Goal: Information Seeking & Learning: Find specific fact

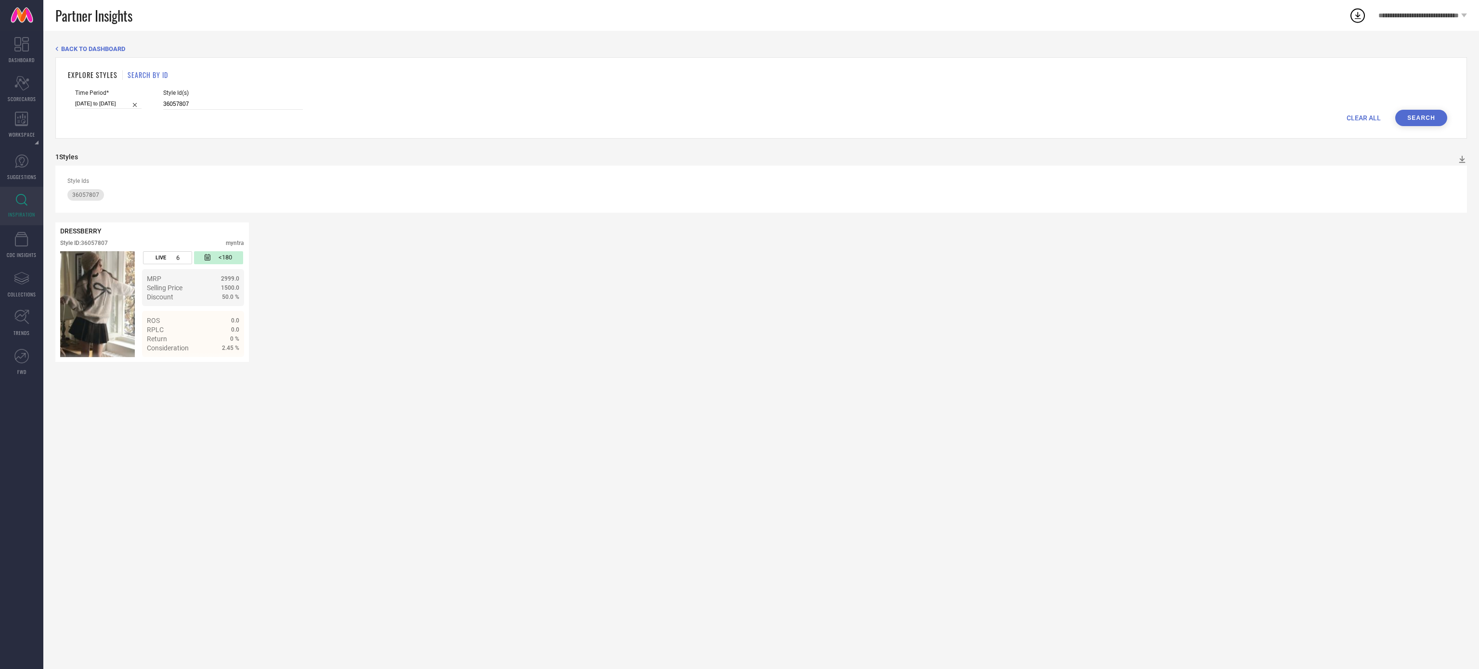
click at [196, 103] on input "36057807" at bounding box center [233, 104] width 140 height 11
type input "33910275 33910045"
click at [1426, 121] on button "Search" at bounding box center [1421, 118] width 52 height 16
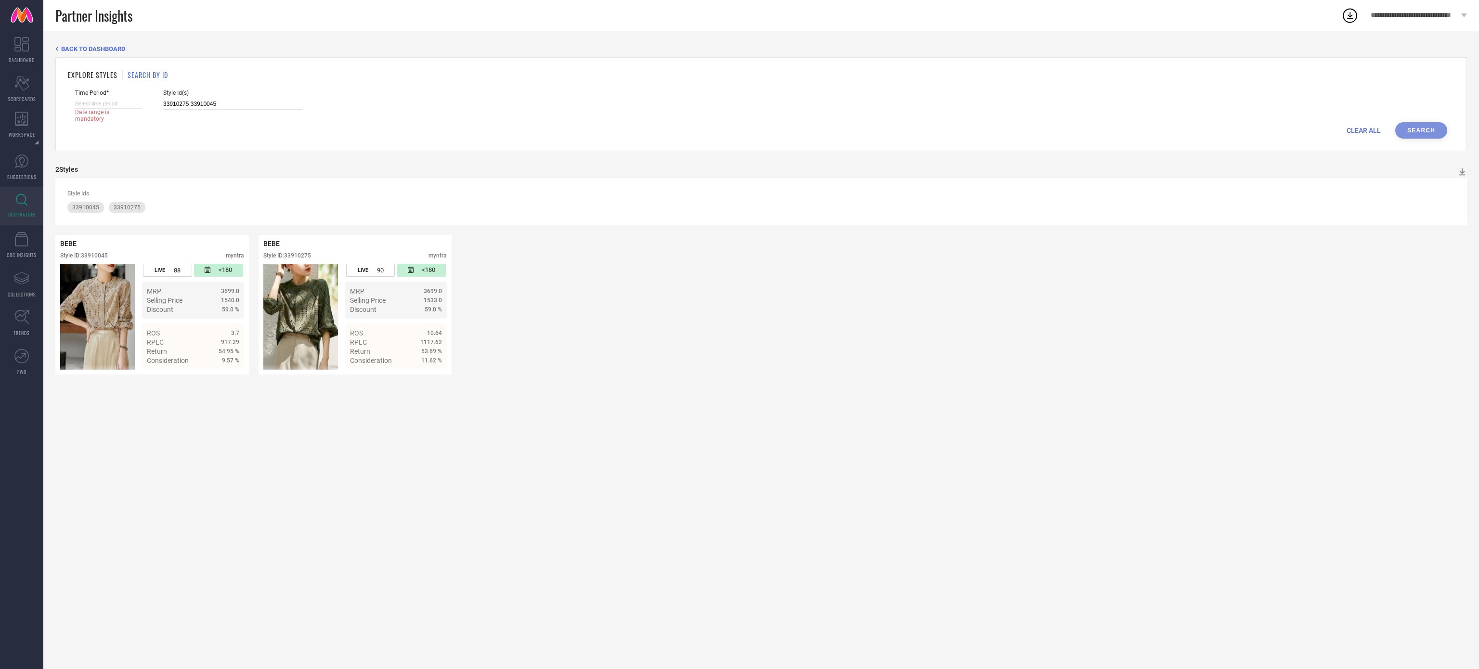
select select "7"
select select "2025"
select select "8"
select select "2025"
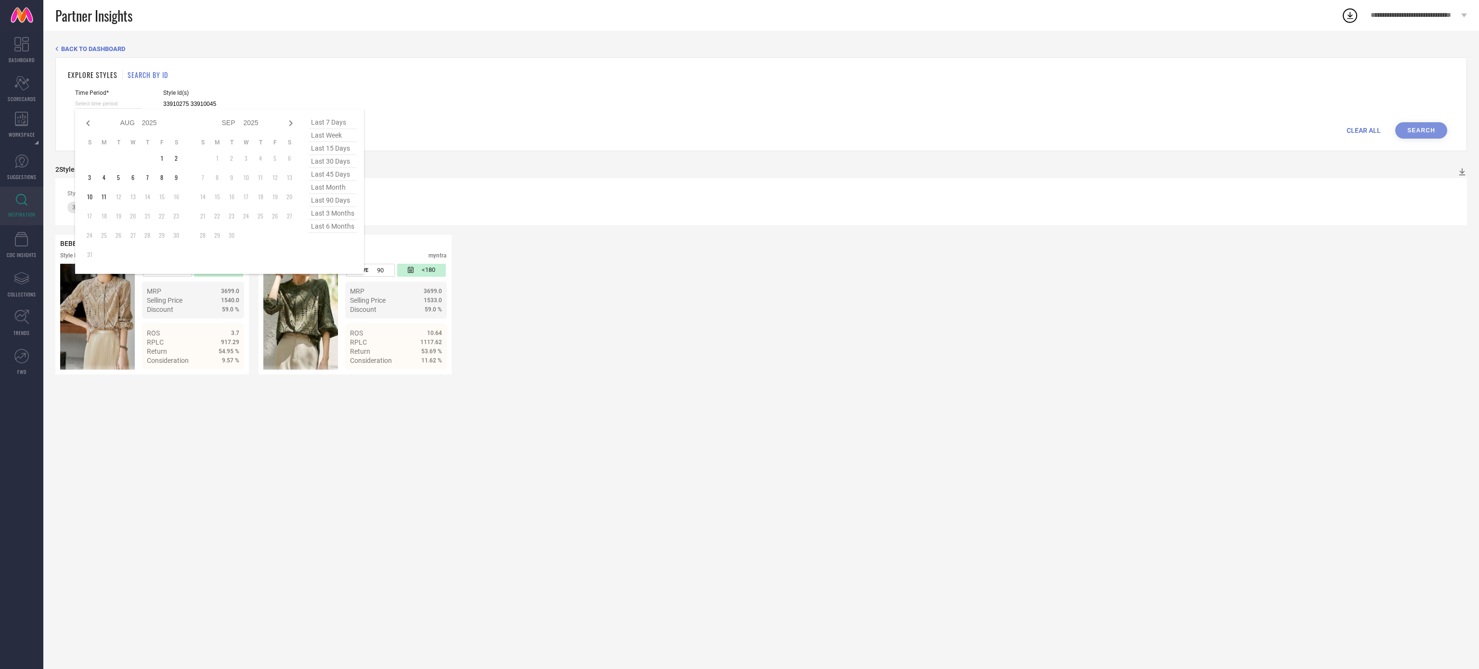
click at [121, 108] on input at bounding box center [108, 104] width 66 height 10
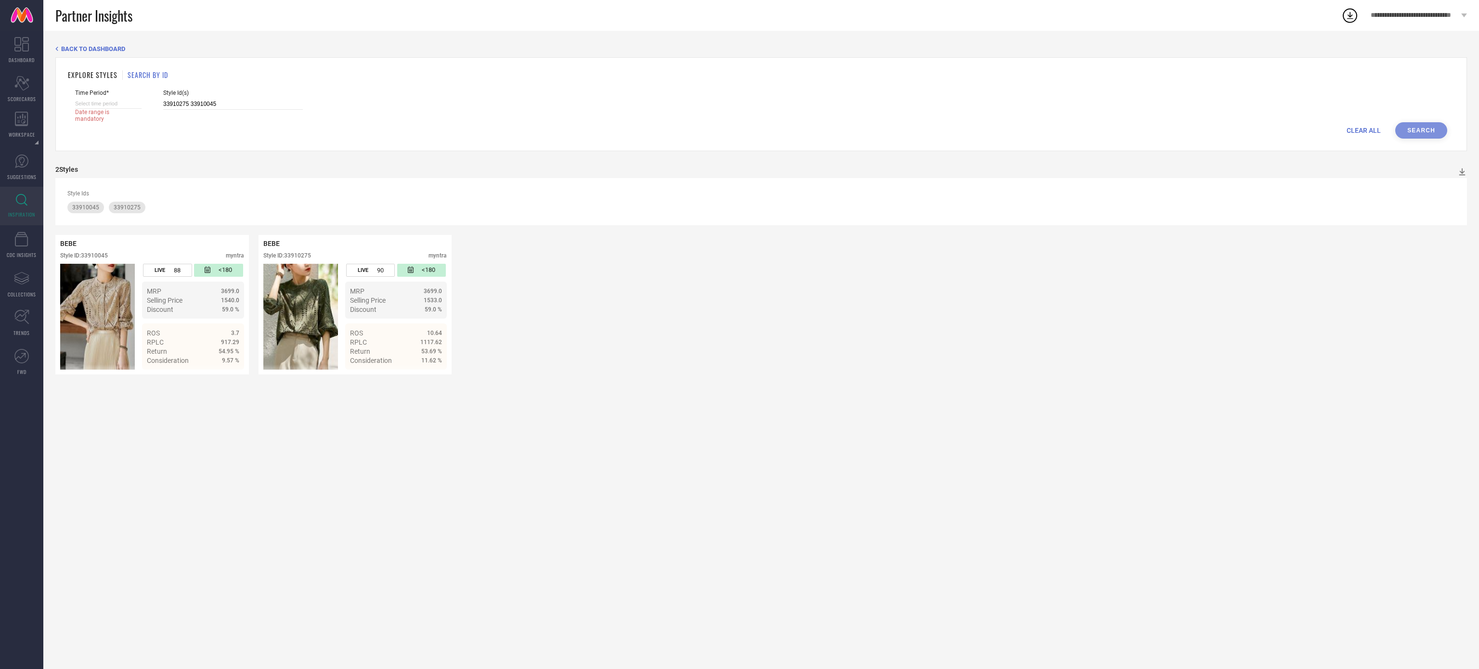
click at [572, 225] on div "Style Ids 33910045 33910275" at bounding box center [761, 201] width 1412 height 47
click at [131, 99] on input at bounding box center [108, 104] width 66 height 10
select select "7"
select select "2025"
select select "8"
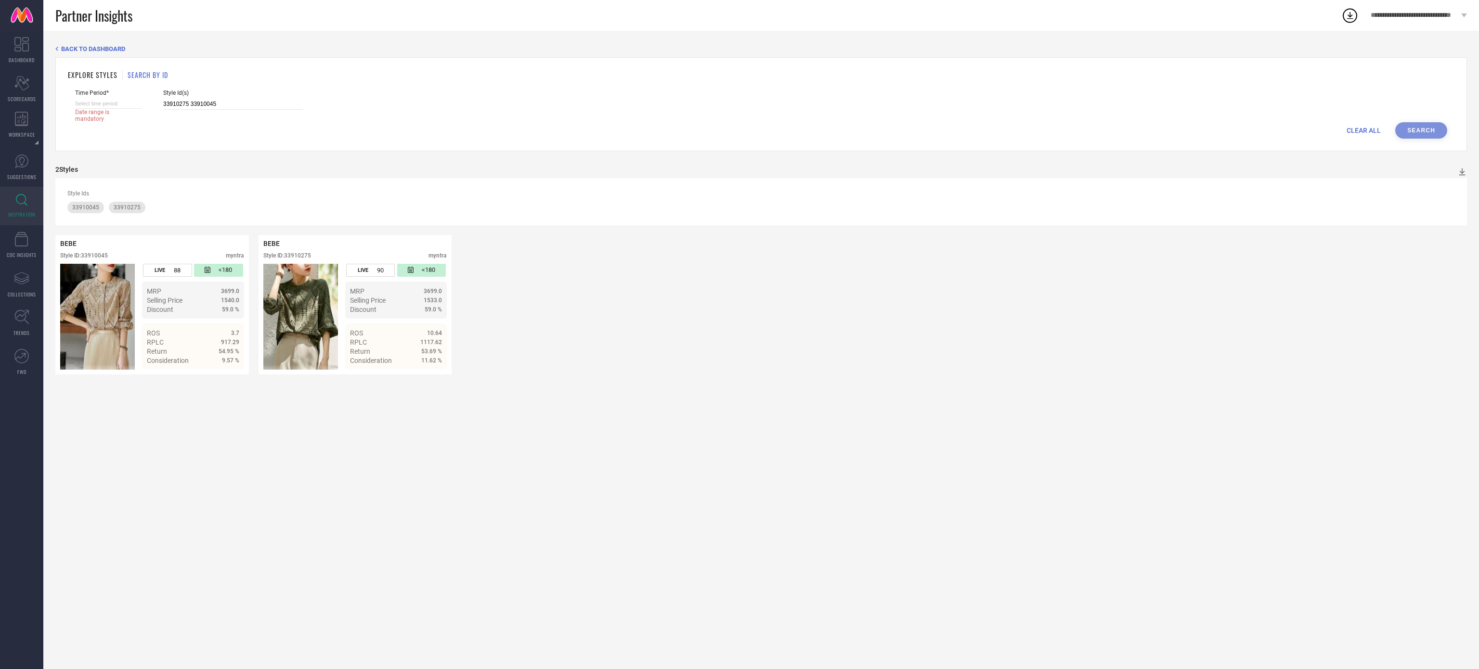
select select "2025"
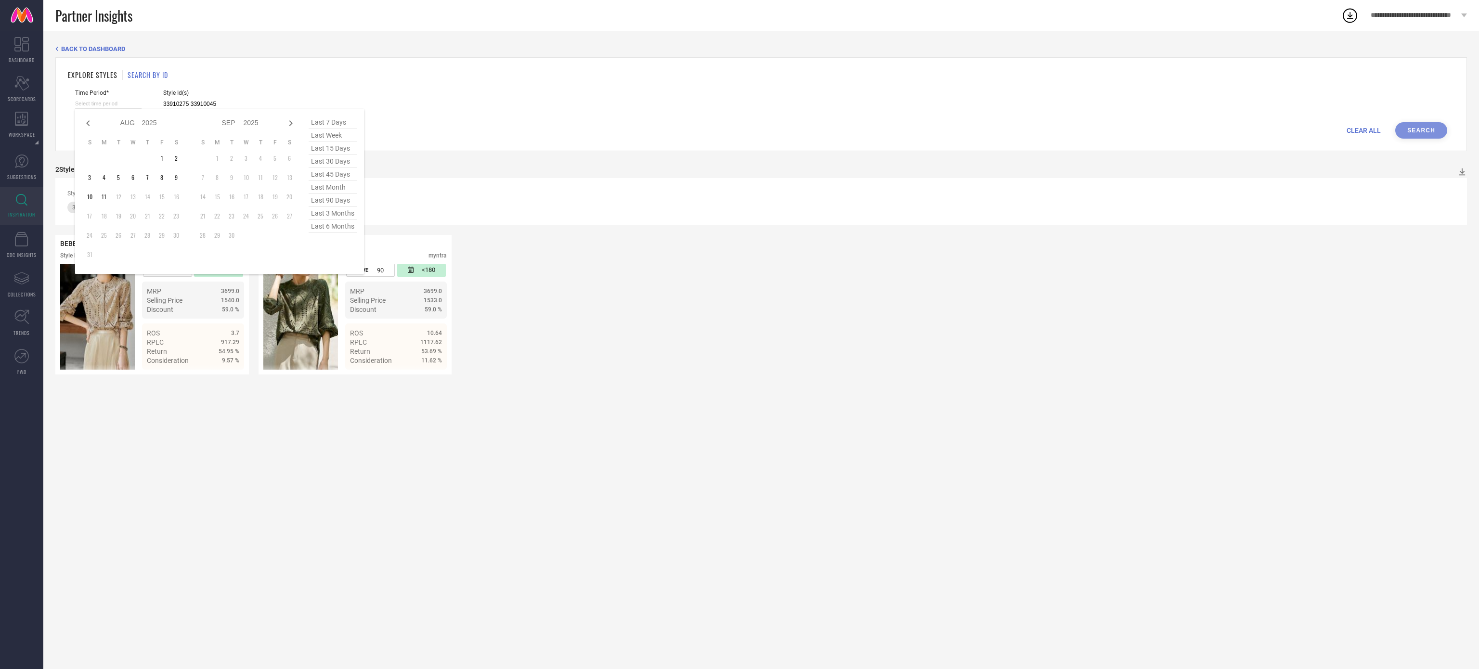
click at [328, 162] on span "last 30 days" at bounding box center [333, 161] width 48 height 13
type input "[DATE] to [DATE]"
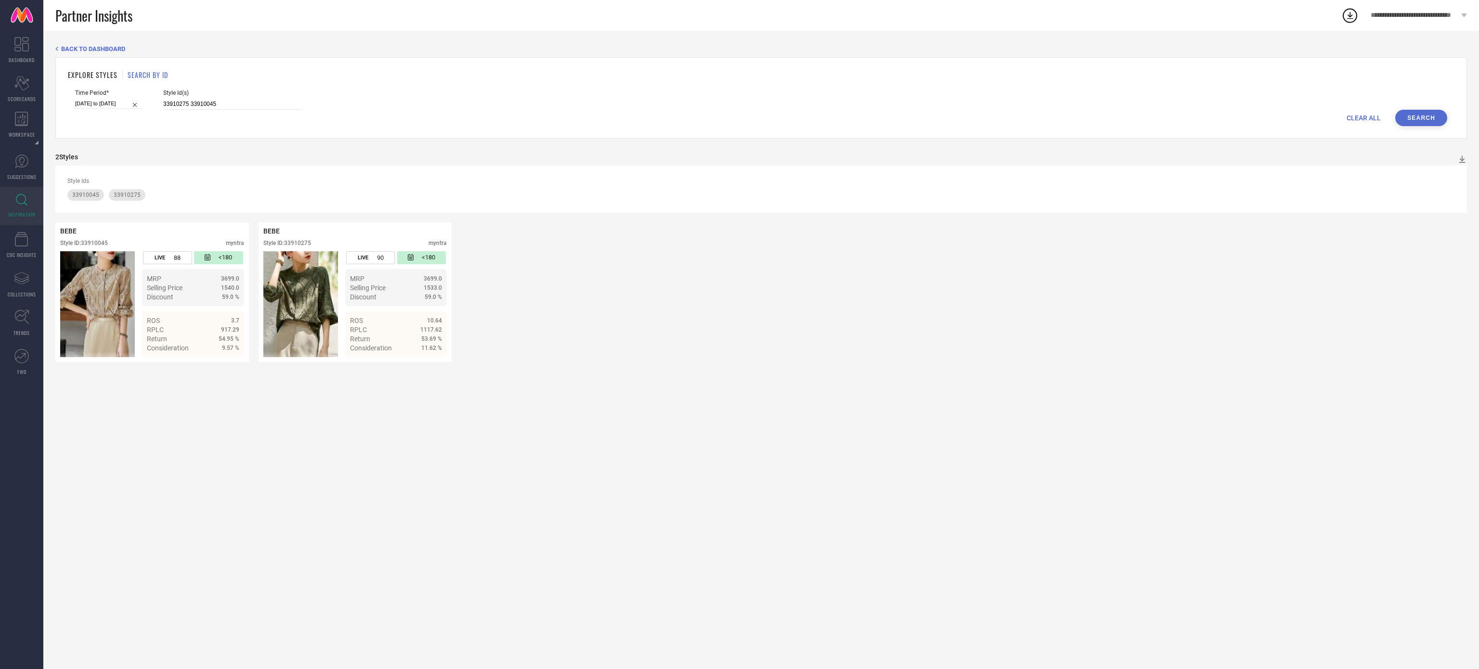
click at [1418, 119] on button "Search" at bounding box center [1421, 118] width 52 height 16
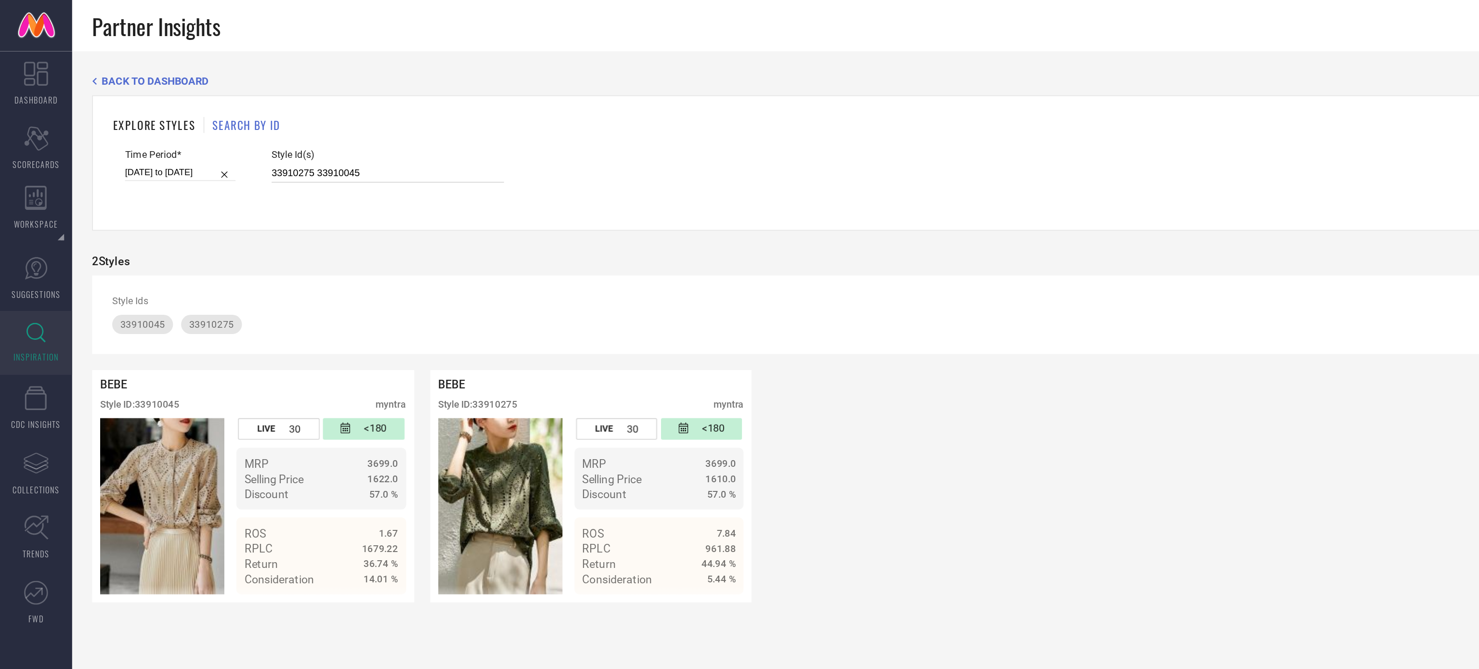
click at [217, 110] on input "33910275 33910045" at bounding box center [233, 104] width 140 height 11
paste input "0866079 32577073 33103289 33492075 33508379 33508381 33587053 33600293 33604537…"
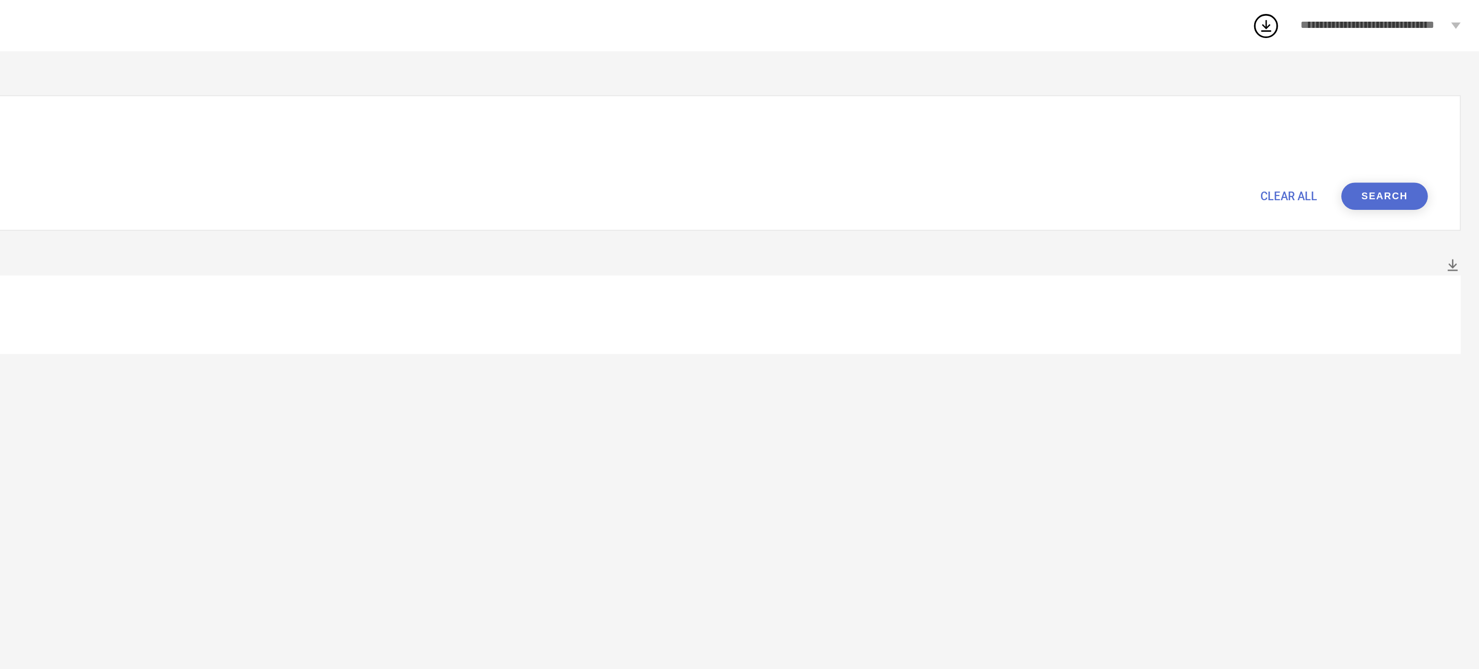
click at [1428, 117] on button "Search" at bounding box center [1421, 118] width 52 height 16
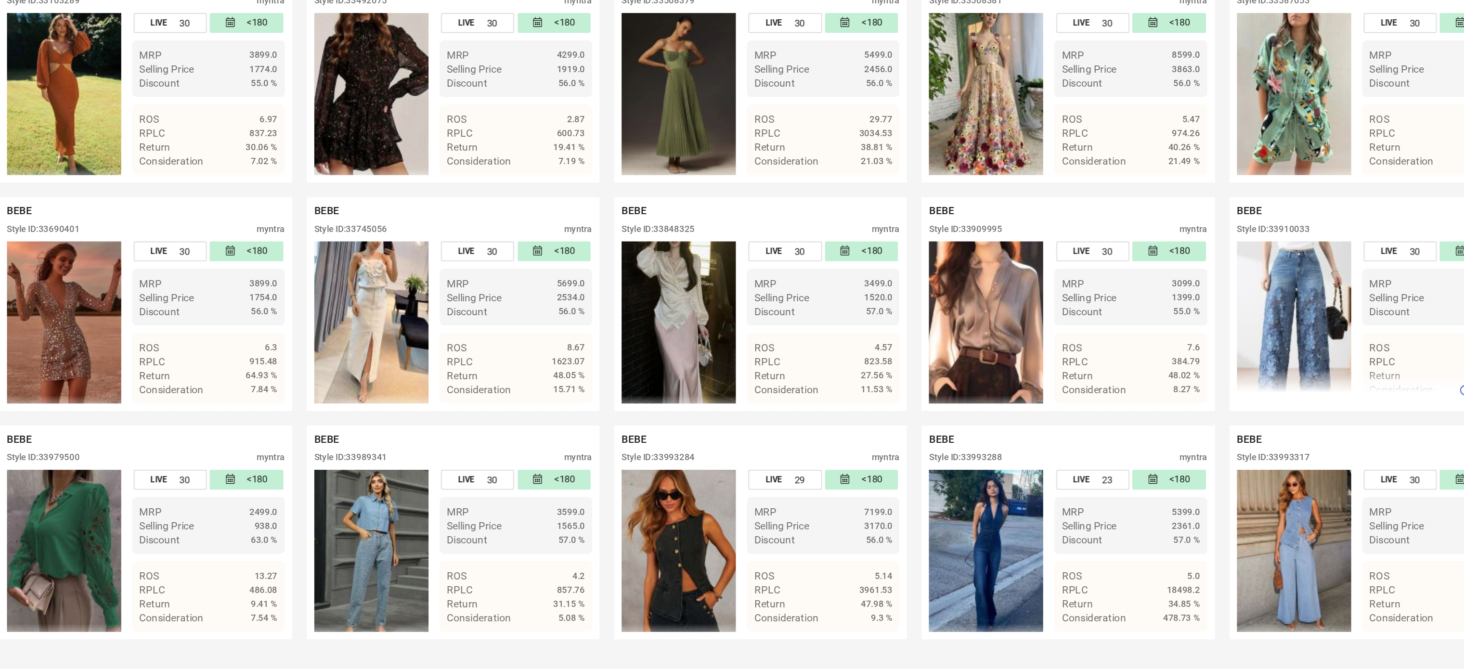
scroll to position [186, 0]
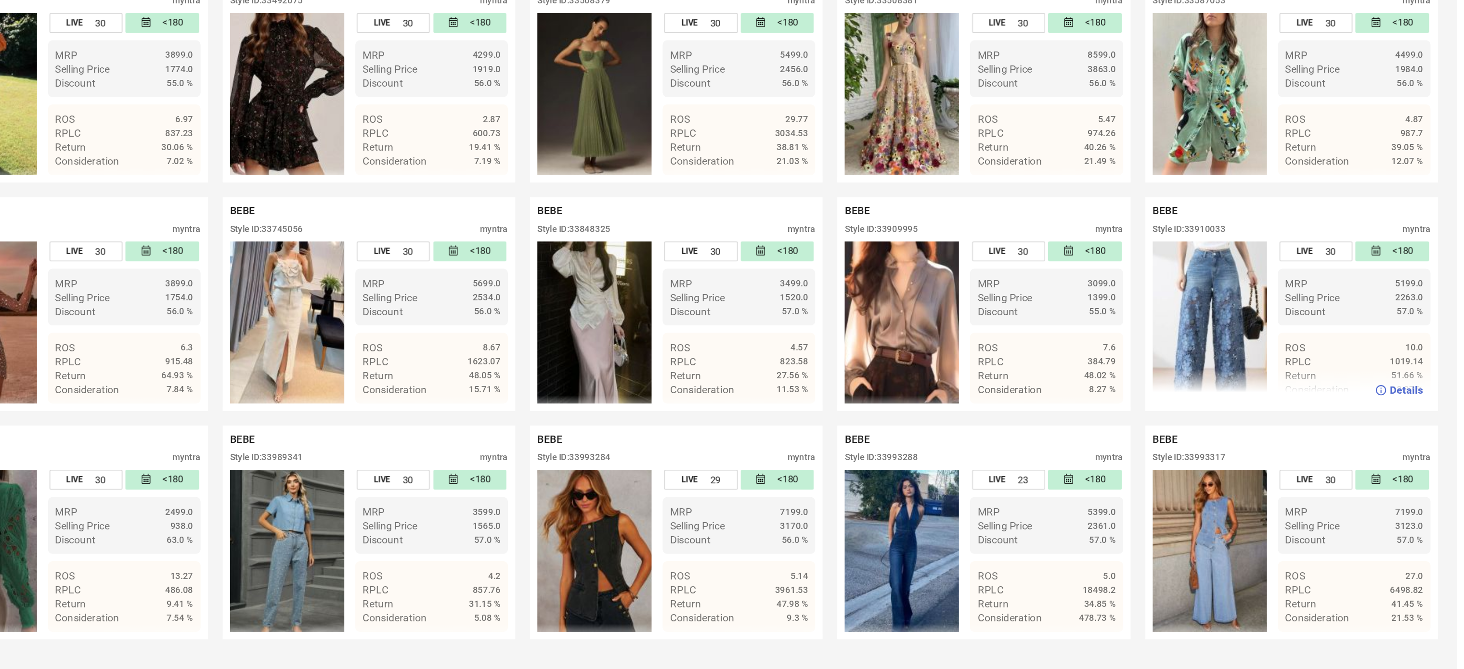
click at [1309, 234] on div "Style ID: 33910033" at bounding box center [1290, 237] width 48 height 7
copy div "33910033"
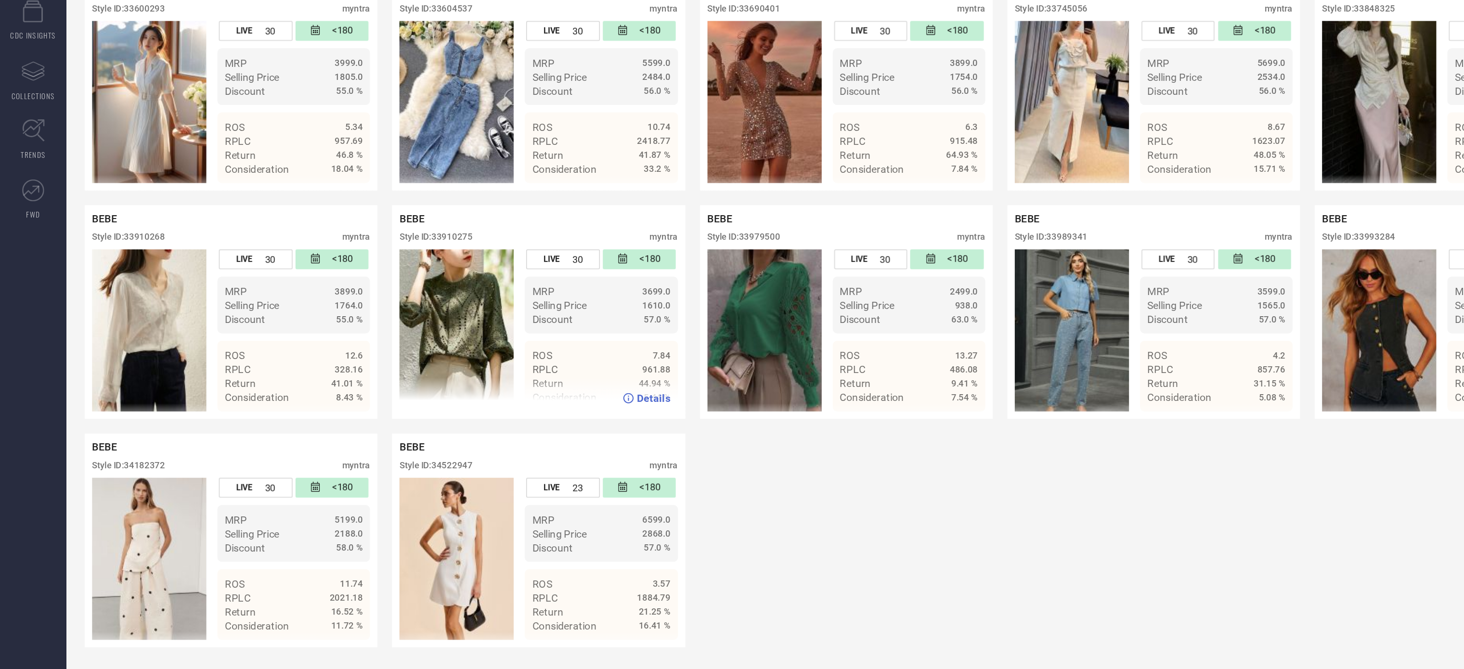
click at [301, 383] on div "Style ID: 33910275" at bounding box center [285, 386] width 48 height 7
copy div "33910275"
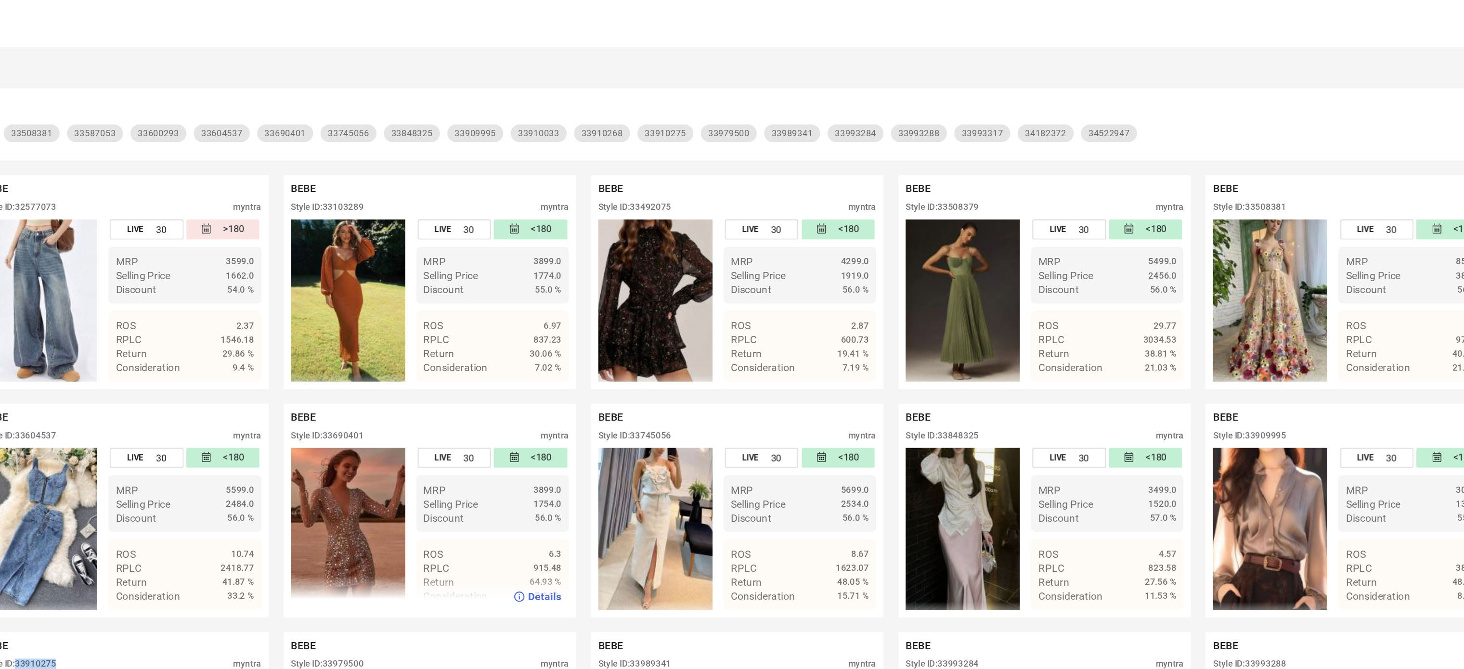
scroll to position [108, 0]
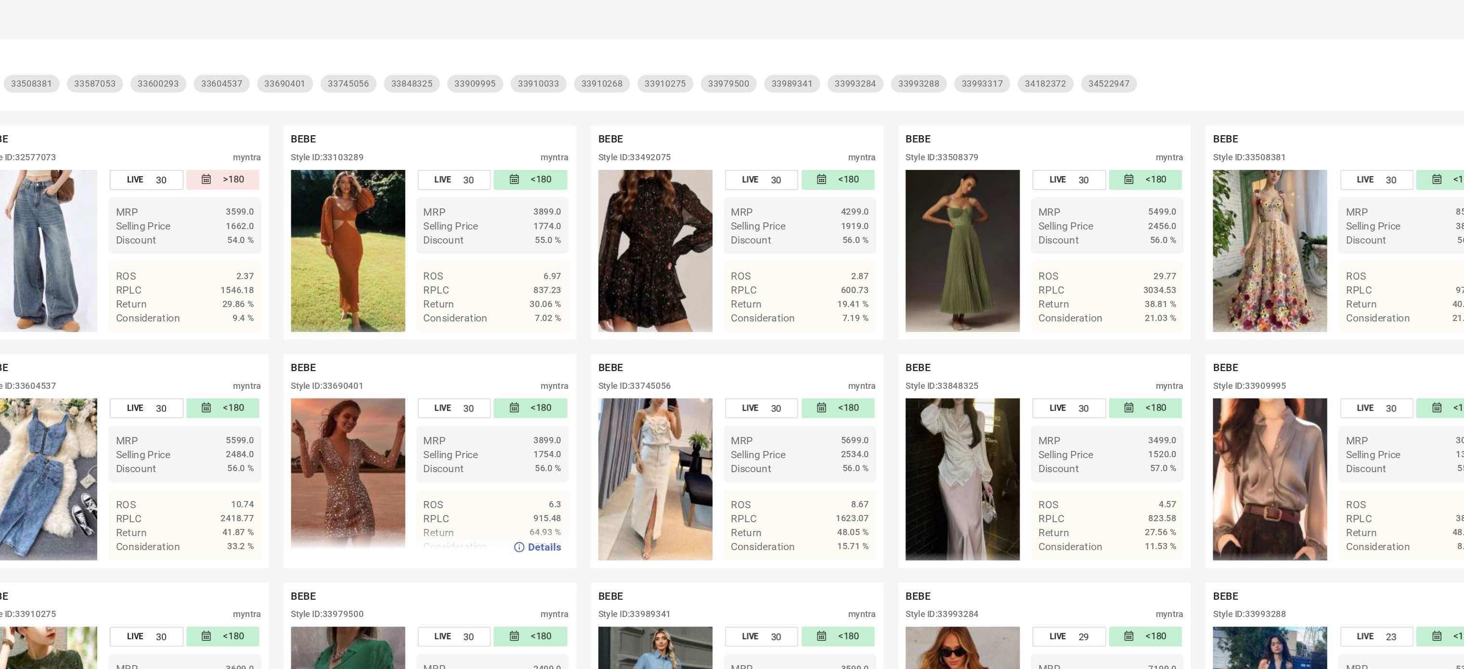
click at [504, 288] on div "Style ID: 33690401" at bounding box center [486, 284] width 48 height 7
copy div "33690401"
drag, startPoint x: 621, startPoint y: 386, endPoint x: 642, endPoint y: 385, distance: 21.2
click at [642, 385] on ul "ROS 6.3 RPLC 915.48 Return 64.93 % Consideration 7.84 %" at bounding box center [594, 375] width 100 height 46
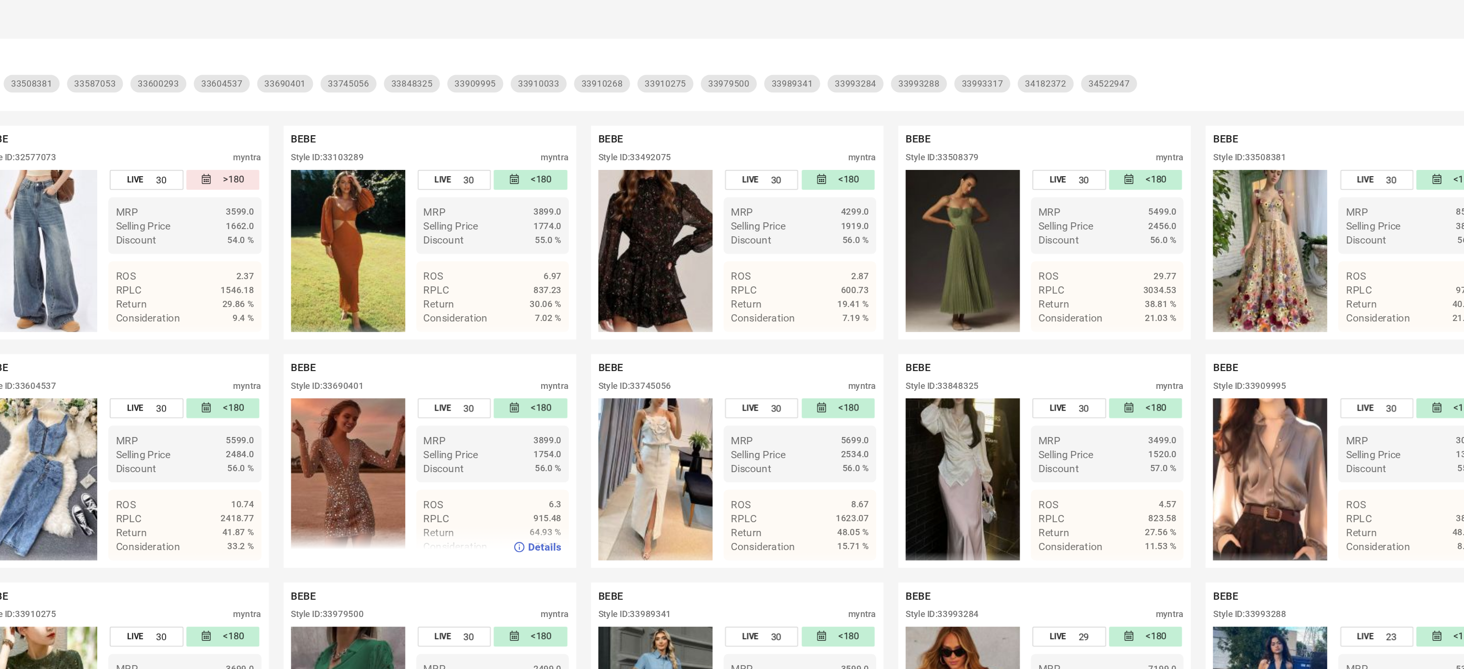
click at [574, 399] on div "Details" at bounding box center [552, 390] width 191 height 27
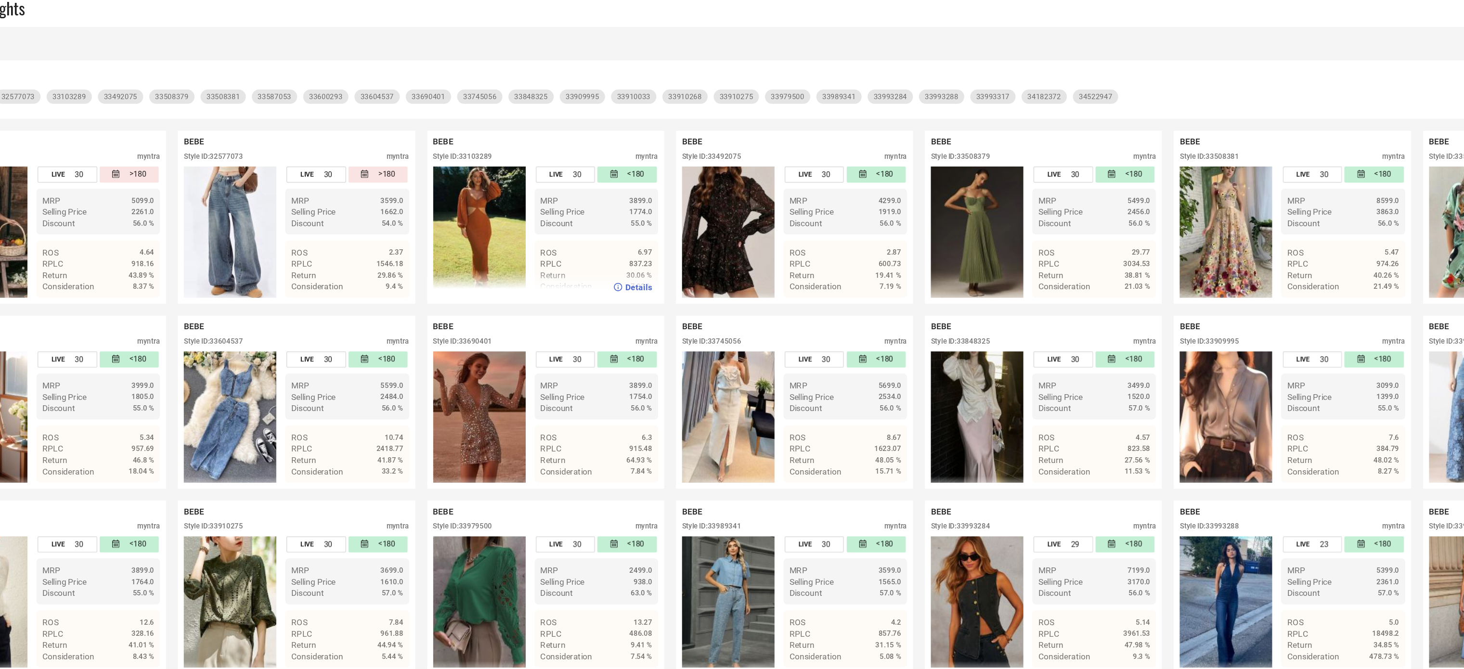
scroll to position [0, 0]
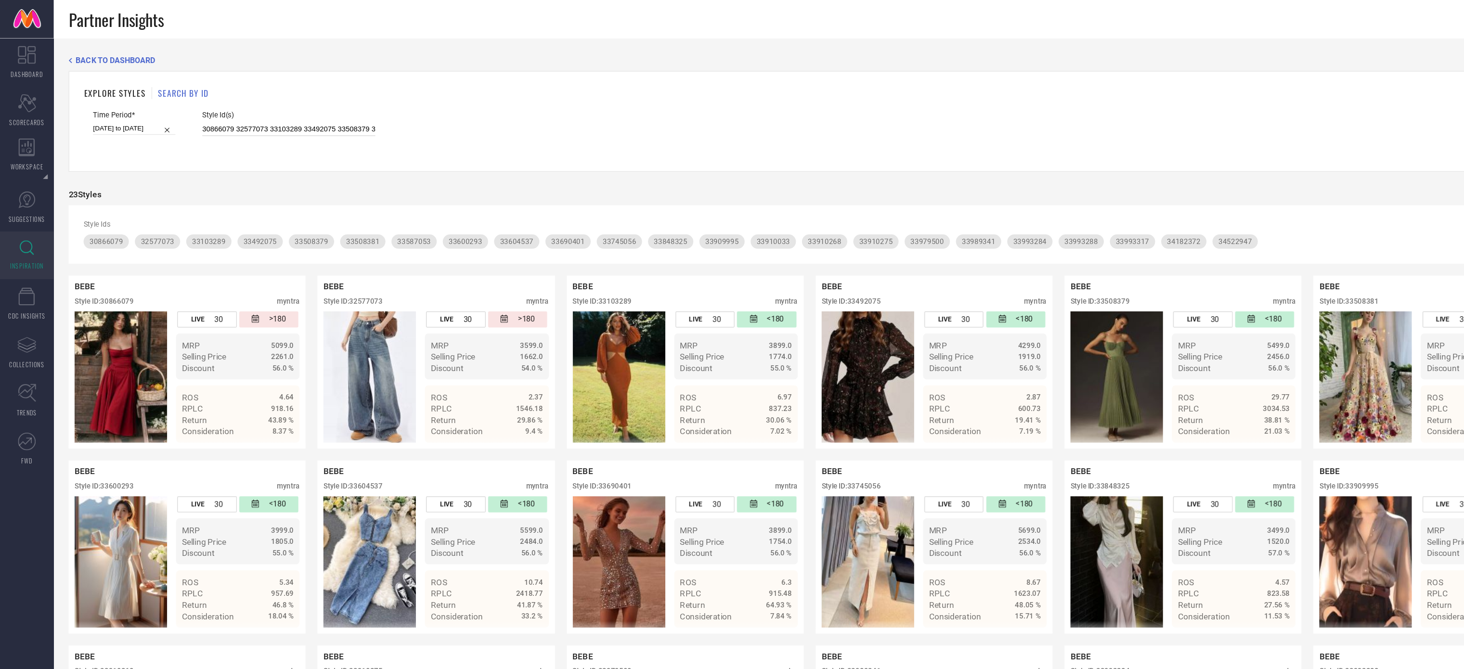
click at [225, 104] on input "30866079 32577073 33103289 33492075 33508379 33508381 33587053 33600293 3360453…" at bounding box center [233, 104] width 140 height 11
paste input "420562 30420542 30420588 30420571 30420545 30420549 30187193 30420589 30420565 …"
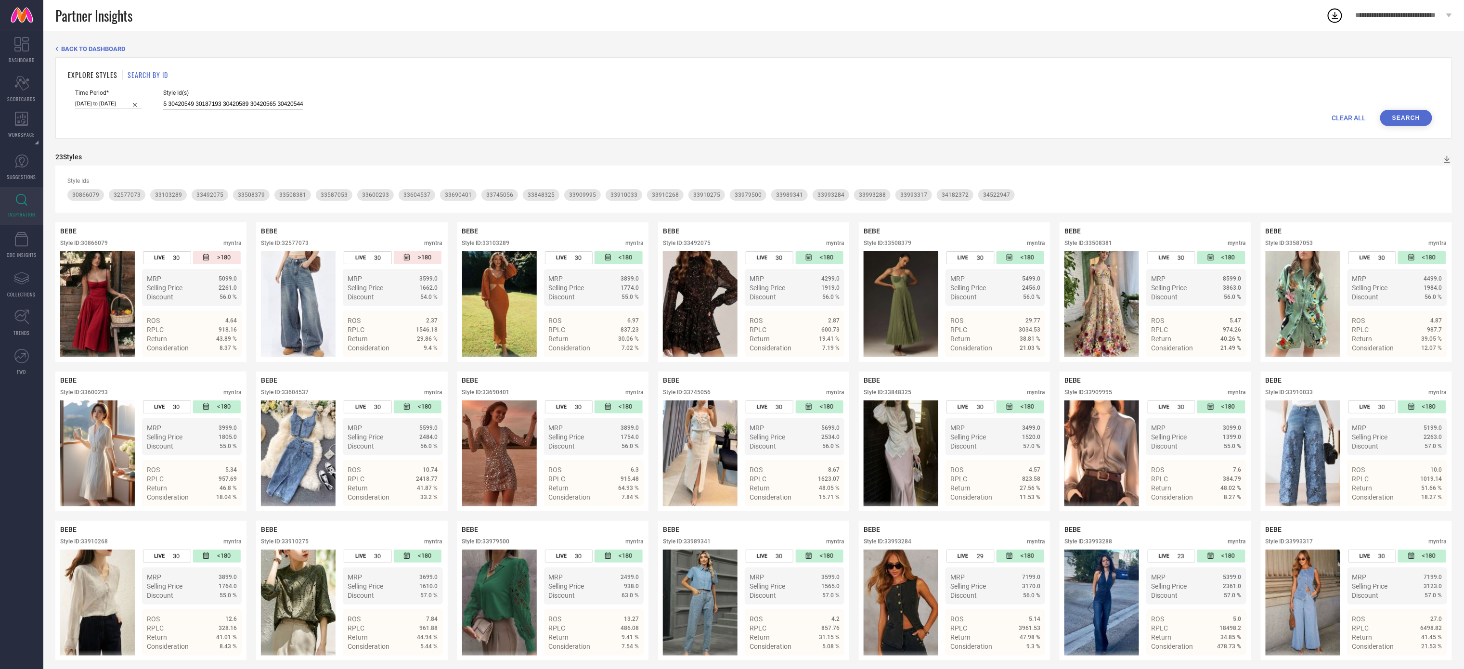
type input "30420562 30420542 30420588 30420571 30420545 30420549 30187193 30420589 3042056…"
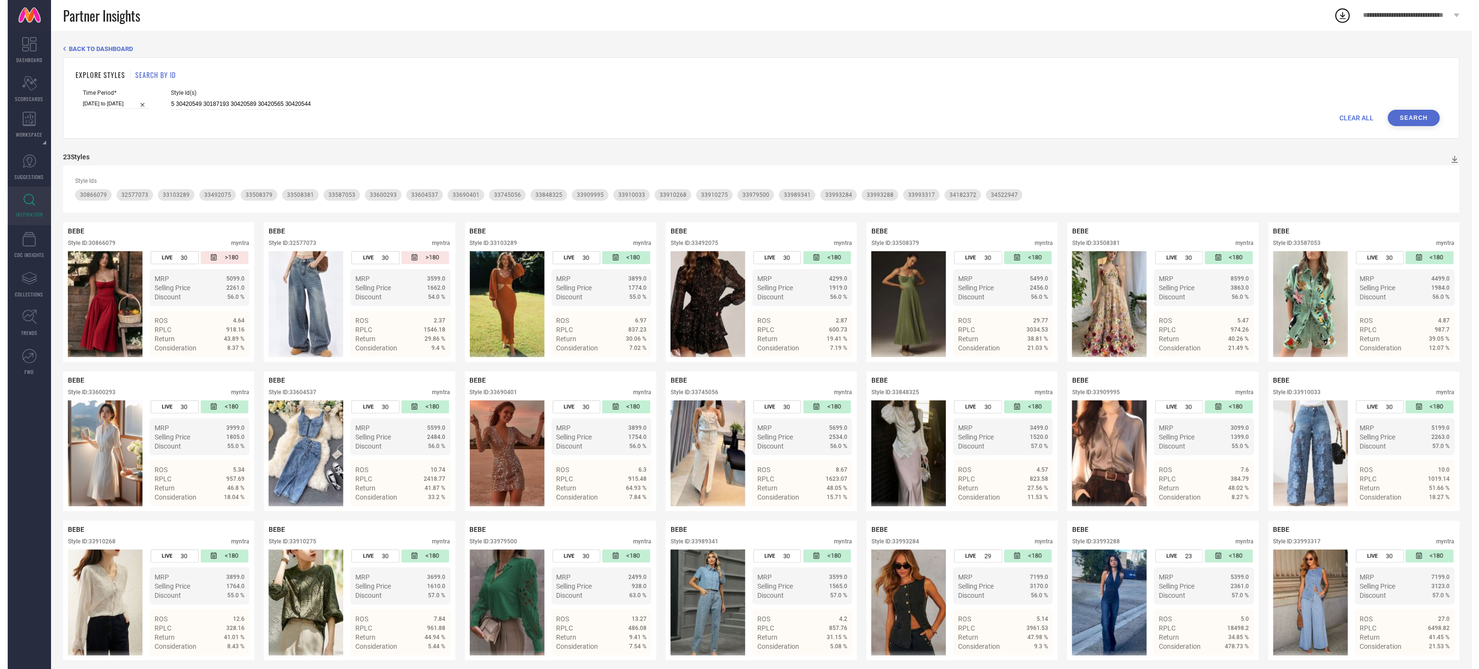
scroll to position [0, 0]
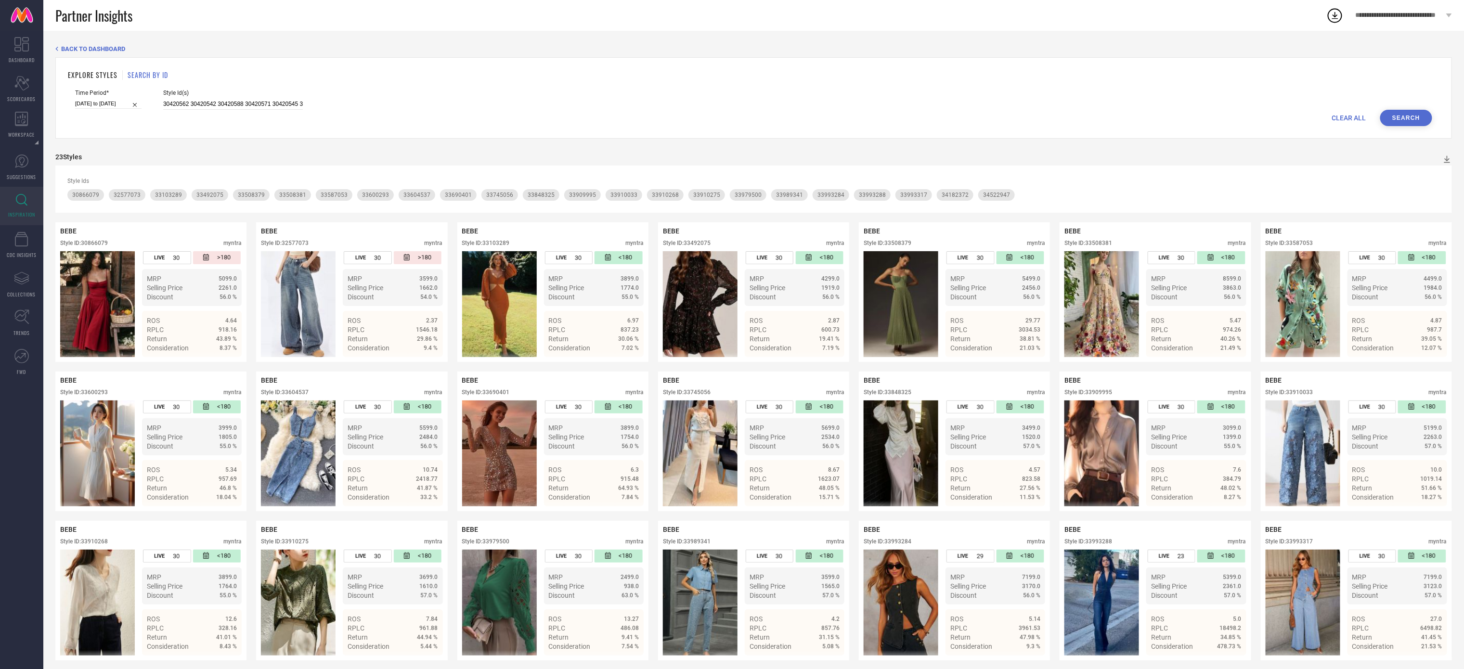
click at [1408, 121] on button "Search" at bounding box center [1406, 118] width 52 height 16
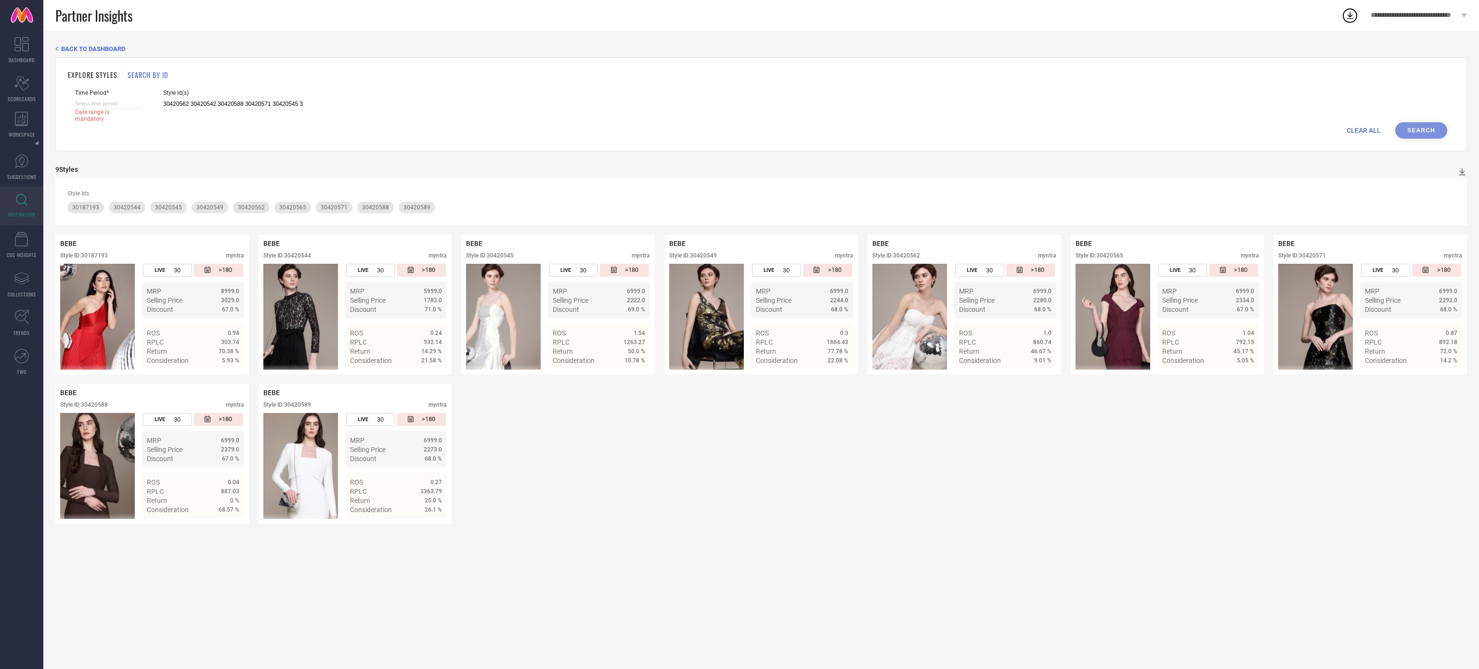
select select "7"
select select "2025"
select select "8"
select select "2025"
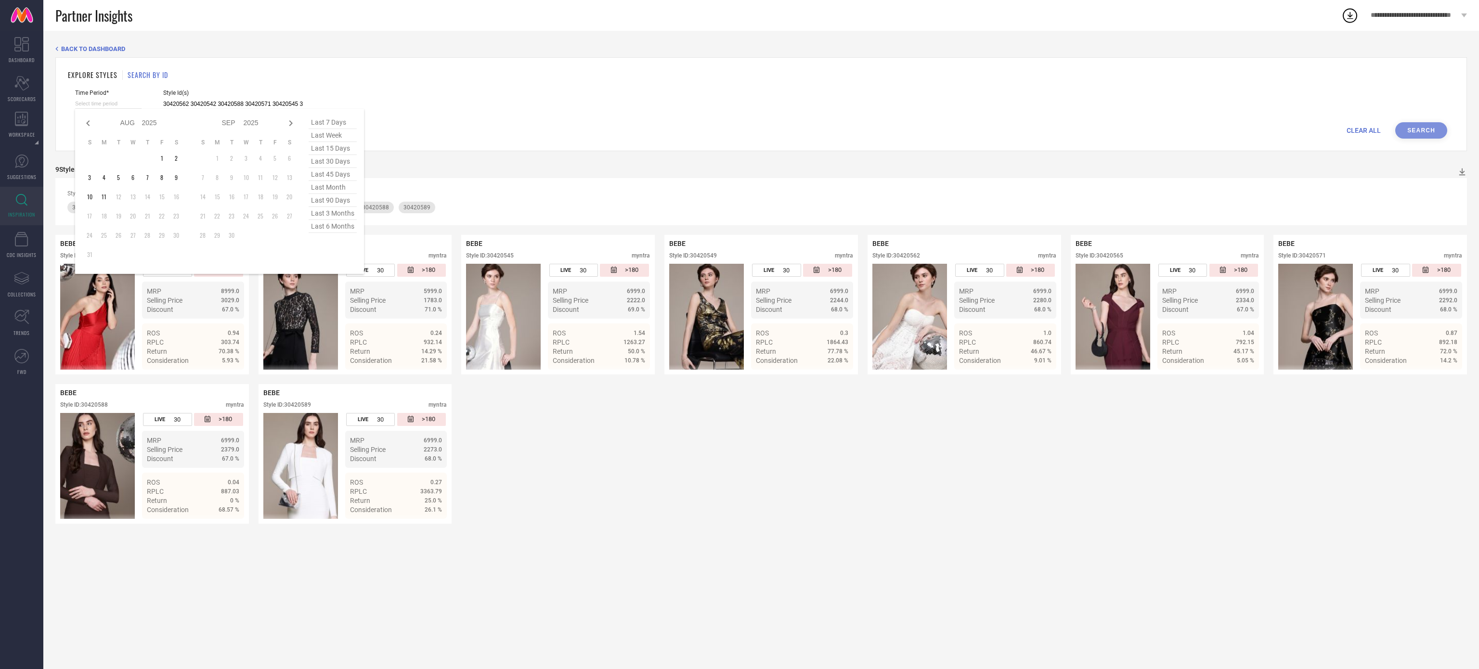
click at [134, 104] on input at bounding box center [108, 104] width 66 height 10
click at [89, 119] on icon at bounding box center [88, 123] width 12 height 12
select select "6"
select select "2025"
select select "7"
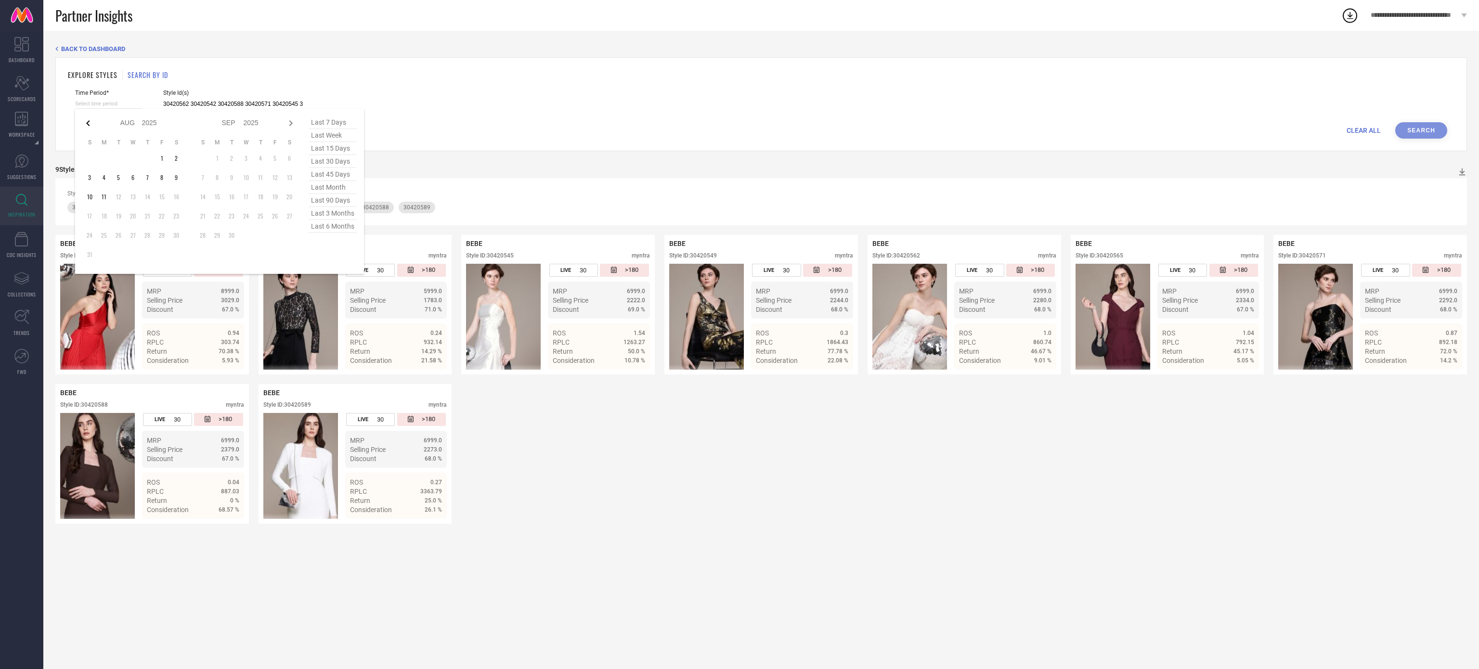
select select "2025"
click at [89, 119] on icon at bounding box center [88, 123] width 12 height 12
select select "3"
select select "2025"
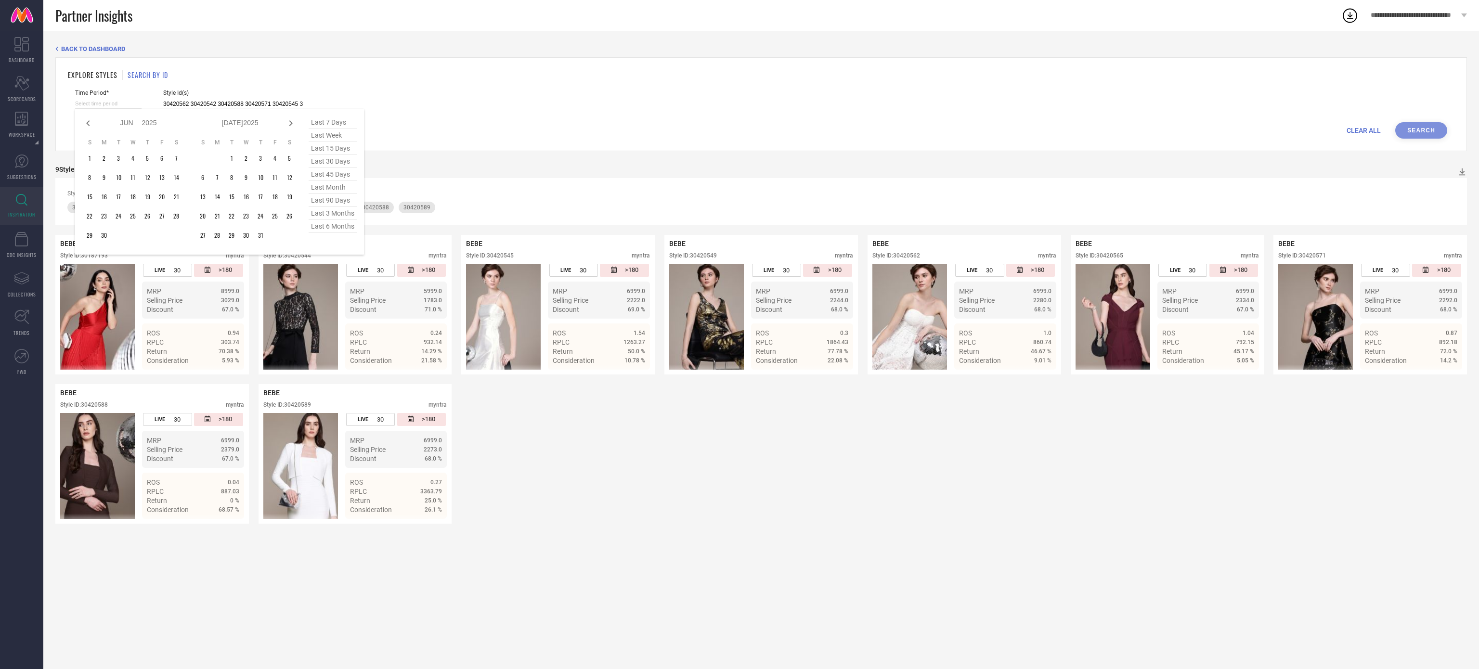
select select "4"
select select "2025"
click at [89, 119] on icon at bounding box center [88, 123] width 12 height 12
select select "2"
select select "2025"
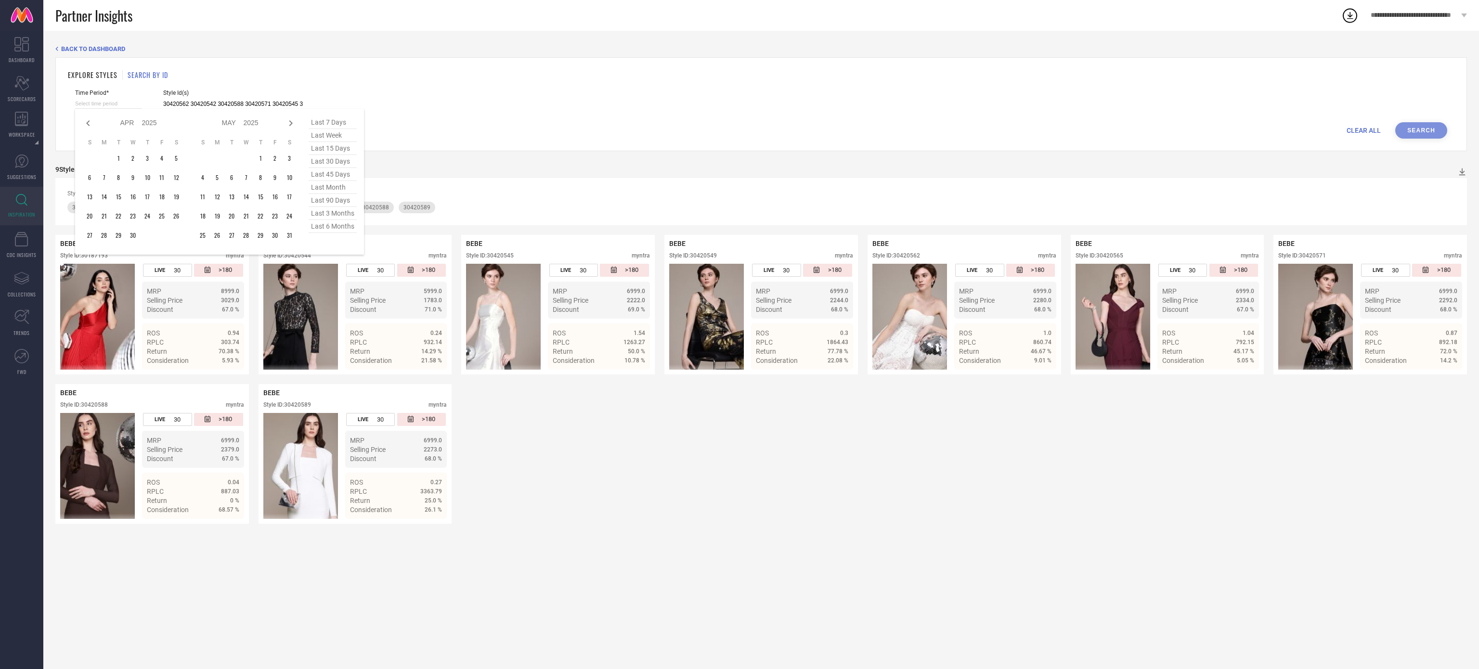
select select "3"
select select "2025"
click at [89, 119] on icon at bounding box center [88, 123] width 12 height 12
select select "1"
select select "2025"
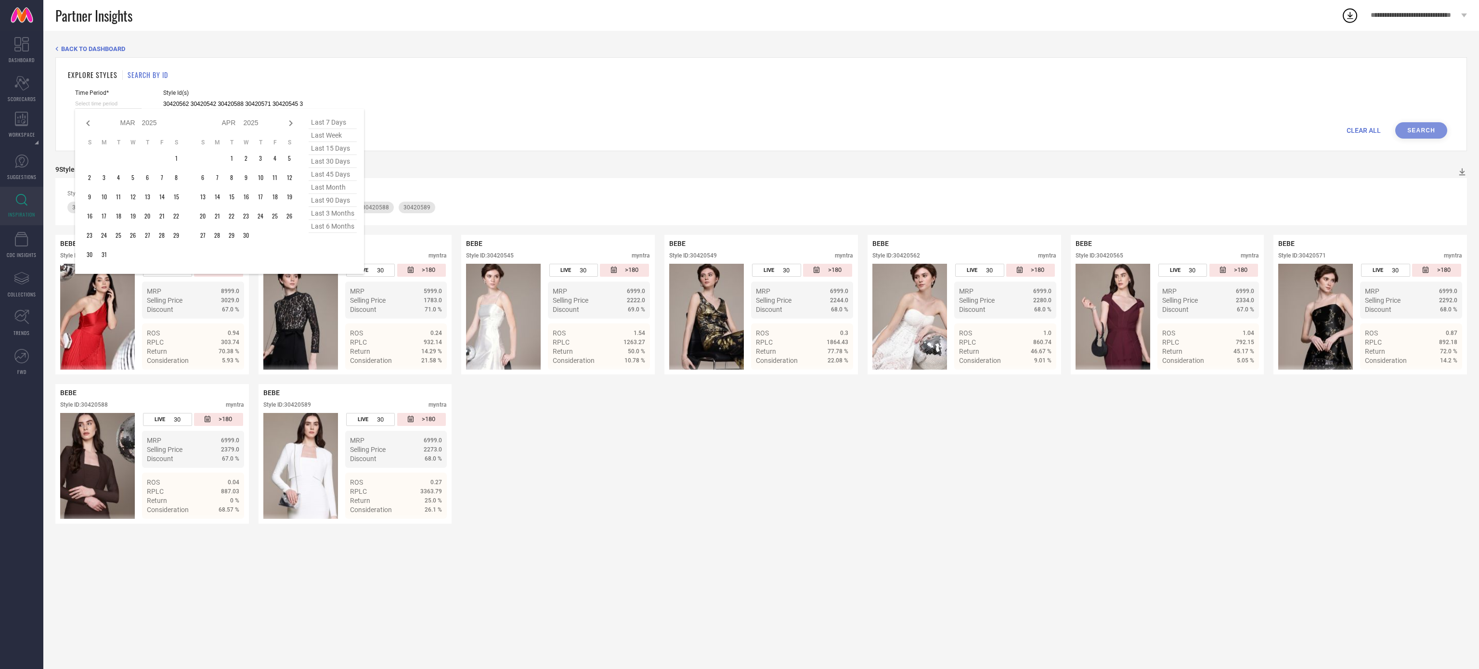
select select "2"
select select "2025"
click at [89, 119] on icon at bounding box center [88, 123] width 12 height 12
select select "2025"
select select "1"
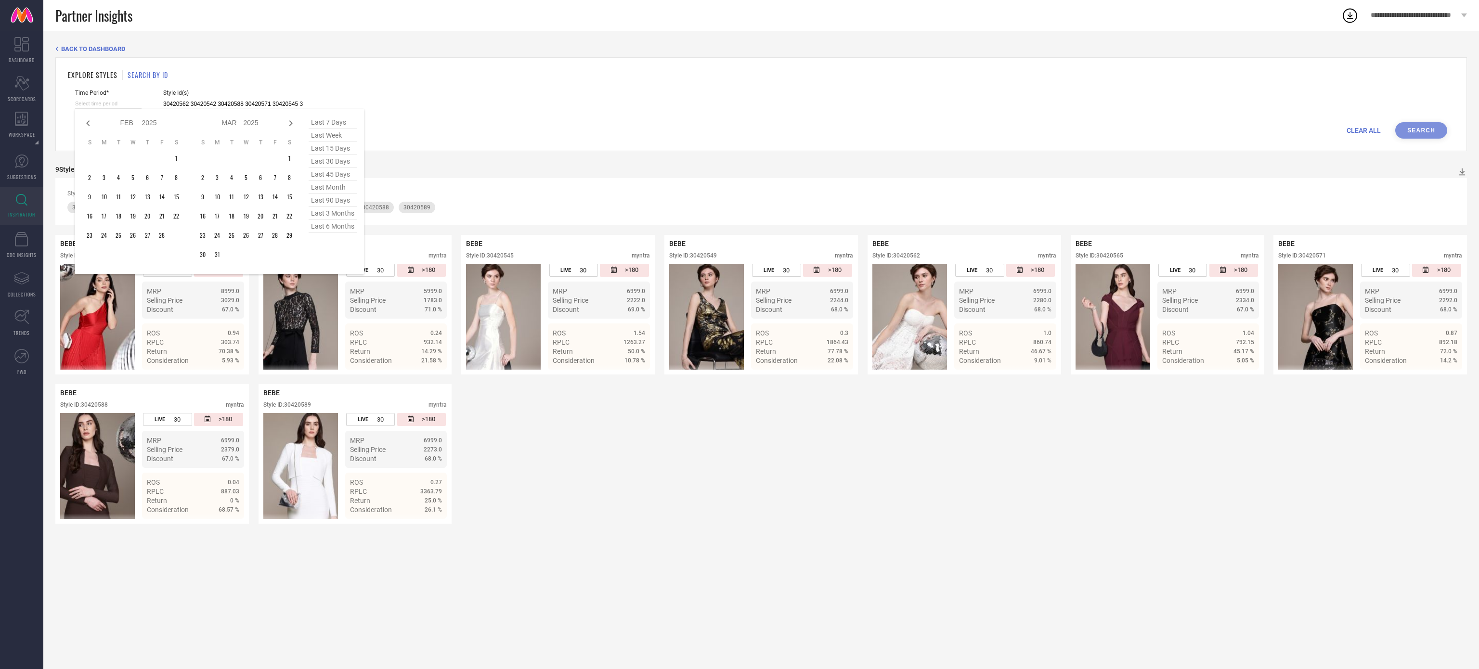
select select "2025"
type input "After [DATE]"
click at [137, 157] on td "1" at bounding box center [133, 158] width 14 height 14
click at [294, 124] on icon at bounding box center [291, 123] width 12 height 12
select select "2"
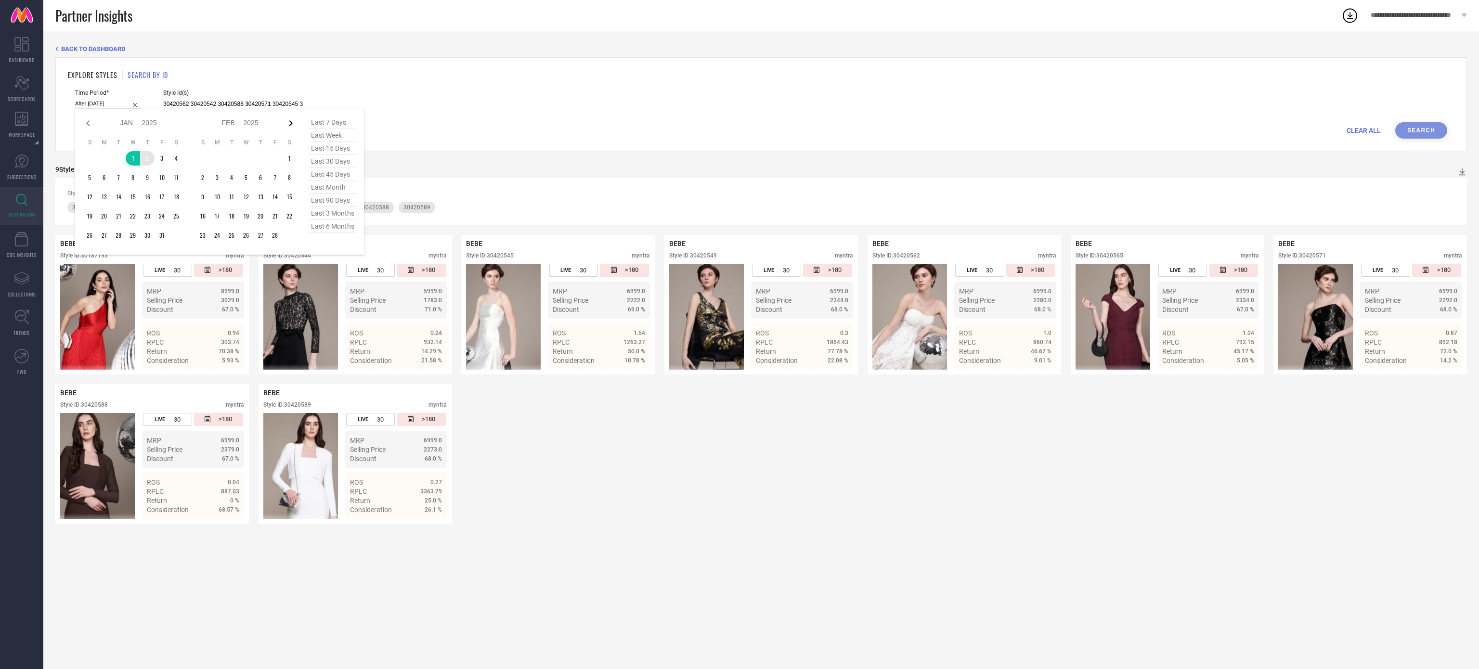
select select "2025"
select select "3"
select select "2025"
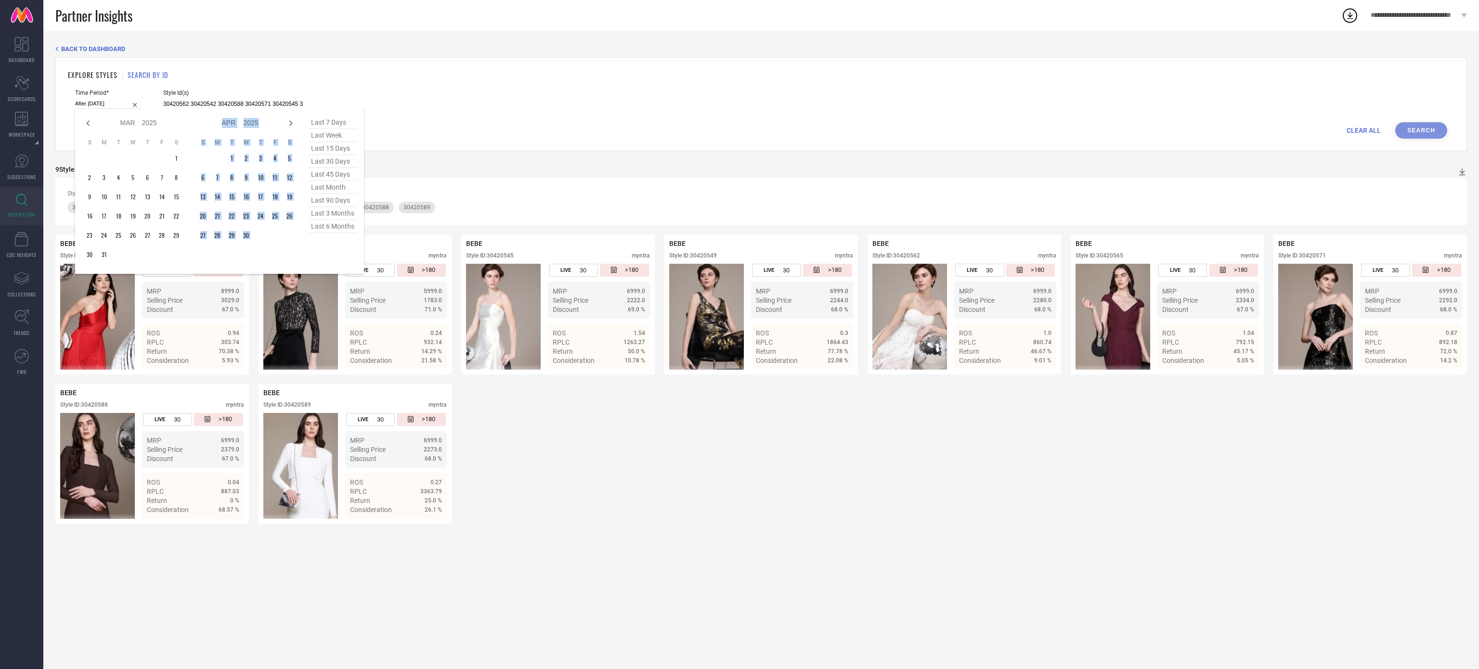
click at [294, 124] on icon at bounding box center [291, 123] width 12 height 12
select select "3"
select select "2025"
select select "4"
select select "2025"
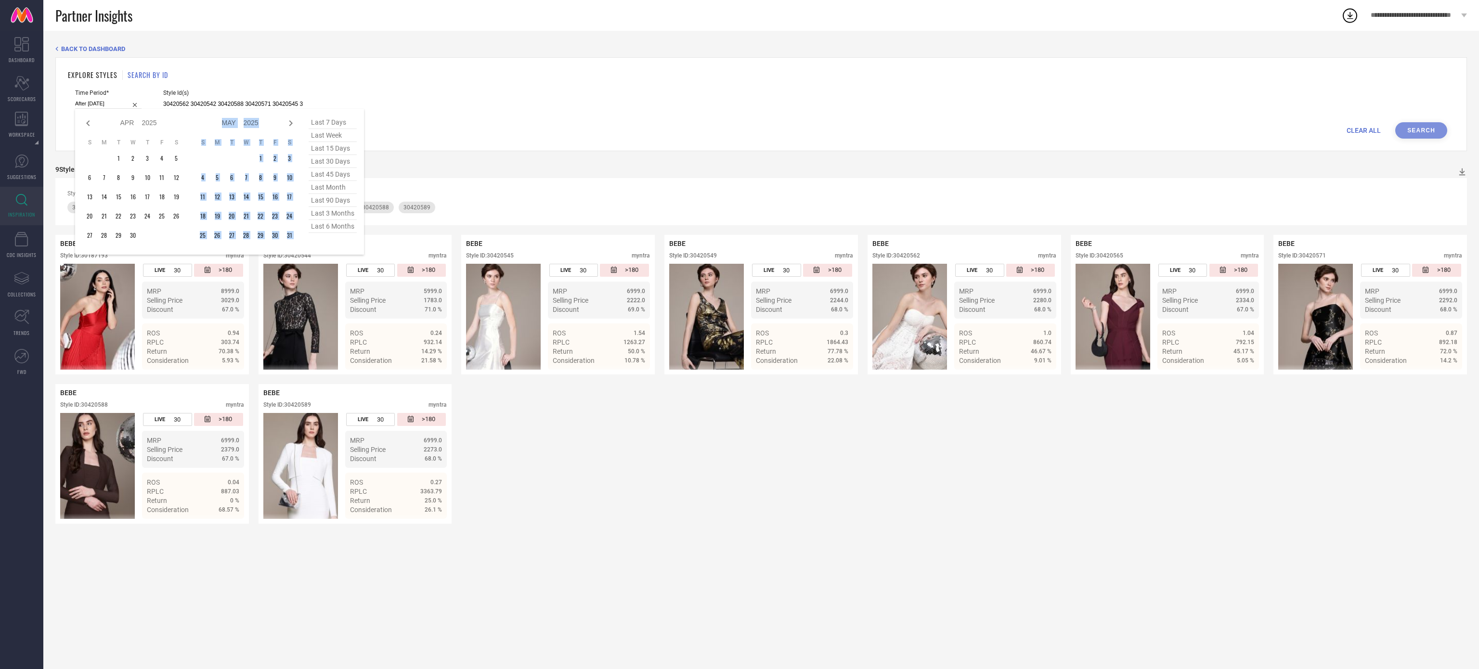
click at [294, 124] on icon at bounding box center [291, 123] width 12 height 12
select select "4"
select select "2025"
select select "5"
select select "2025"
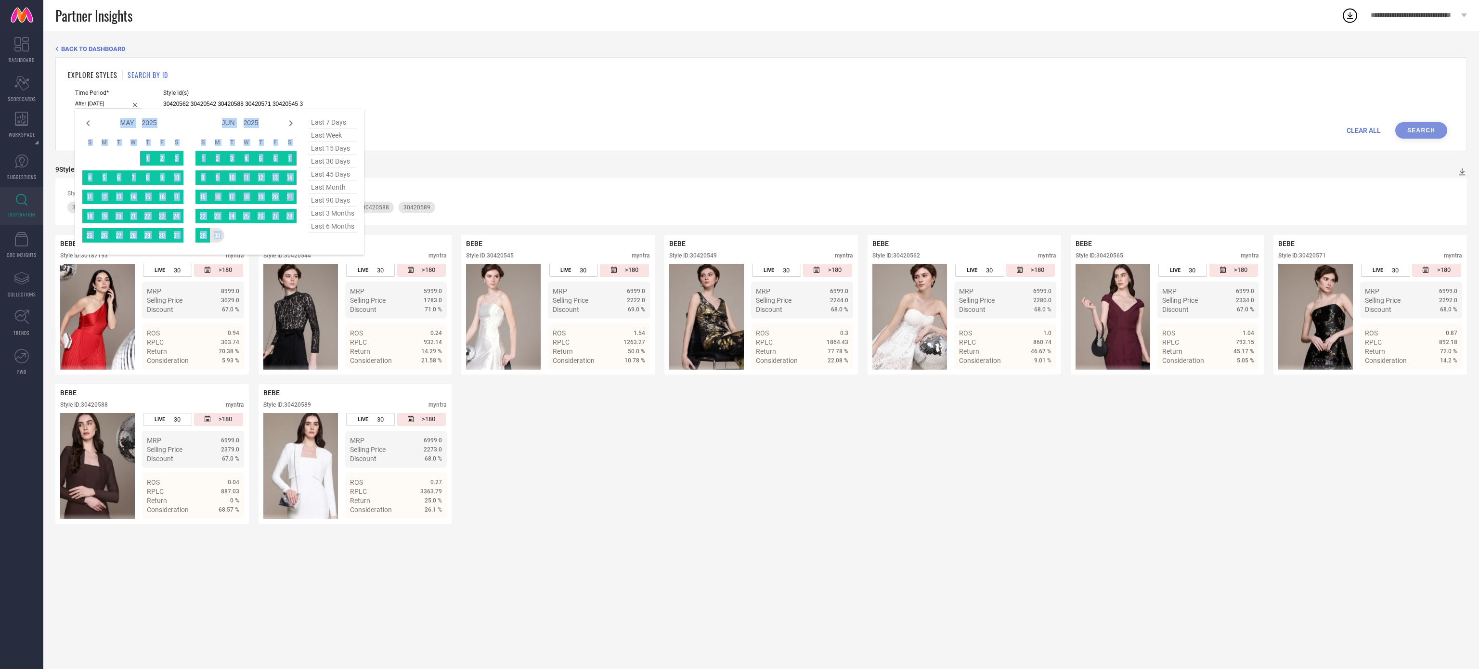
type input "[DATE] to [DATE]"
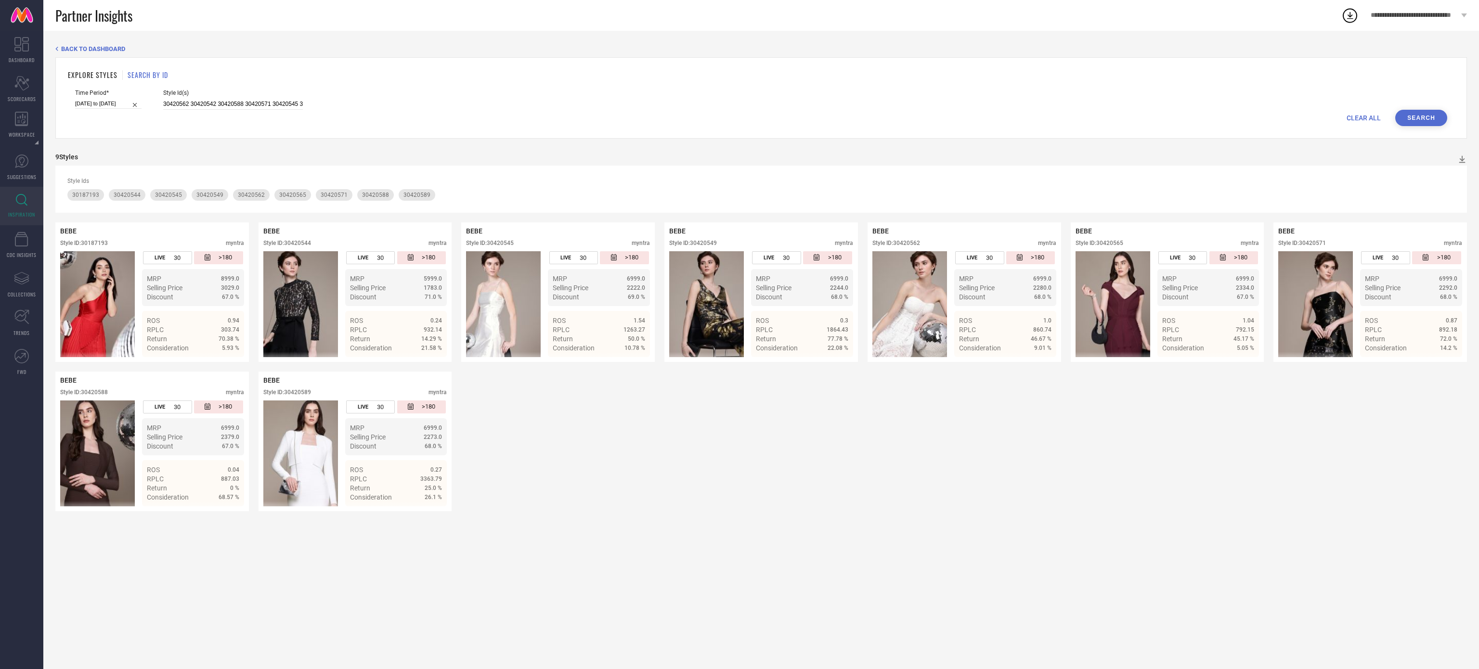
click at [1425, 110] on div "Time Period* [DATE] to [DATE] Style Id(s) 30420562 30420542 30420588 30420571 3…" at bounding box center [761, 100] width 1372 height 20
click at [1421, 119] on button "Search" at bounding box center [1421, 118] width 52 height 16
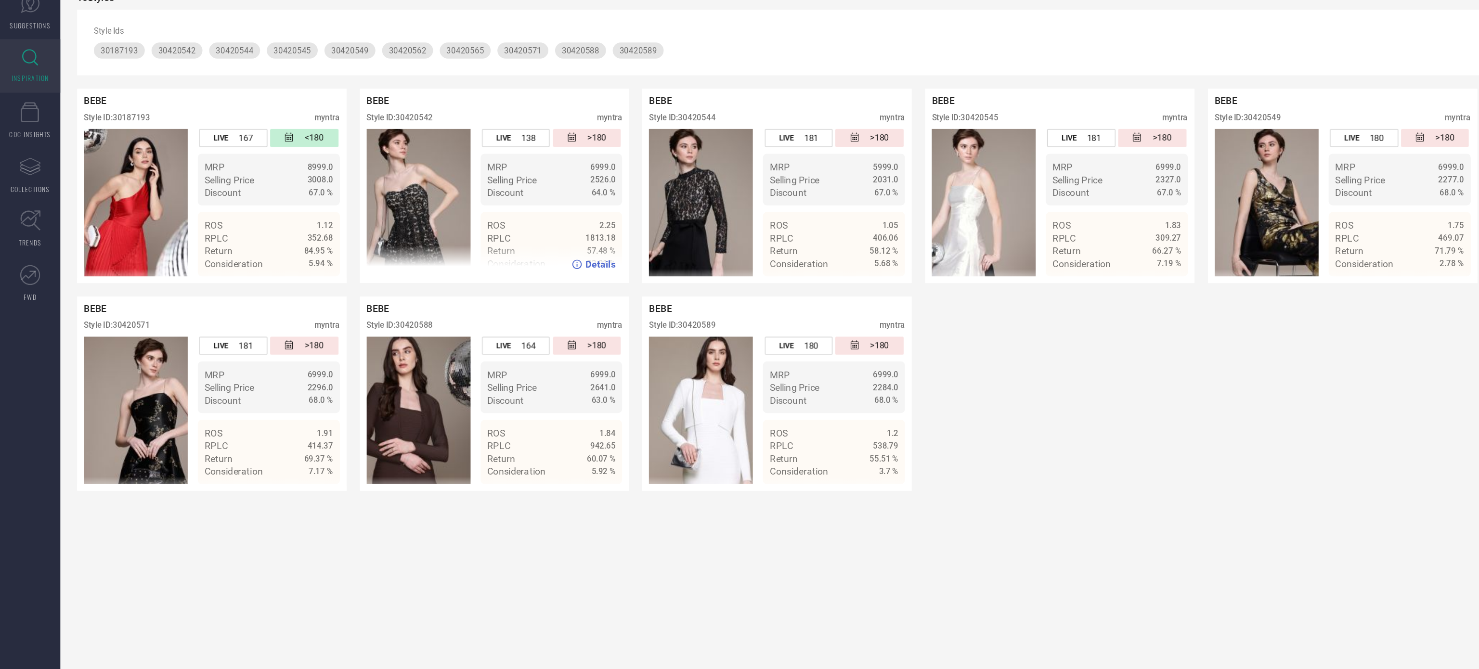
click at [301, 246] on div "Style ID: 30420542" at bounding box center [287, 243] width 48 height 7
copy div "30420542"
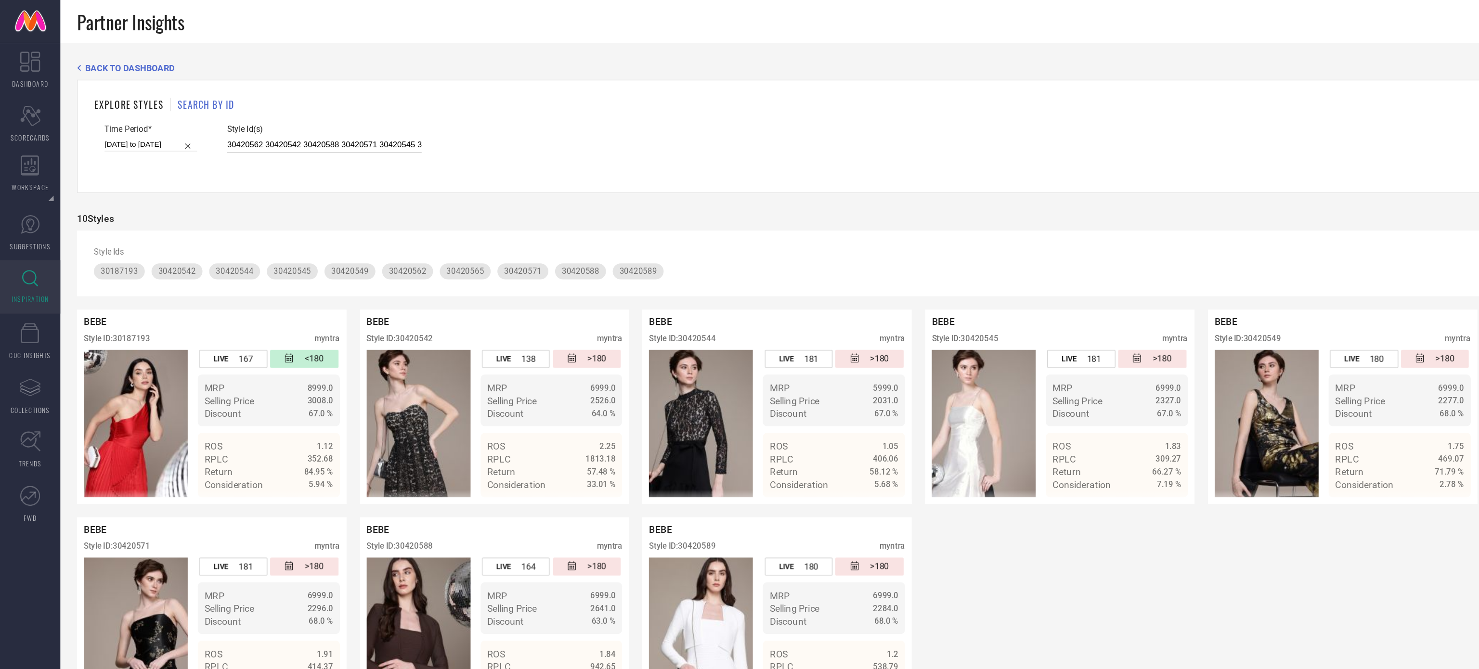
click at [234, 106] on input "30420562 30420542 30420588 30420571 30420545 30420549 30187193 30420589 3042056…" at bounding box center [233, 104] width 140 height 11
paste input "1612 30421616 30421617 31137135 30421607 30421622 30421608 31379829 30187200 27…"
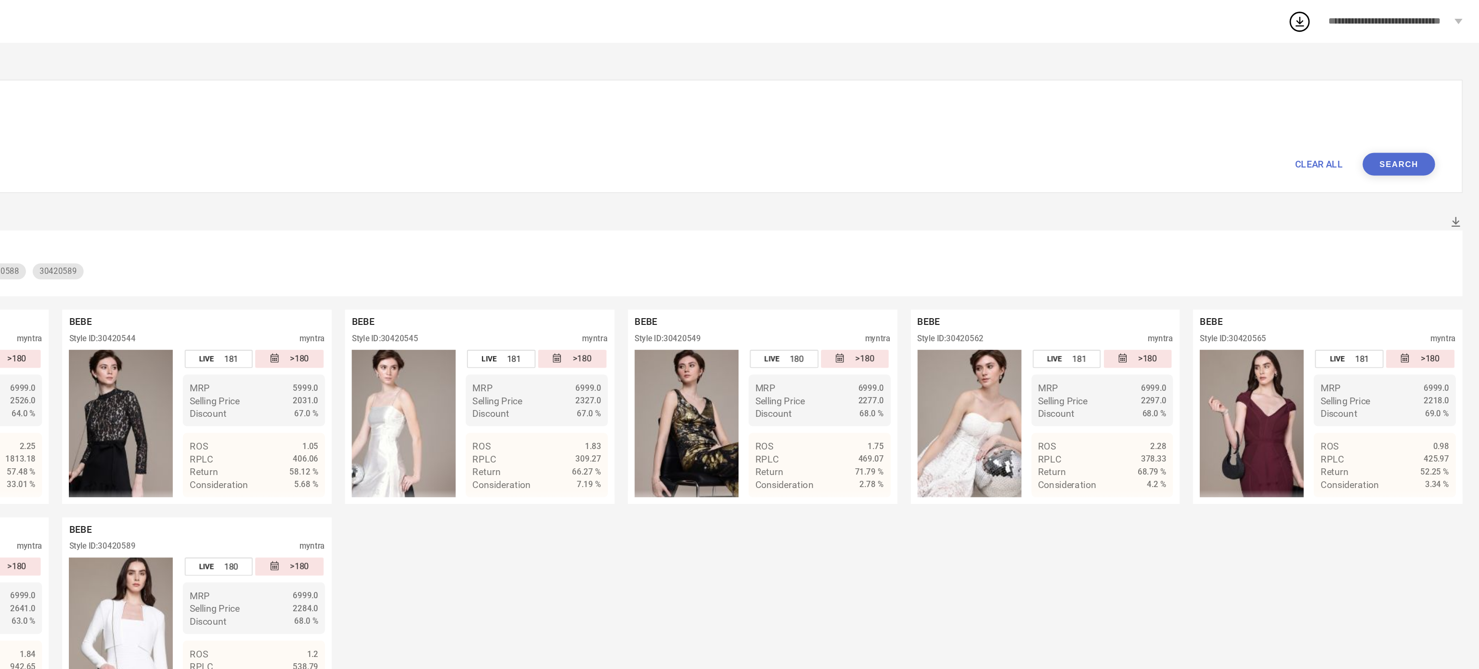
click at [1417, 123] on button "Search" at bounding box center [1421, 118] width 52 height 16
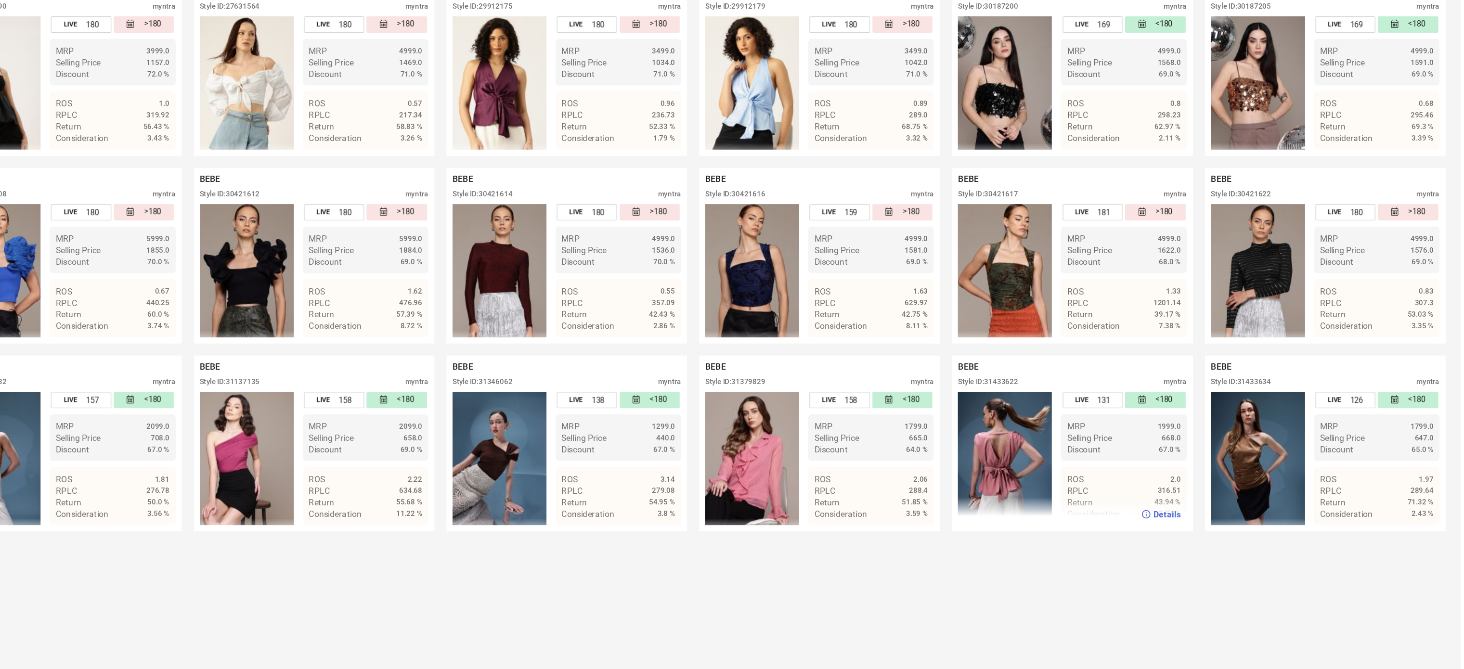
scroll to position [185, 0]
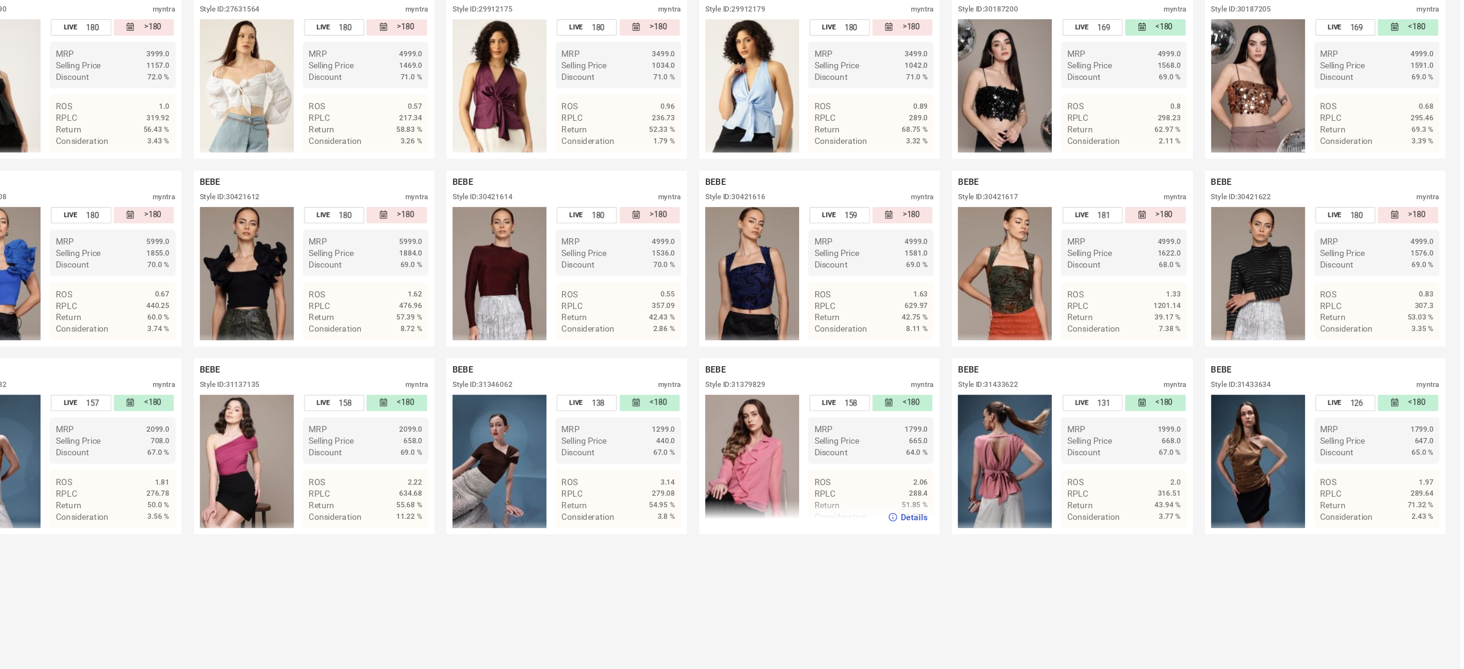
click at [902, 383] on div "Style ID: 31379829" at bounding box center [888, 386] width 48 height 7
click at [504, 383] on div "Style ID: 31137135" at bounding box center [486, 386] width 48 height 7
copy div "31137135"
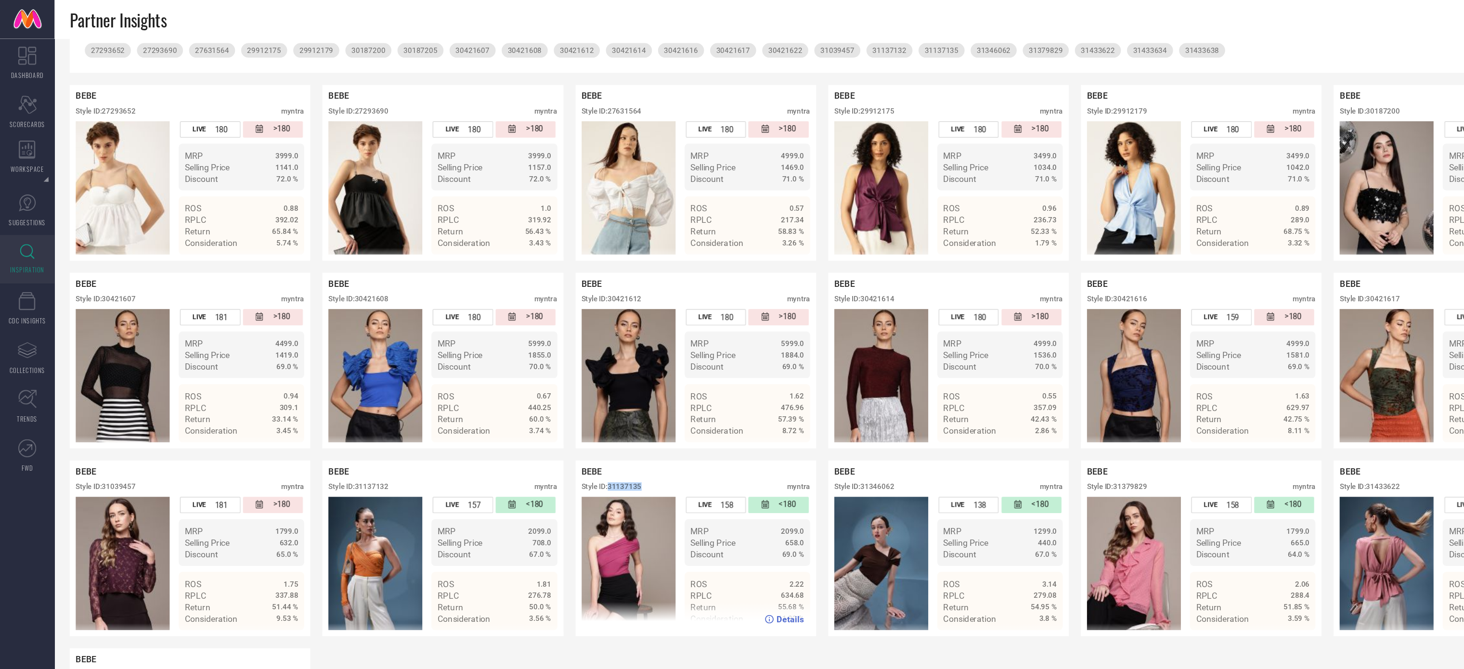
scroll to position [177, 0]
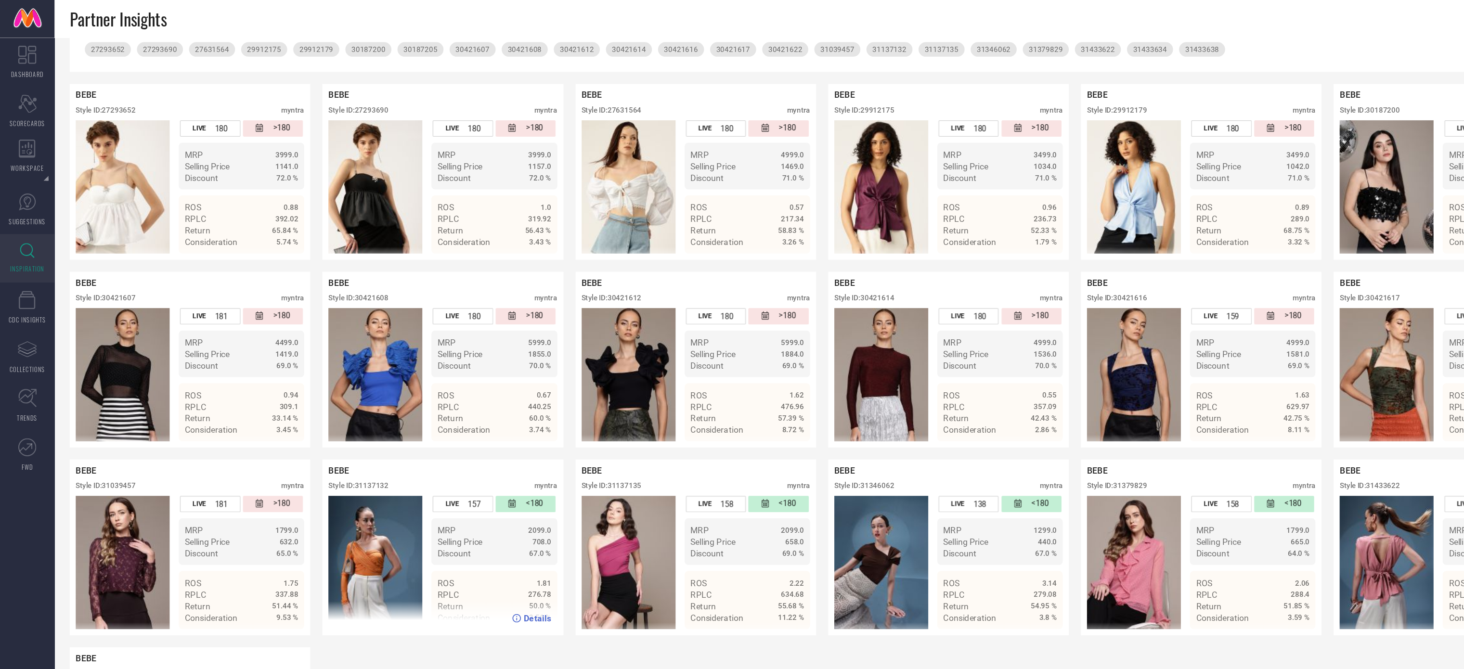
click at [303, 383] on div "Style ID: 31137132" at bounding box center [285, 386] width 48 height 7
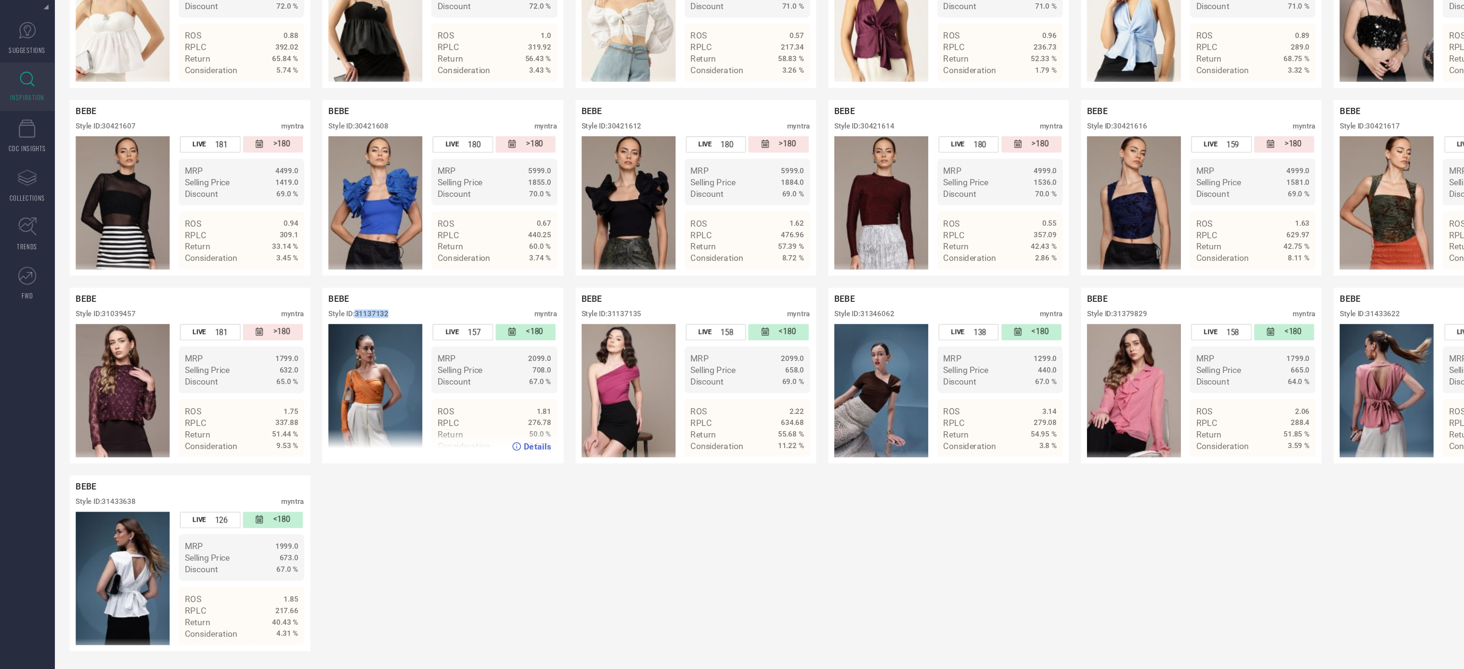
scroll to position [185, 0]
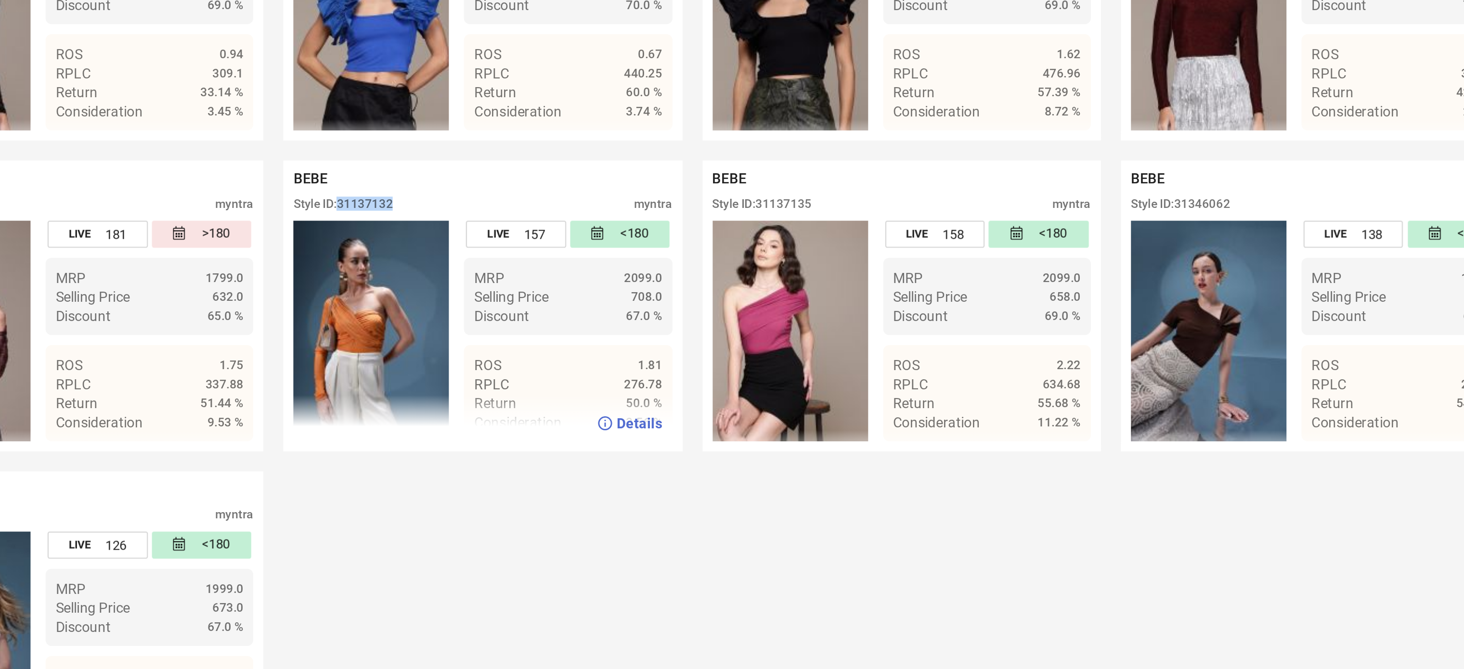
copy div "31137132"
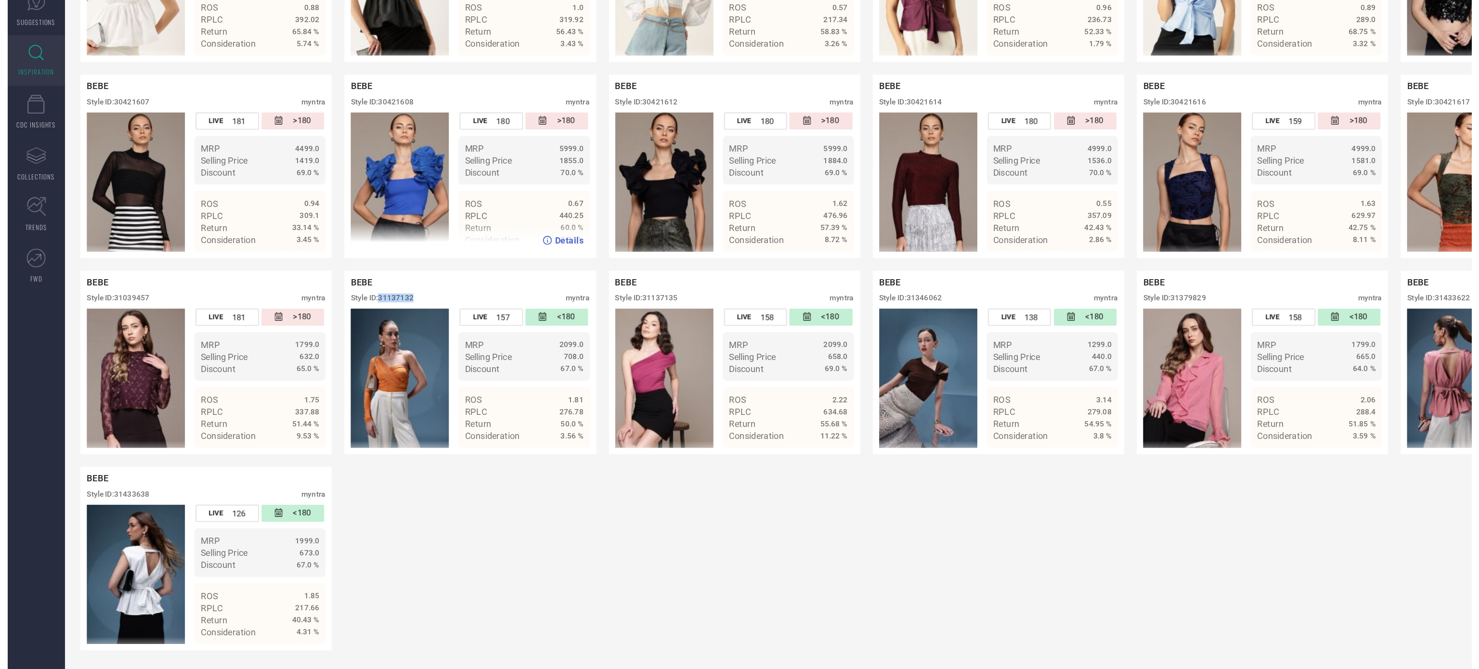
scroll to position [0, 0]
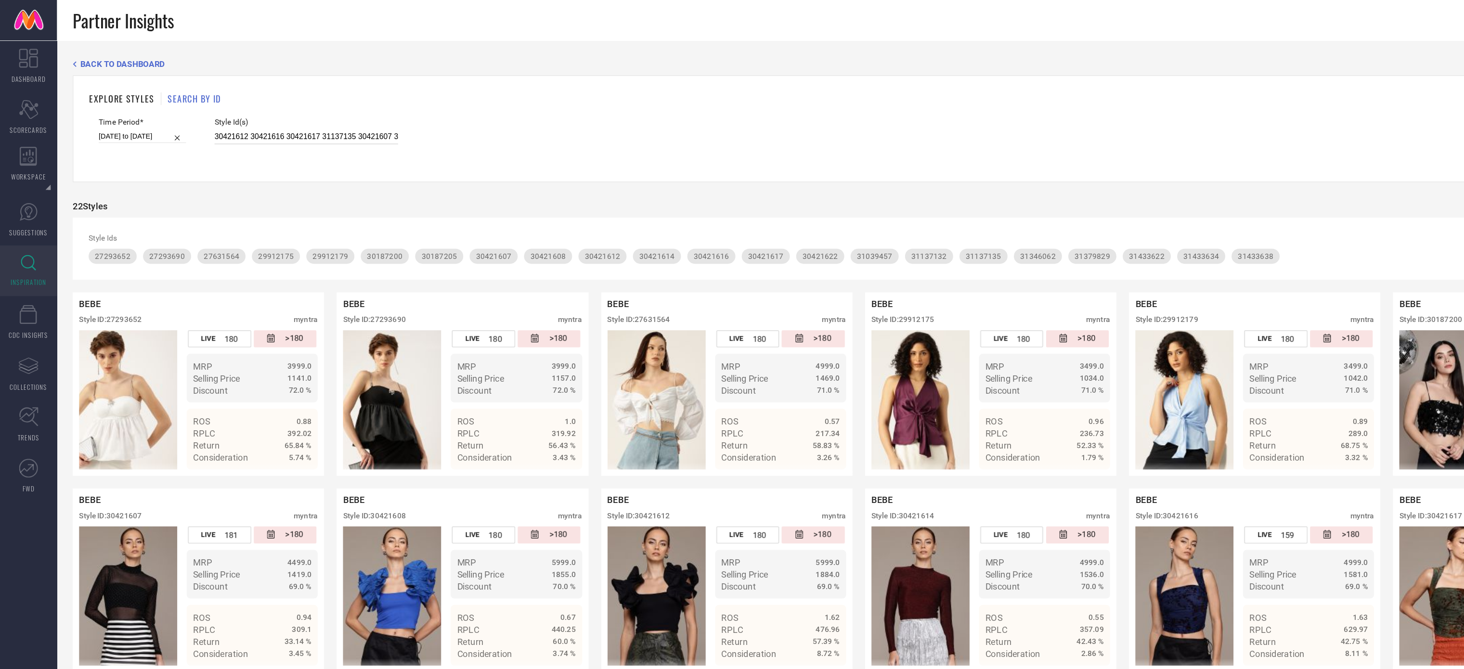
click at [241, 105] on input "30421612 30421616 30421617 31137135 30421607 30421622 30421608 31379829 3018720…" at bounding box center [233, 104] width 140 height 11
paste input
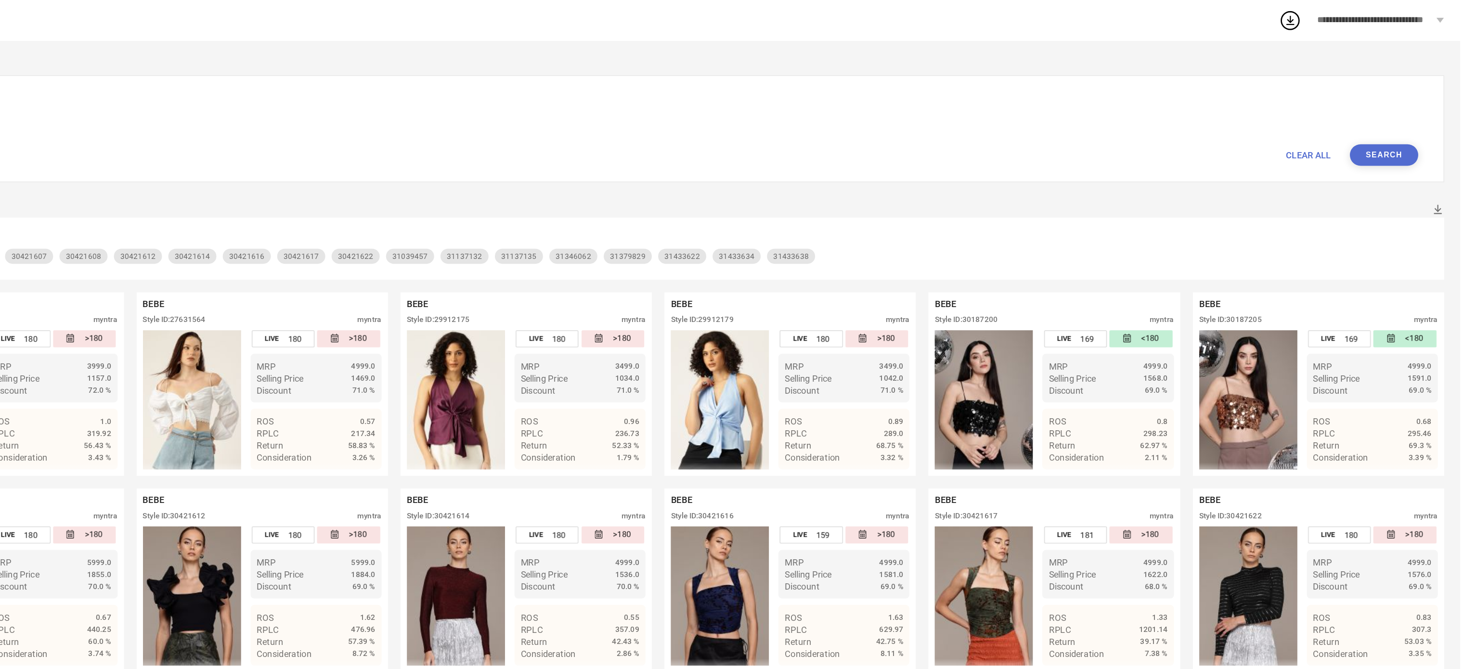
click at [1405, 117] on button "Search" at bounding box center [1406, 118] width 52 height 16
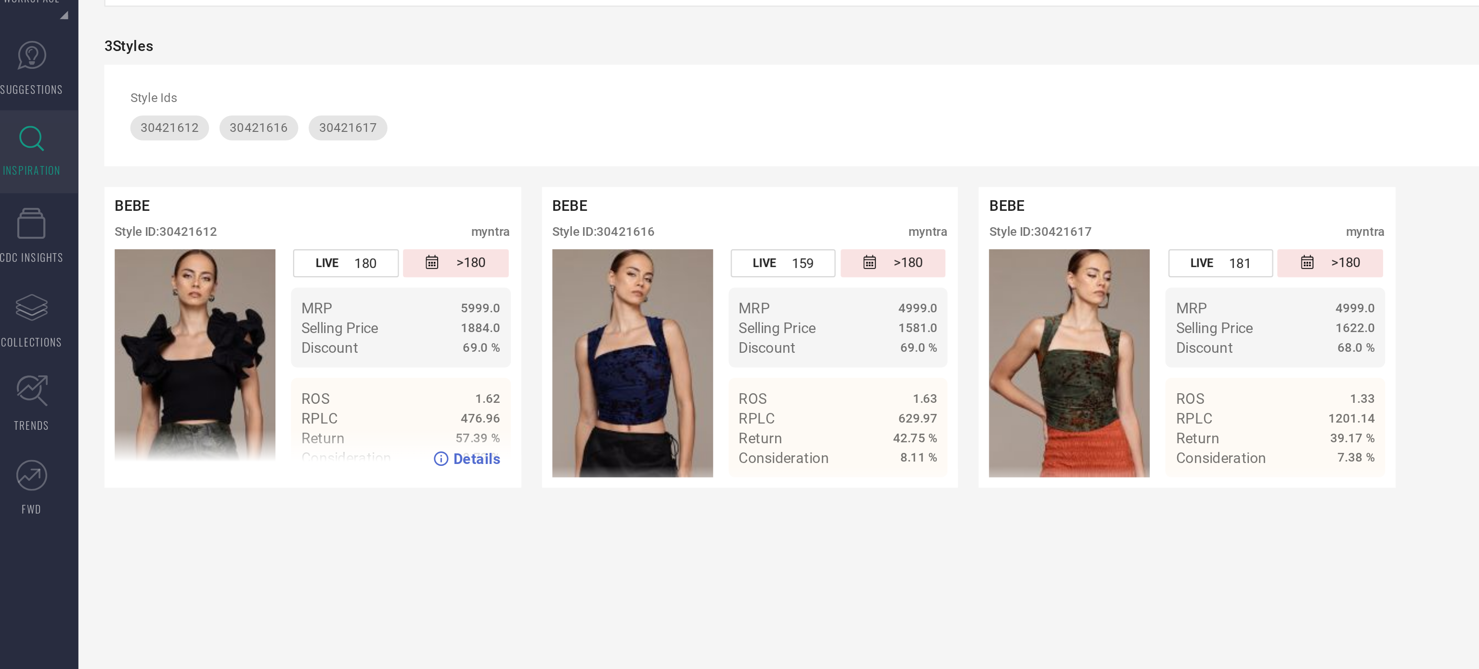
click at [100, 247] on div "Style ID: 30421612" at bounding box center [84, 243] width 48 height 7
copy div "30421612"
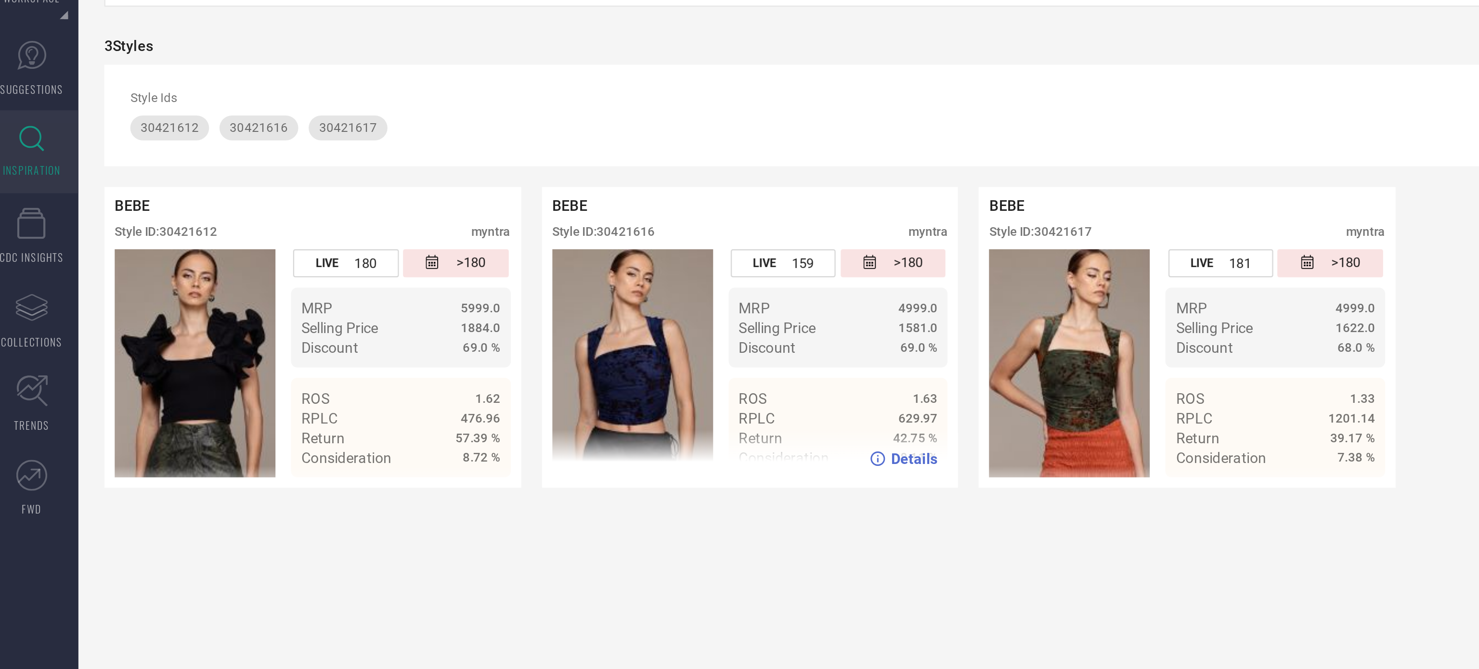
click at [300, 247] on div "Style ID: 30421616" at bounding box center [287, 243] width 48 height 7
copy div "30421616"
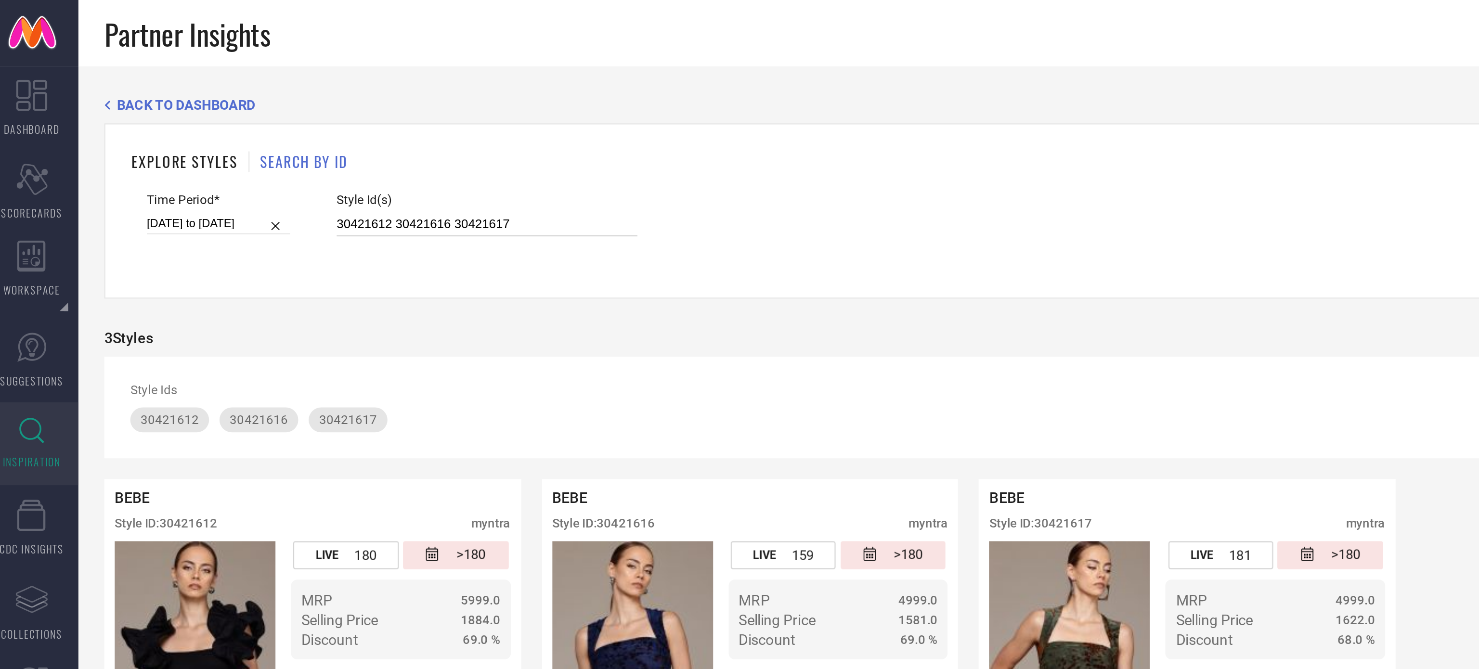
click at [214, 103] on input "30421612 30421616 30421617" at bounding box center [233, 104] width 140 height 11
paste input "659644 31379825 30659630 27218796 27218816 29854989 30420569 30420539 27218800 …"
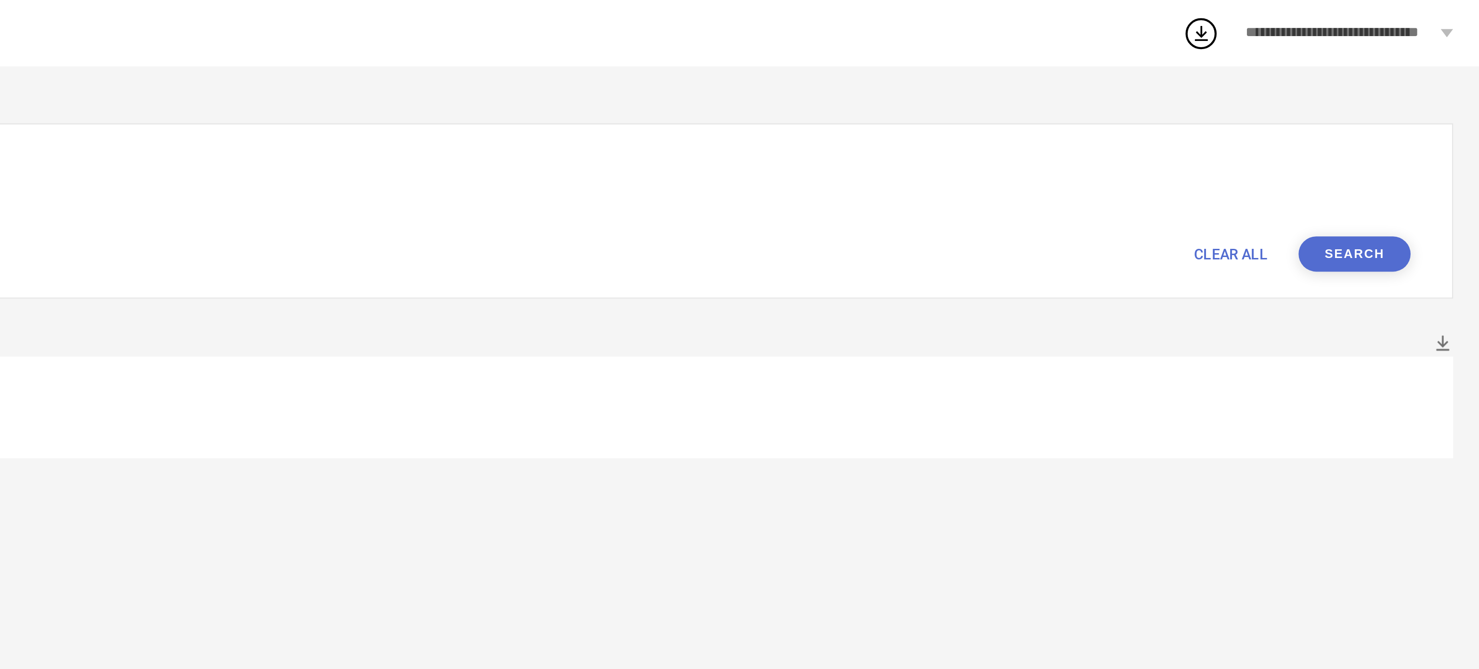
type input "30659644 31379825 30659630 27218796 27218816 29854989 30420569 30420539 2721880…"
click at [1425, 125] on button "Search" at bounding box center [1421, 118] width 52 height 16
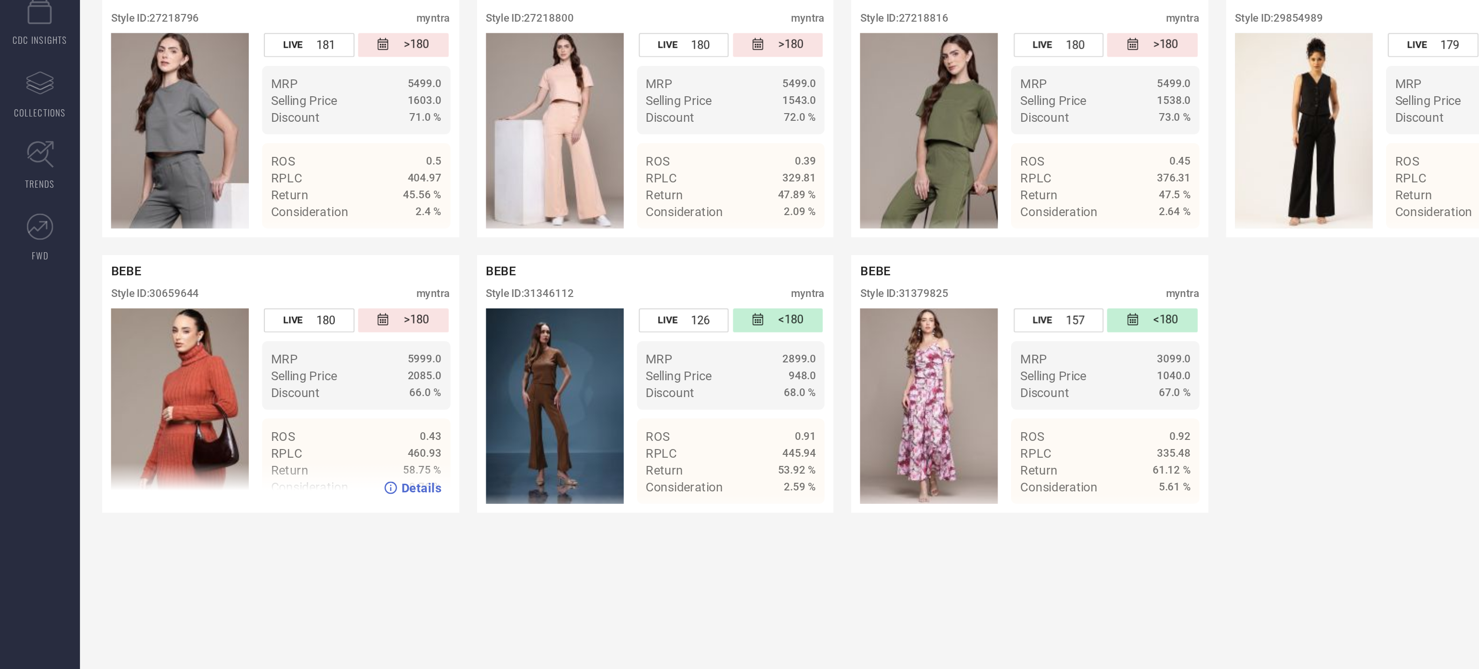
click at [95, 396] on div "Style ID: 30659644" at bounding box center [84, 392] width 48 height 7
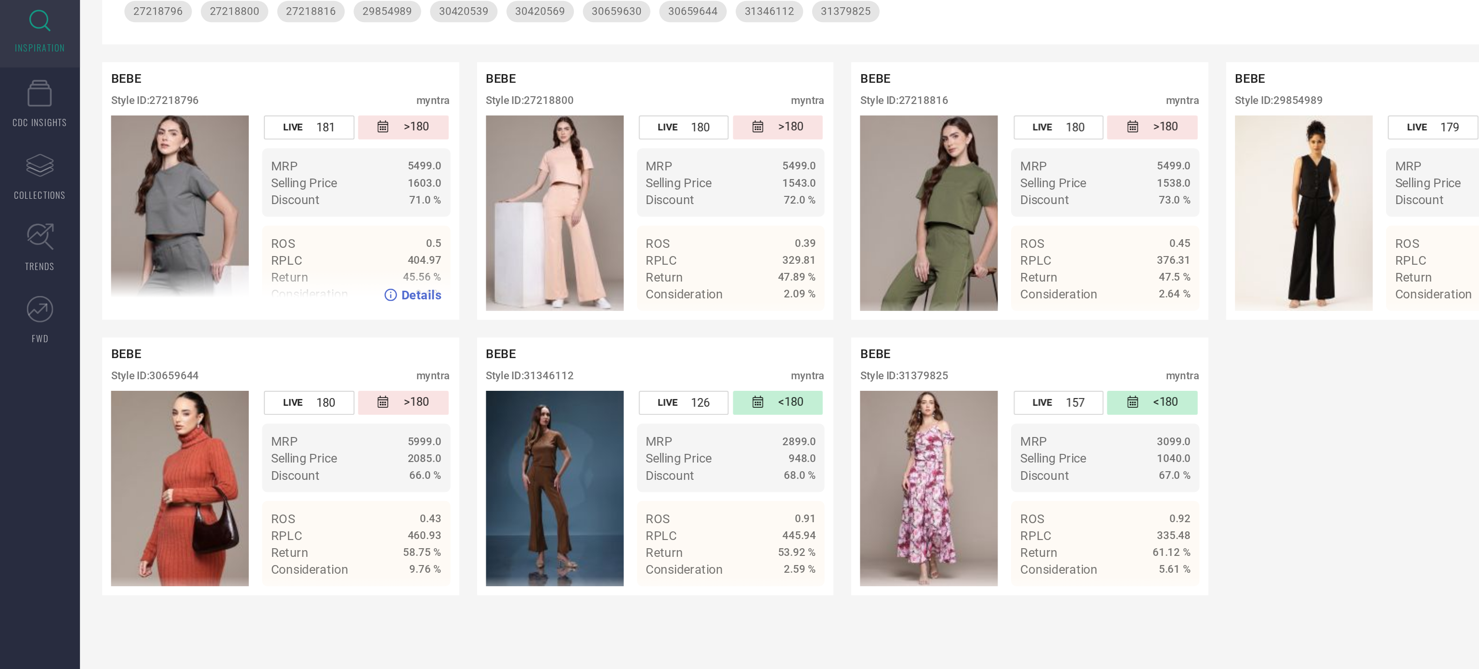
click at [100, 242] on div "Style ID: 27218796" at bounding box center [84, 243] width 48 height 7
copy div "27218796"
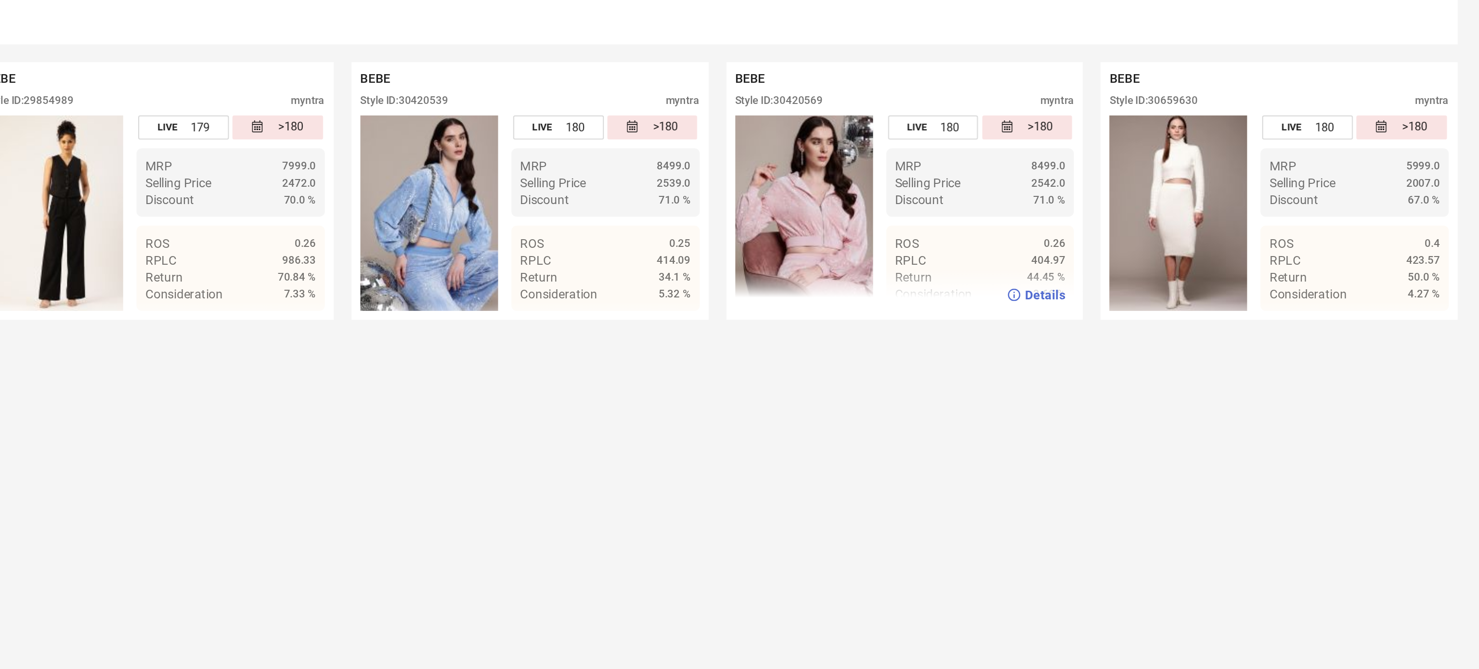
click at [1115, 243] on div "Style ID: 30420569" at bounding box center [1100, 243] width 48 height 7
copy div "30420569"
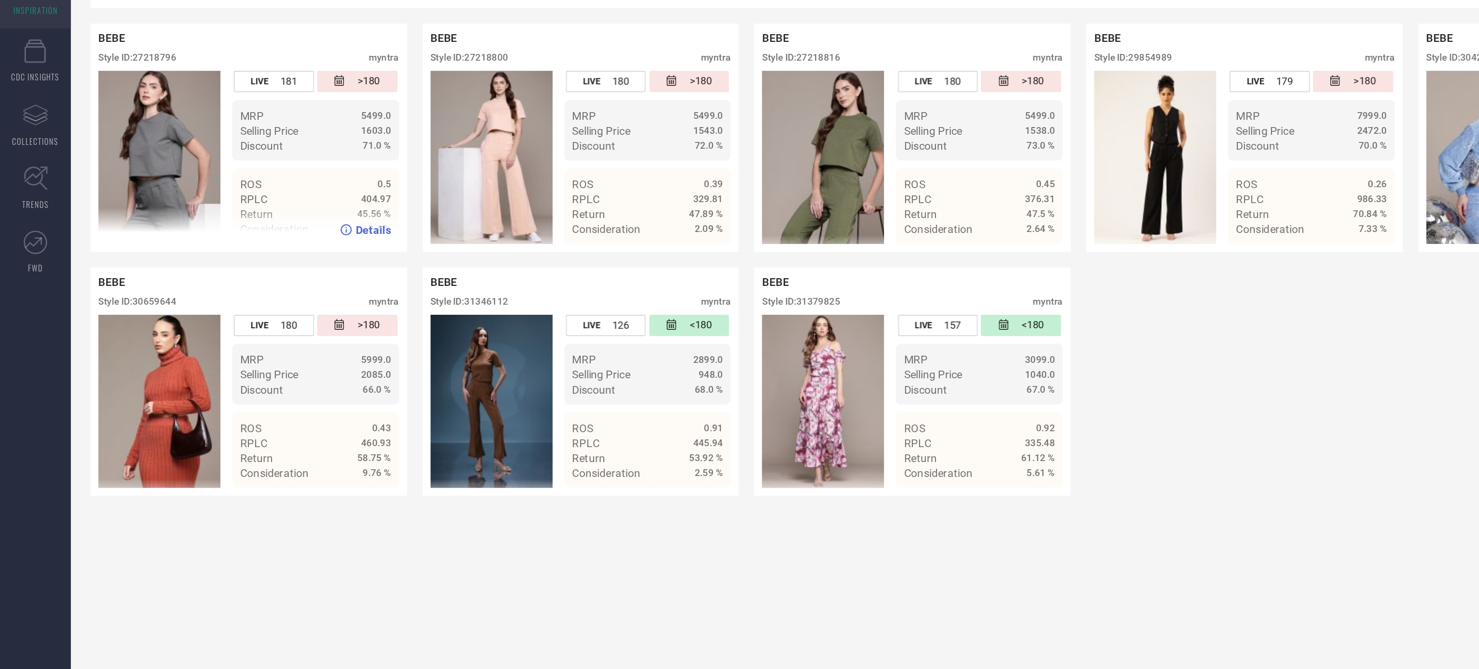
click at [99, 247] on div "Style ID: 27218796" at bounding box center [84, 243] width 48 height 7
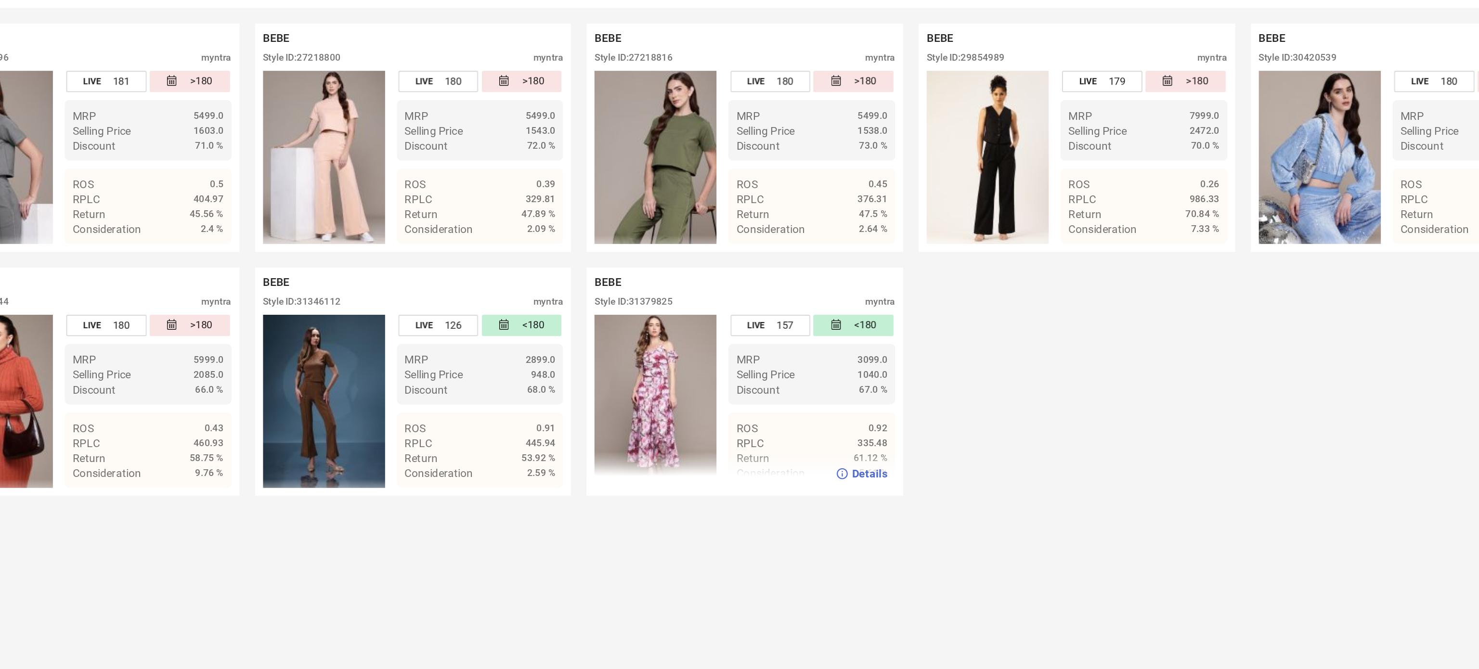
click at [503, 396] on div "Style ID: 31379825" at bounding box center [490, 392] width 48 height 7
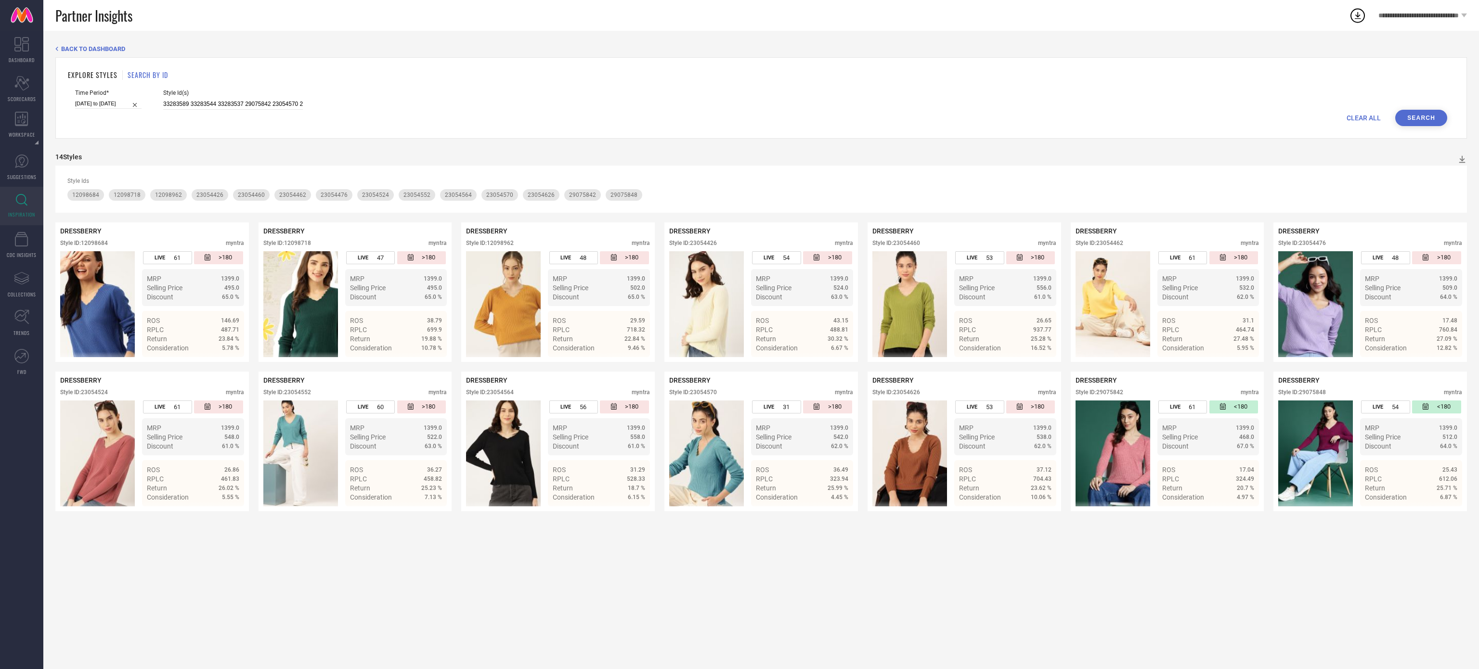
click at [286, 107] on input "33283589 33283544 33283537 29075842 23054570 29075848 23054626 23054564 2305455…" at bounding box center [233, 104] width 140 height 11
type input "31483208 31483185"
click at [125, 100] on input "01-11-2024 to 31-12-2024" at bounding box center [108, 104] width 66 height 10
select select "10"
select select "2024"
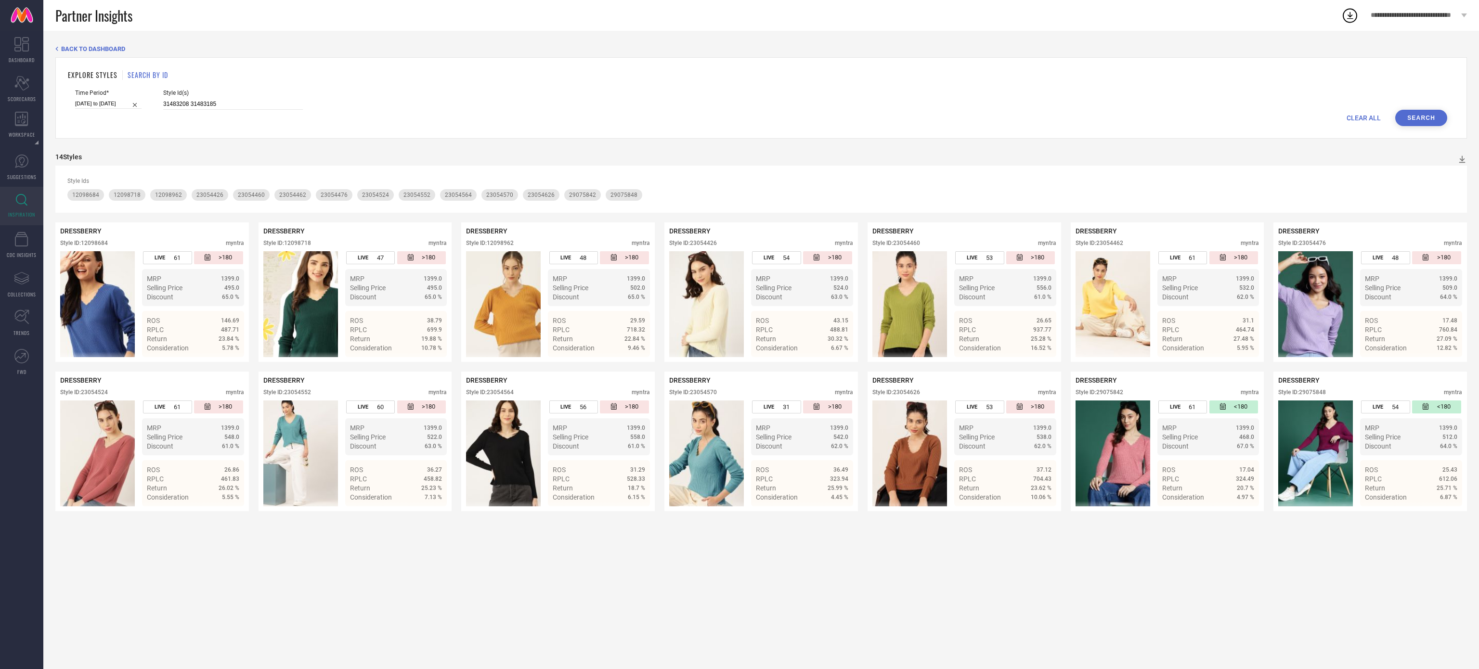
select select "11"
select select "2024"
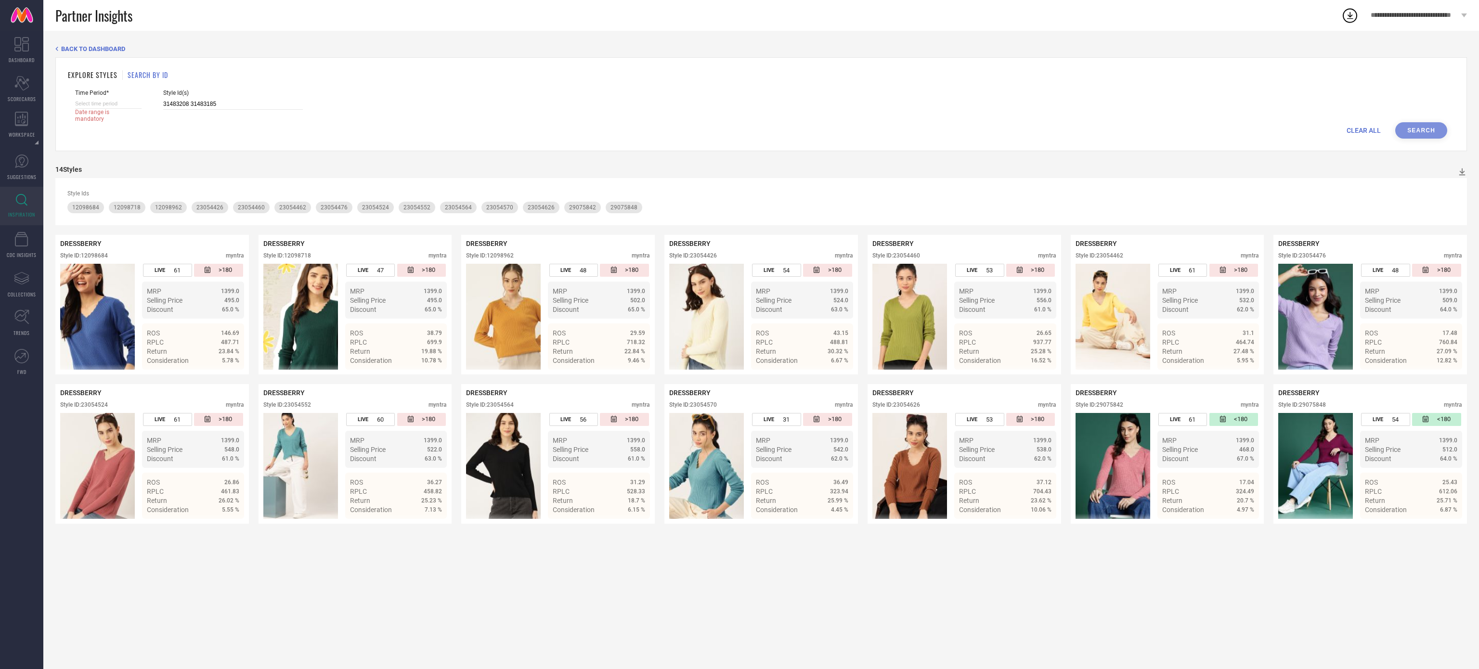
select select "7"
select select "2025"
select select "8"
select select "2025"
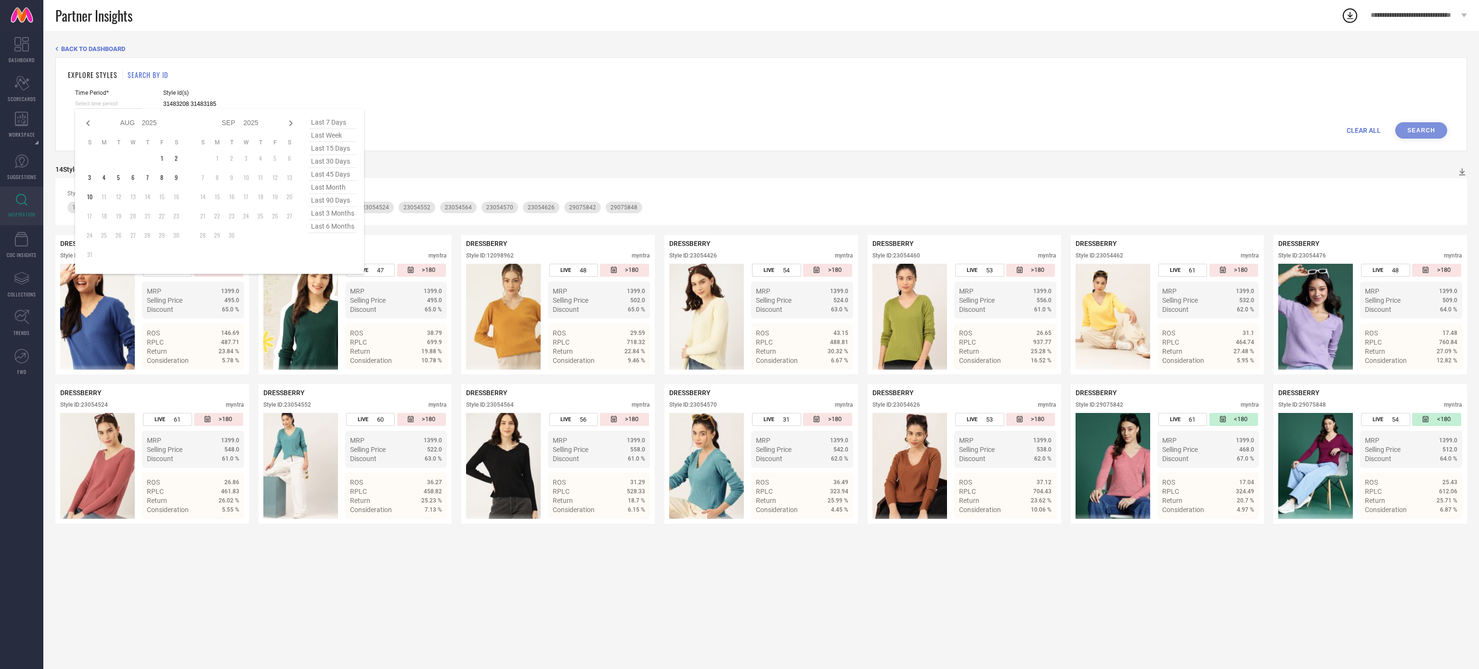
click at [131, 102] on input at bounding box center [108, 104] width 66 height 10
type input "31483208 31483185"
click at [351, 228] on span "last 6 months" at bounding box center [333, 226] width 48 height 13
type input "01-02-2025 to 31-07-2025"
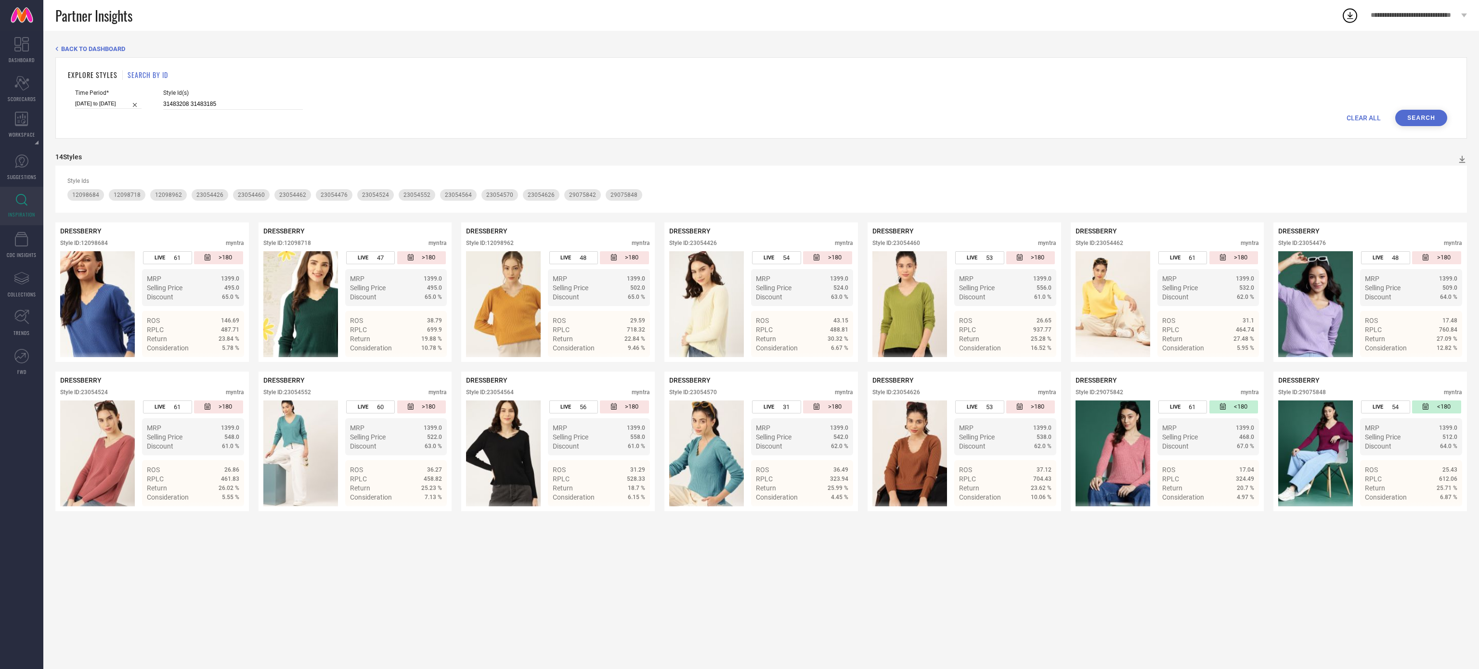
click at [1422, 120] on button "Search" at bounding box center [1421, 118] width 52 height 16
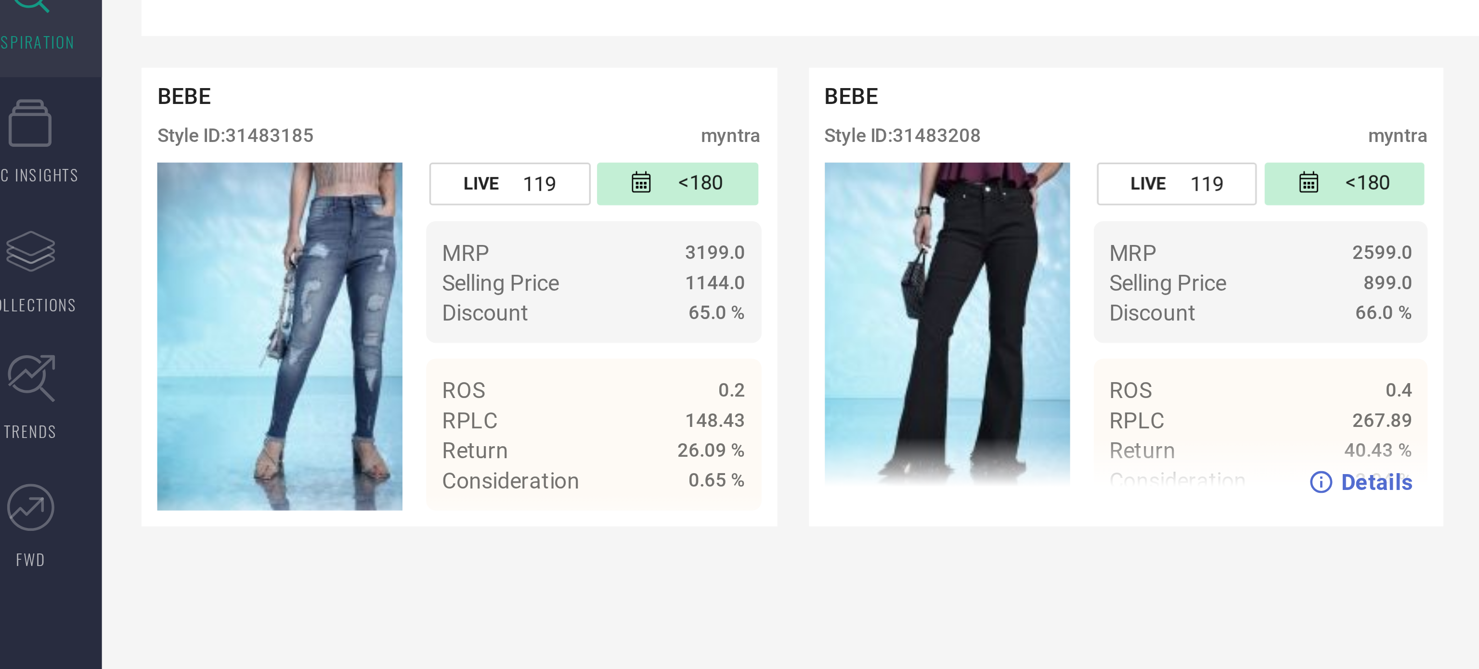
click at [307, 246] on div "Style ID: 31483208" at bounding box center [287, 243] width 48 height 7
copy div "31483208"
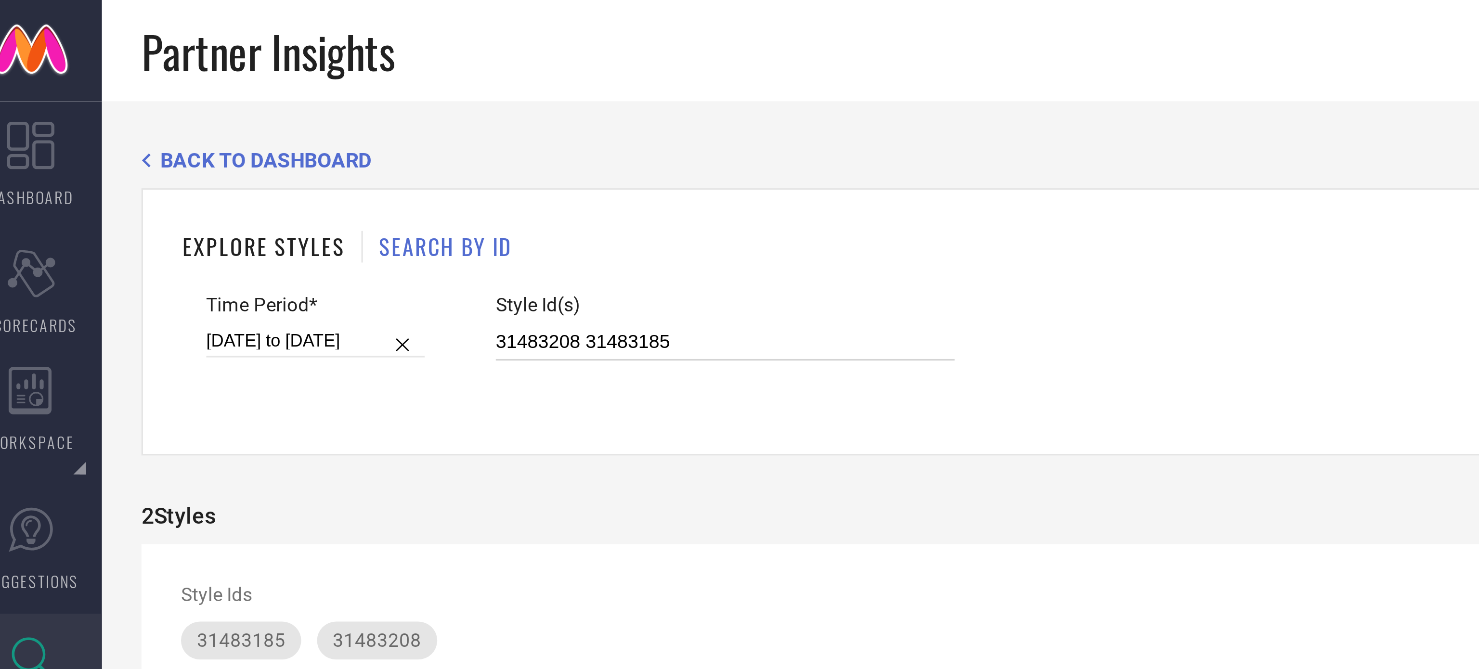
click at [206, 103] on input "31483208 31483185" at bounding box center [233, 104] width 140 height 11
paste input "196 31483225 31721964 31721925 31721935 31721960 31483208 31483191 31721920 317…"
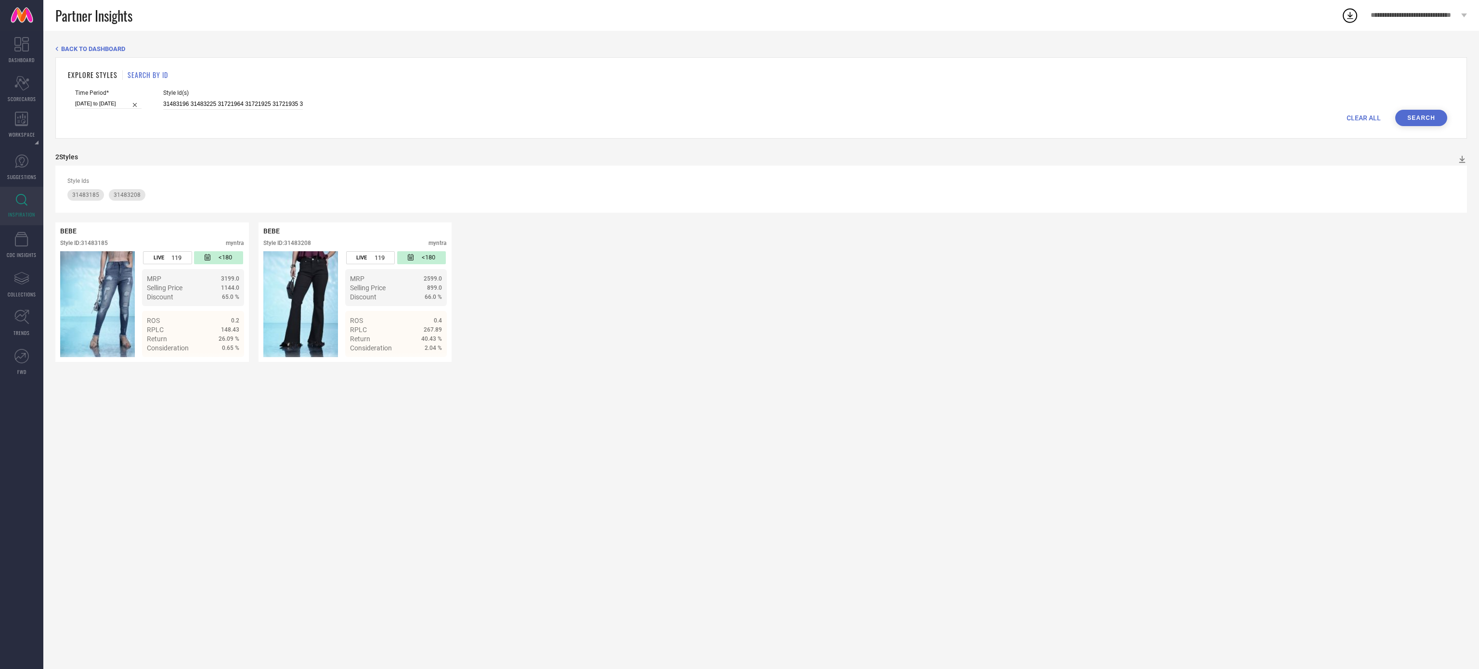
click at [1419, 124] on button "Search" at bounding box center [1421, 118] width 52 height 16
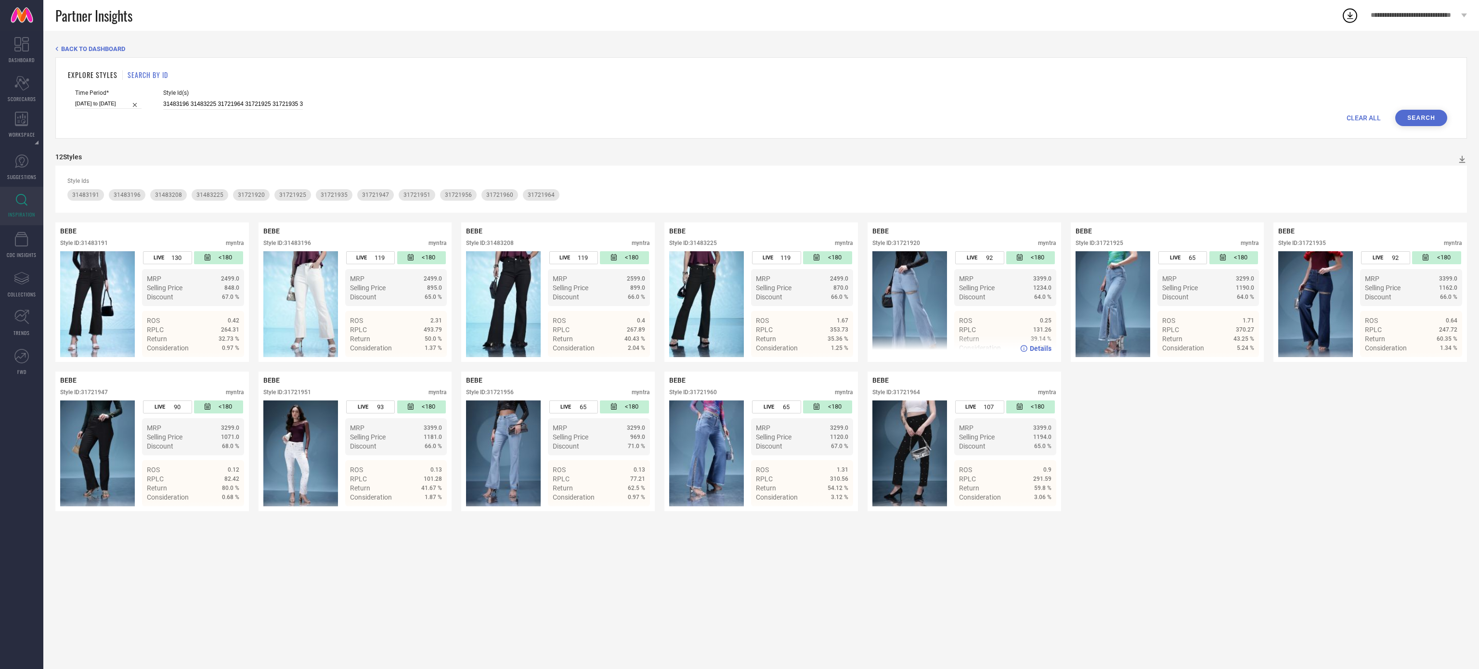
click at [909, 247] on div "Style ID: 31721920" at bounding box center [896, 243] width 48 height 7
copy div "31721920"
click at [282, 105] on input "31483196 31483225 31721964 31721925 31721935 31721960 31483208 31483191 3172192…" at bounding box center [233, 104] width 140 height 11
paste input "202 31483213 31483219 31483185"
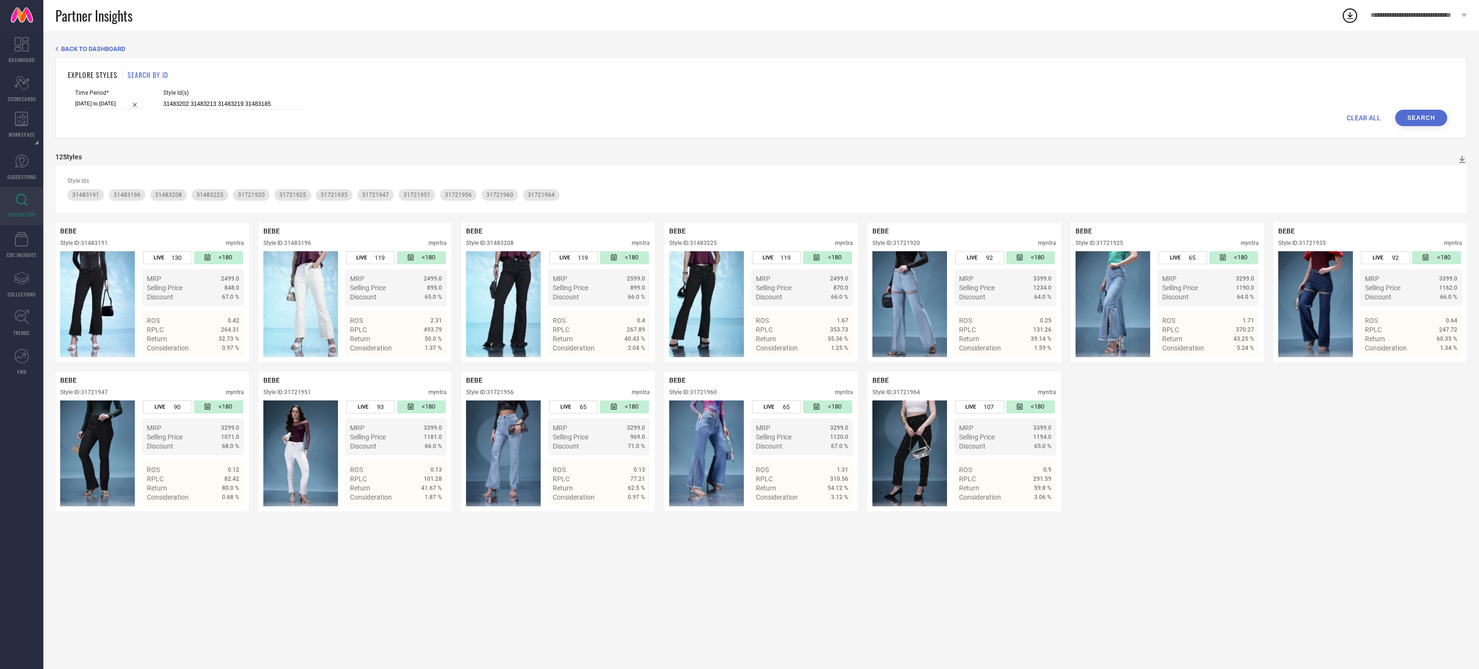
click at [1417, 122] on button "Search" at bounding box center [1421, 118] width 52 height 16
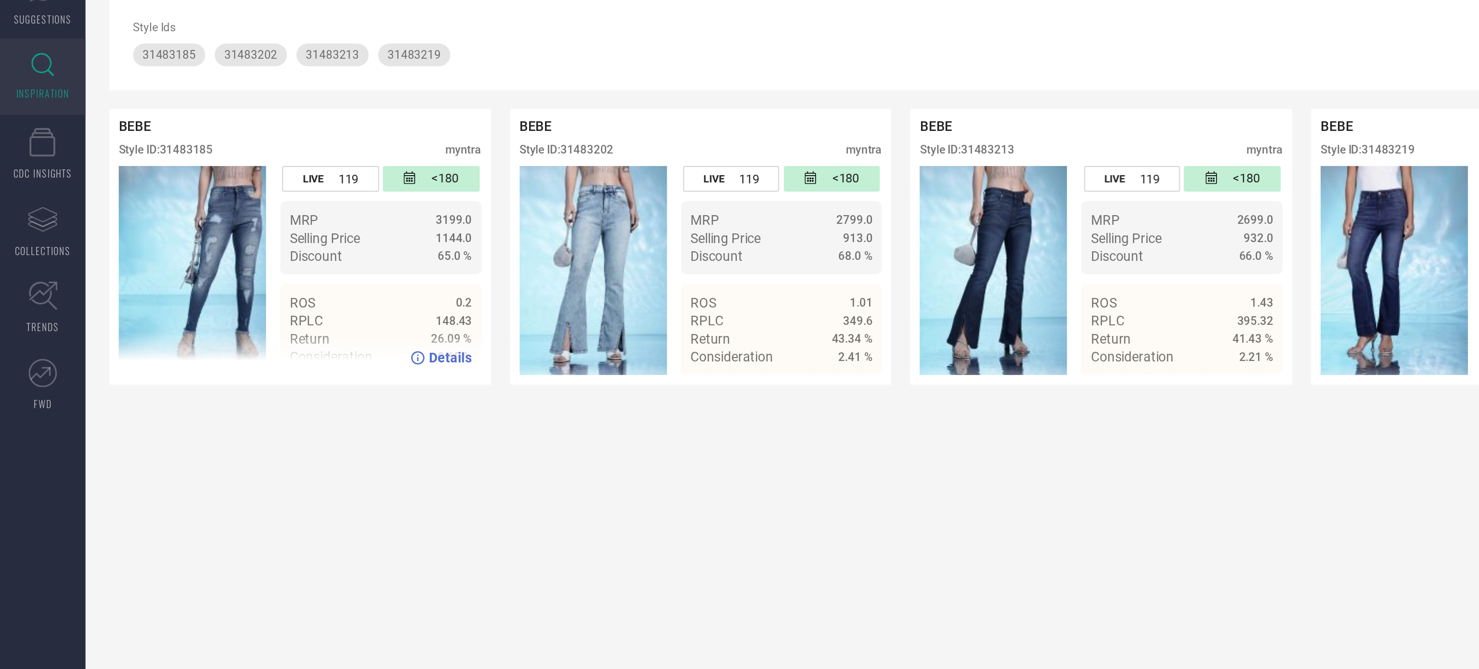
click at [104, 244] on div "Style ID: 31483185" at bounding box center [84, 243] width 48 height 7
copy div "31483185"
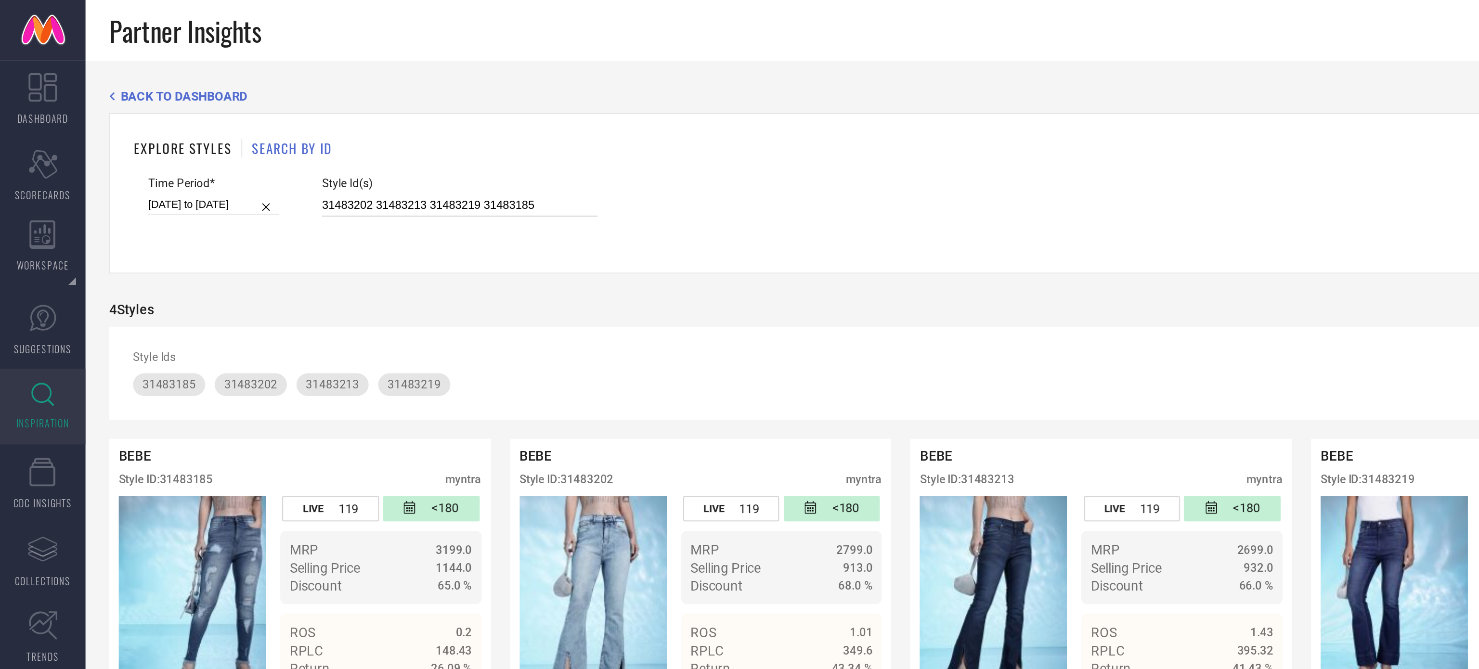
click at [184, 109] on input "31483202 31483213 31483219 31483185" at bounding box center [233, 104] width 140 height 11
paste input "29888783 29888787 29888791 29905392 29905436 29905450 30866078 30866079 3174227…"
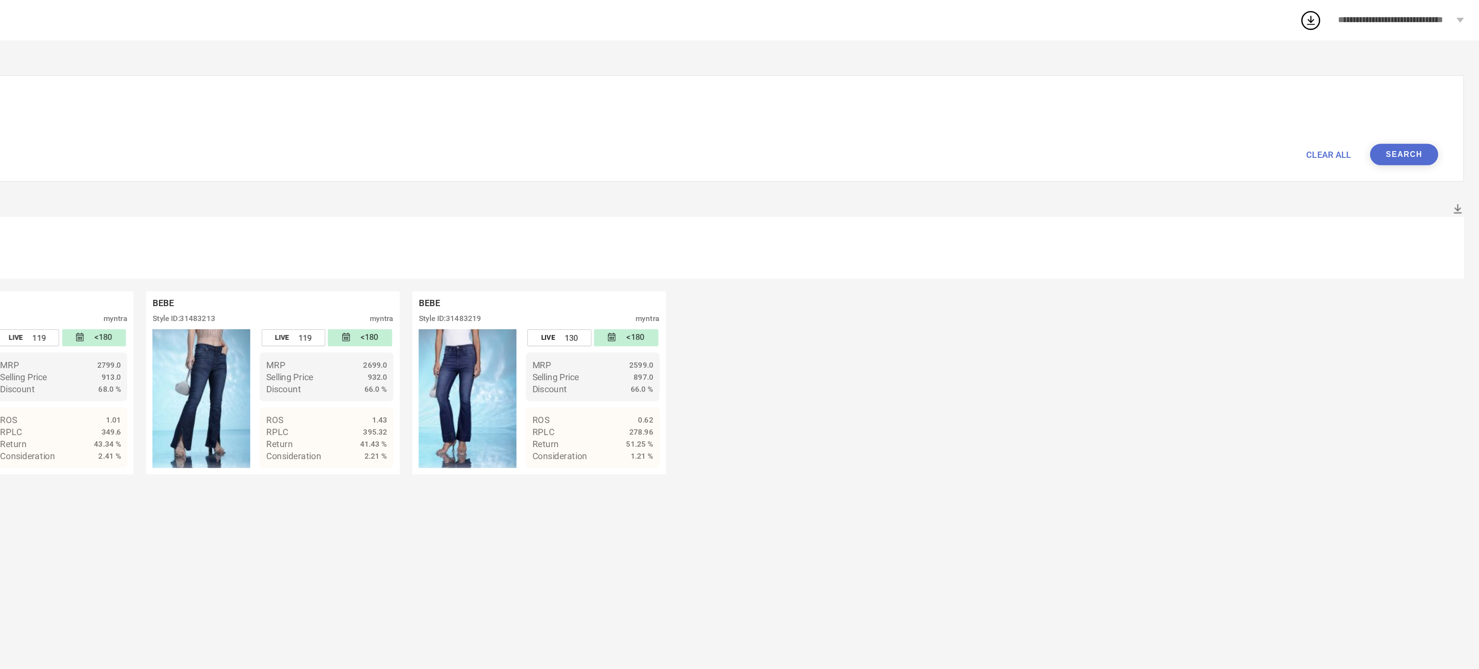
type input "29888783 29888787 29888791 29905392 29905436 29905450 30866078 30866079 3174227…"
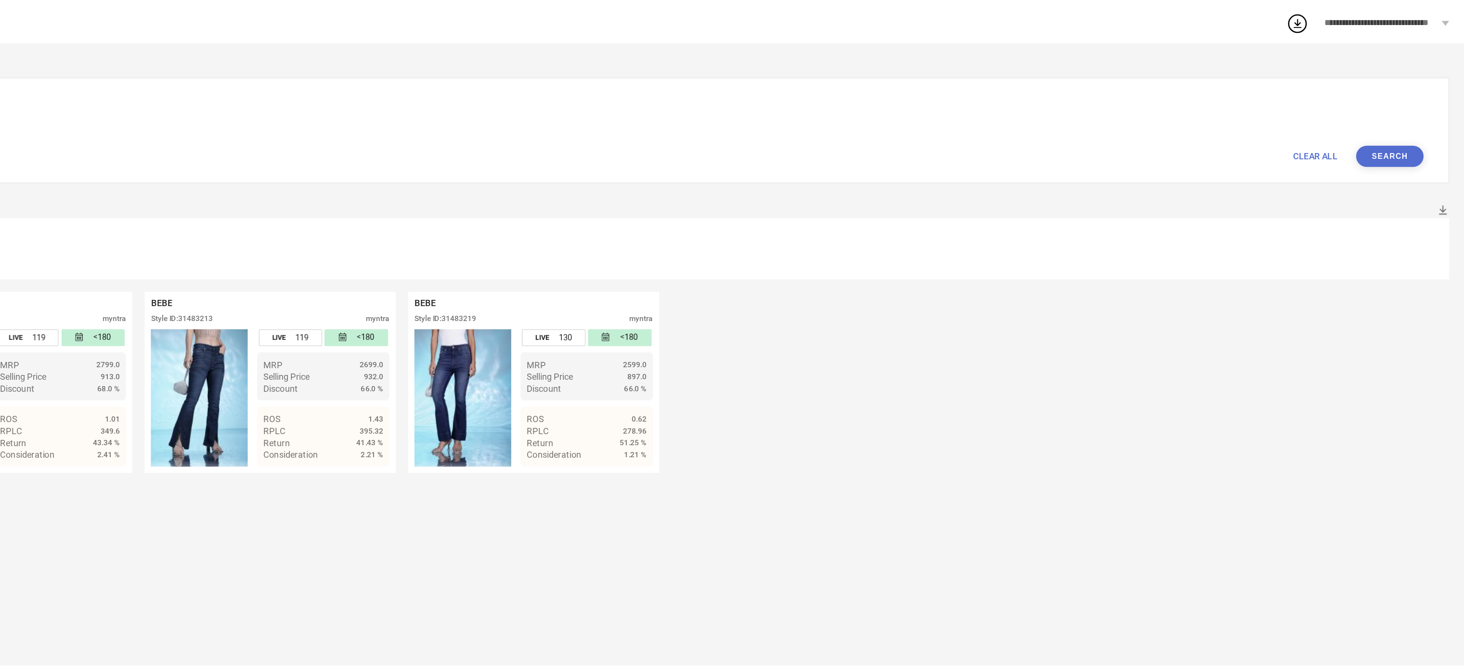
scroll to position [0, 0]
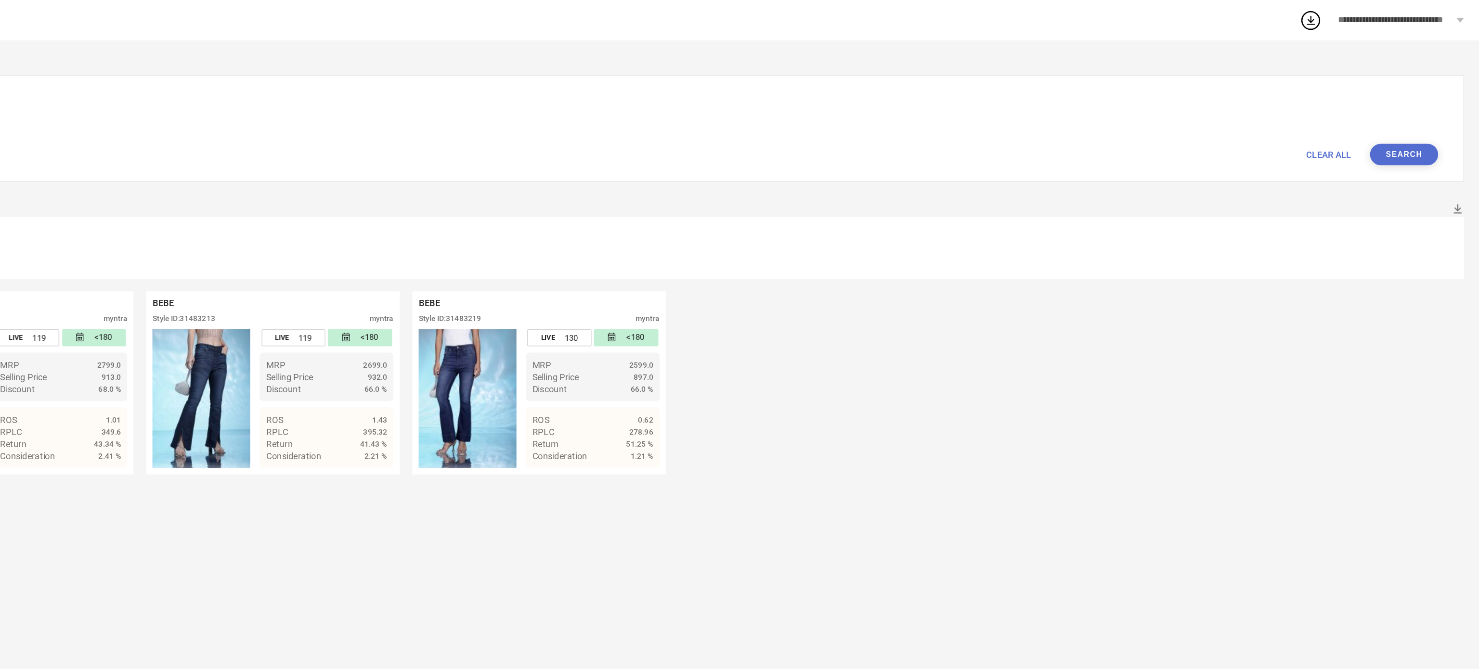
click at [1425, 114] on button "Search" at bounding box center [1421, 118] width 52 height 16
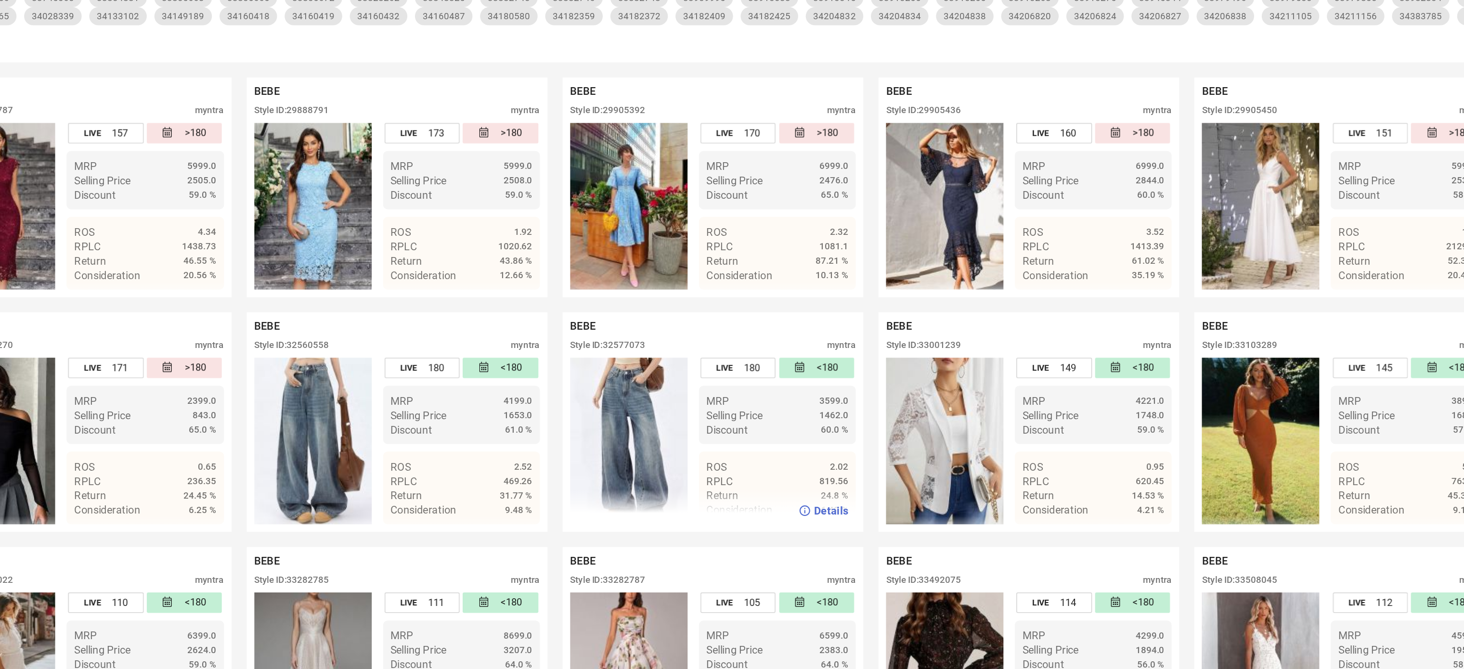
scroll to position [129, 0]
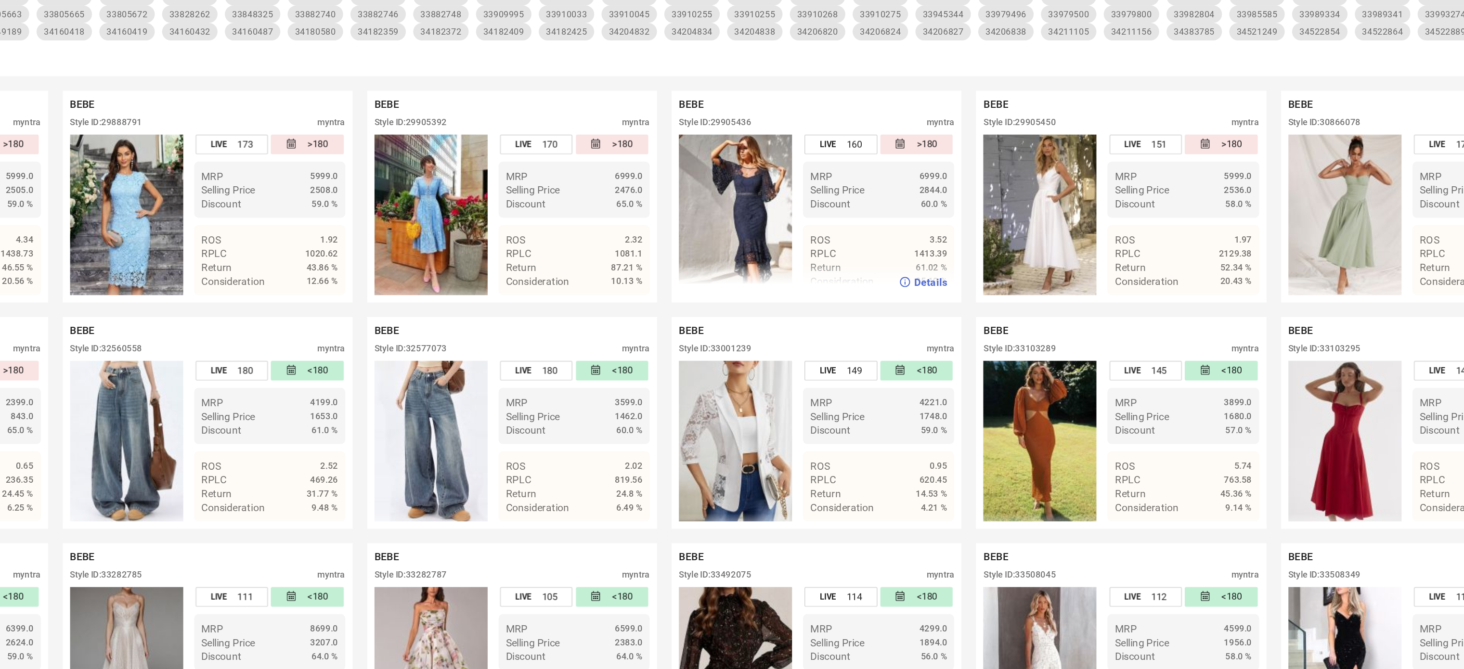
click at [1014, 229] on div "ROS 3.52" at bounding box center [995, 226] width 90 height 9
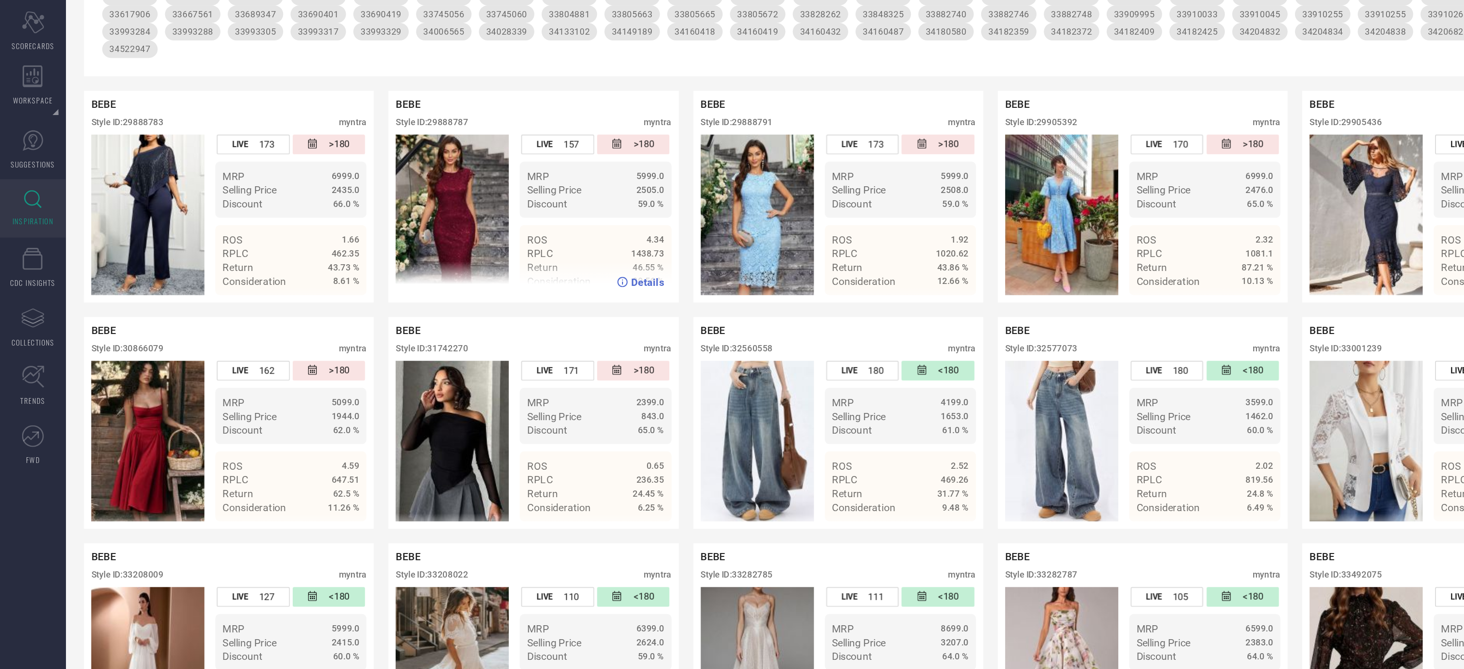
scroll to position [0, 0]
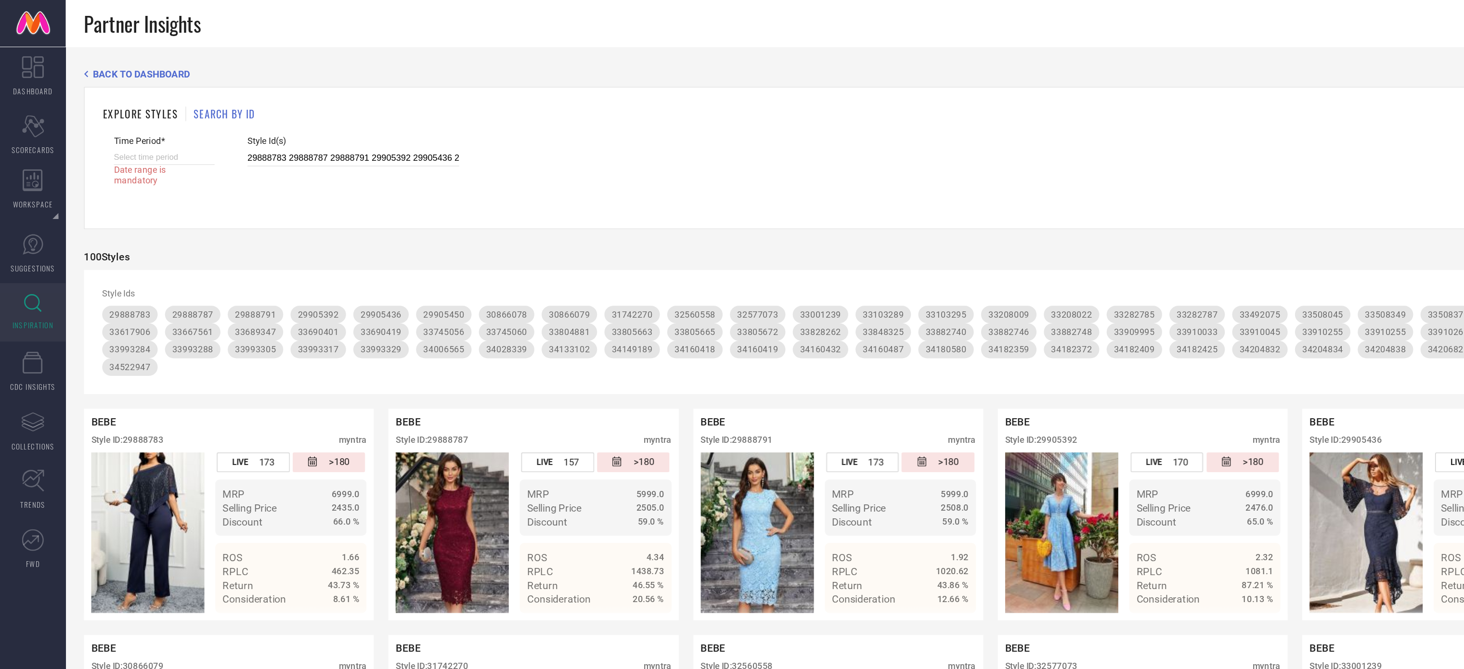
select select "7"
select select "2025"
select select "8"
select select "2025"
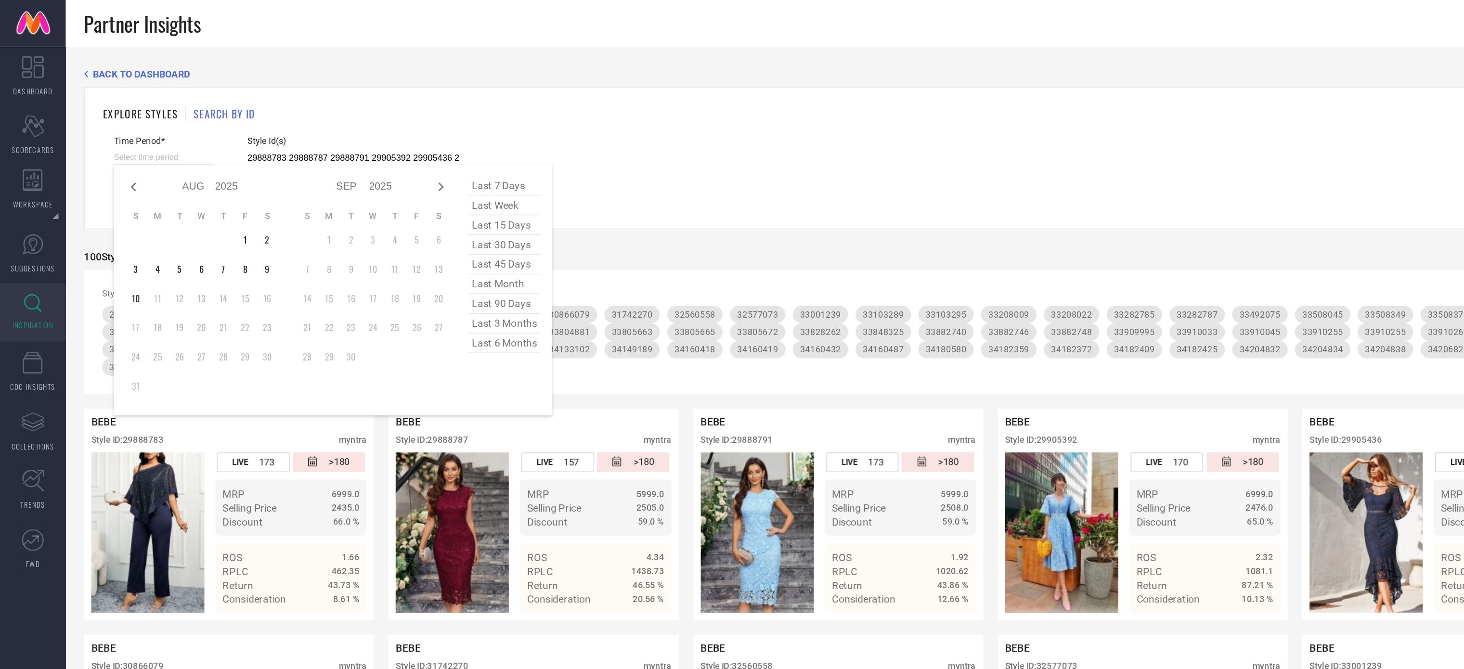
click at [133, 104] on input at bounding box center [108, 104] width 66 height 10
click at [331, 227] on span "last 6 months" at bounding box center [333, 226] width 48 height 13
type input "01-02-2025 to 31-07-2025"
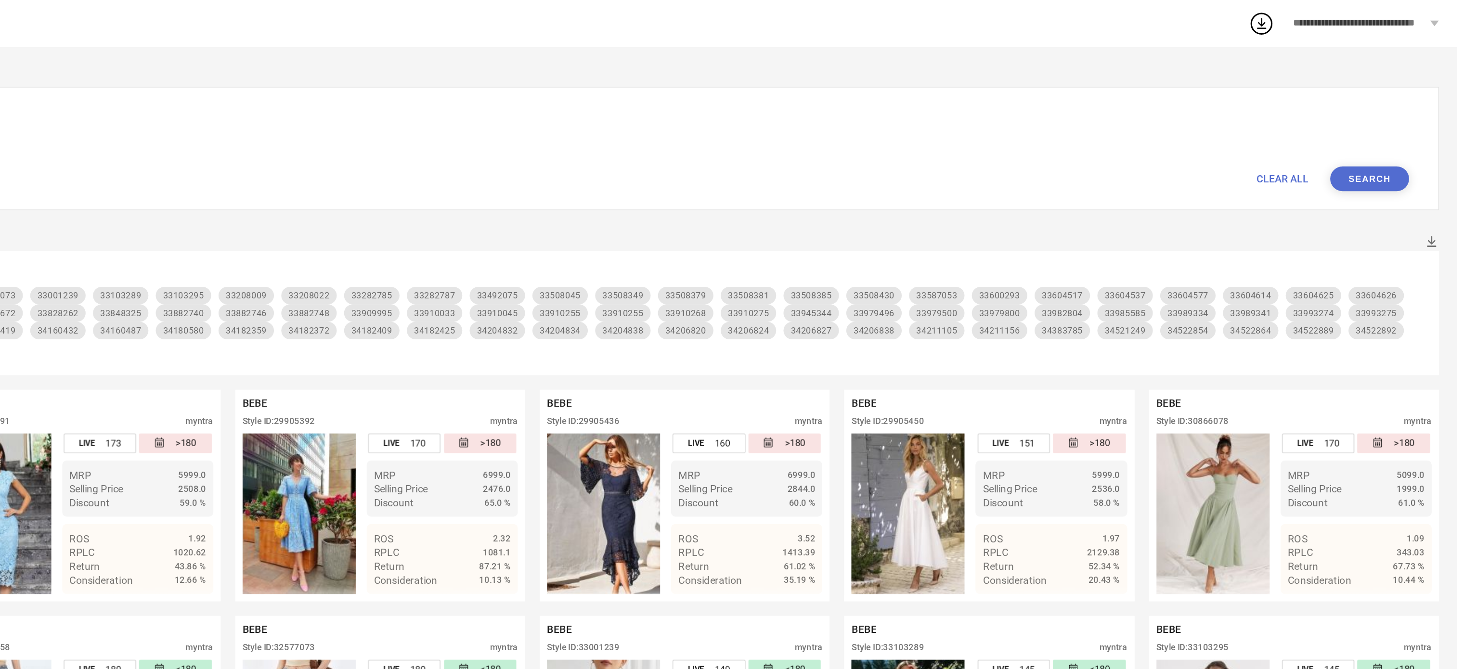
click at [1410, 119] on button "Search" at bounding box center [1406, 118] width 52 height 16
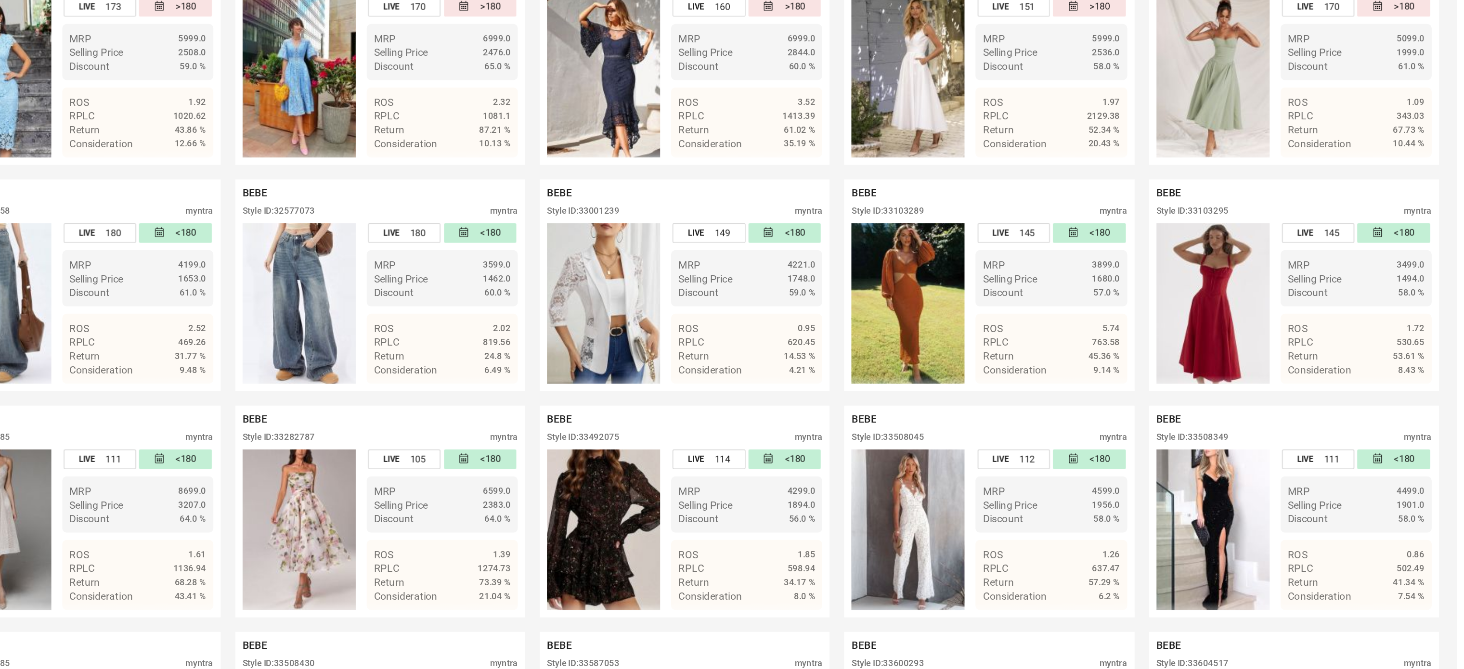
scroll to position [268, 0]
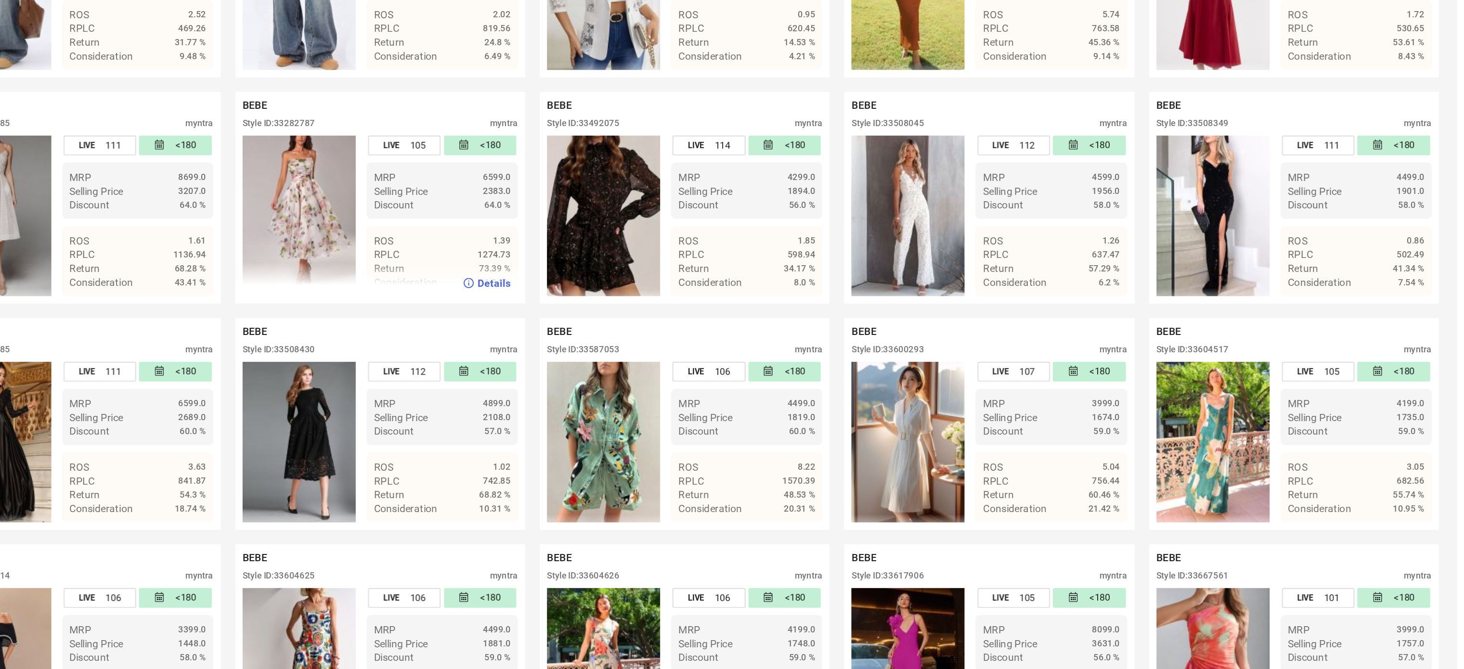
click at [692, 312] on div "Style ID: 33282787" at bounding box center [687, 308] width 48 height 7
copy div "33282787"
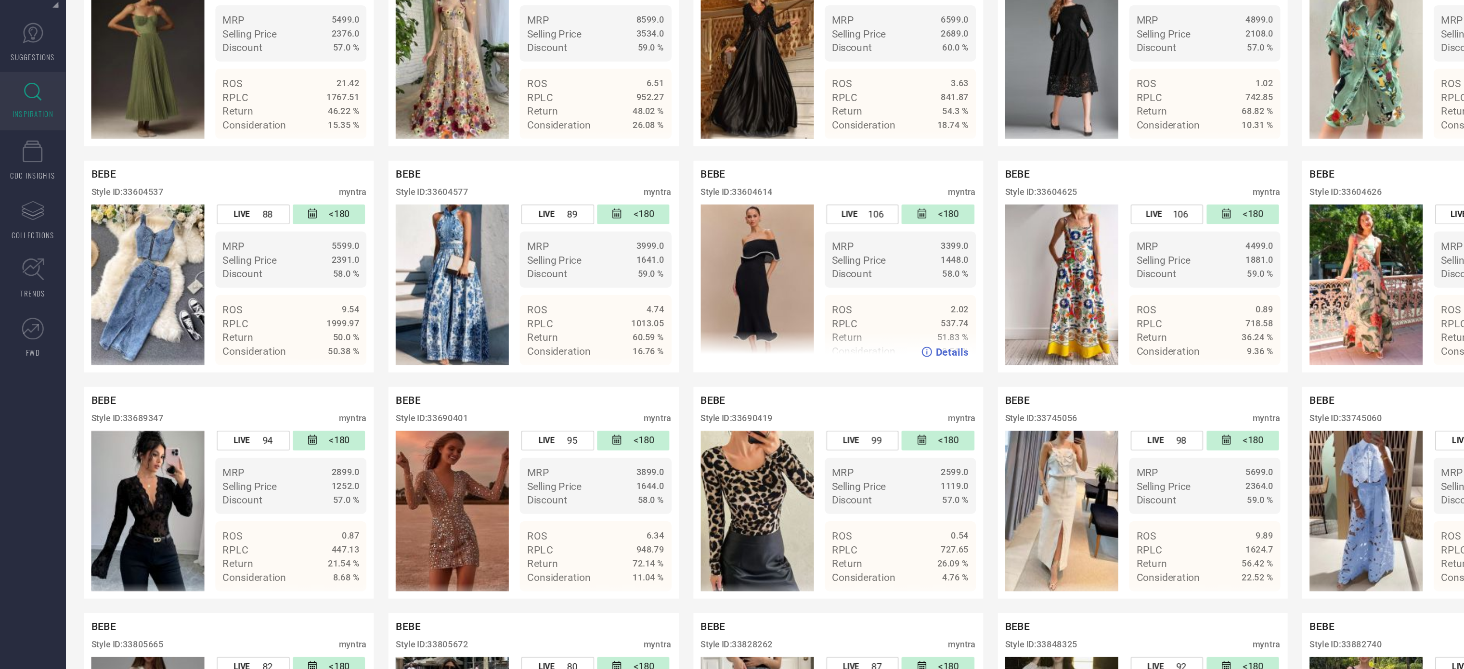
scroll to position [609, 0]
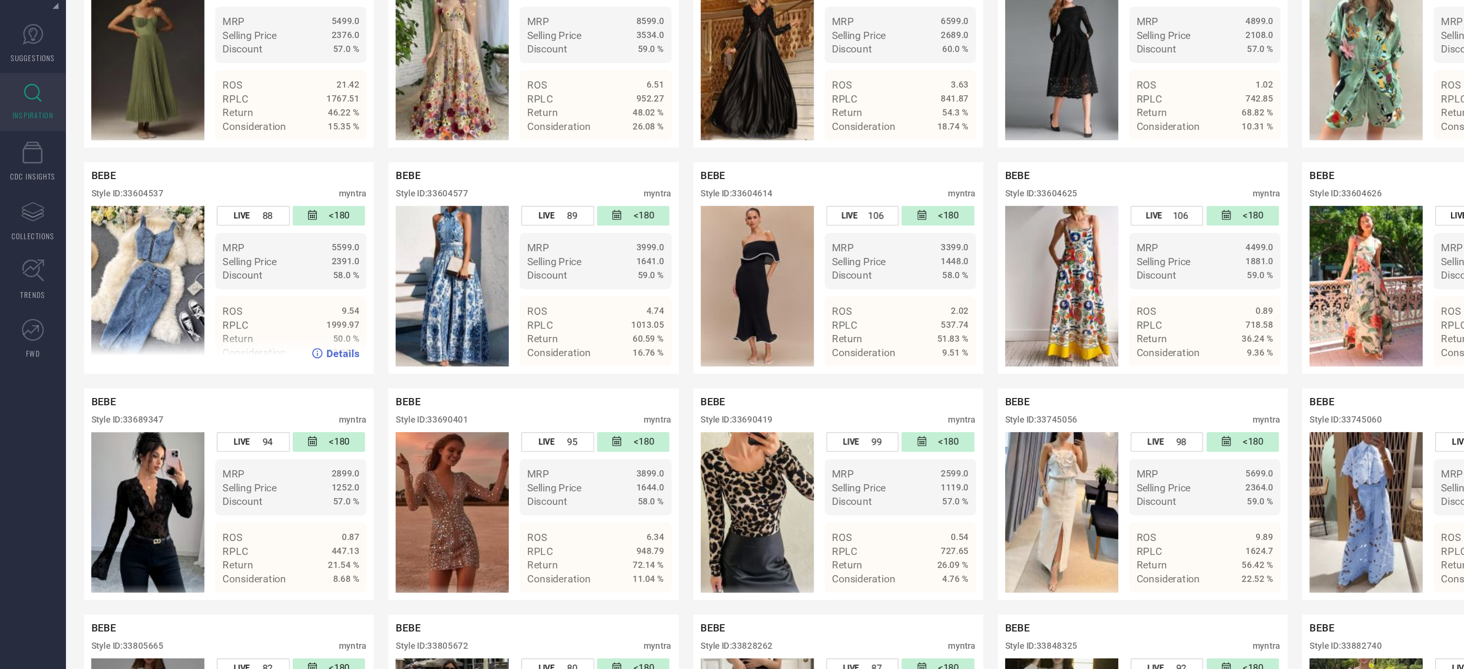
click at [102, 270] on div "Style ID: 33604537" at bounding box center [84, 266] width 48 height 7
copy div "33604537"
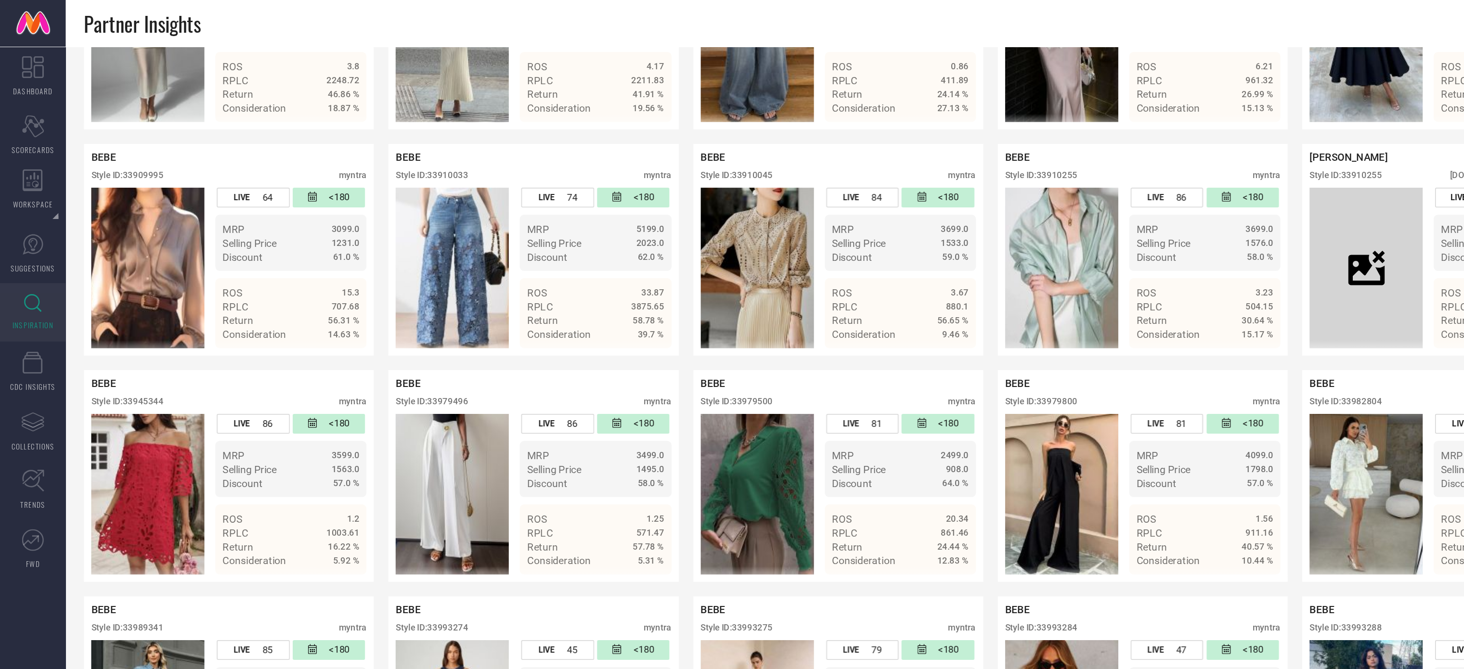
scroll to position [1206, 0]
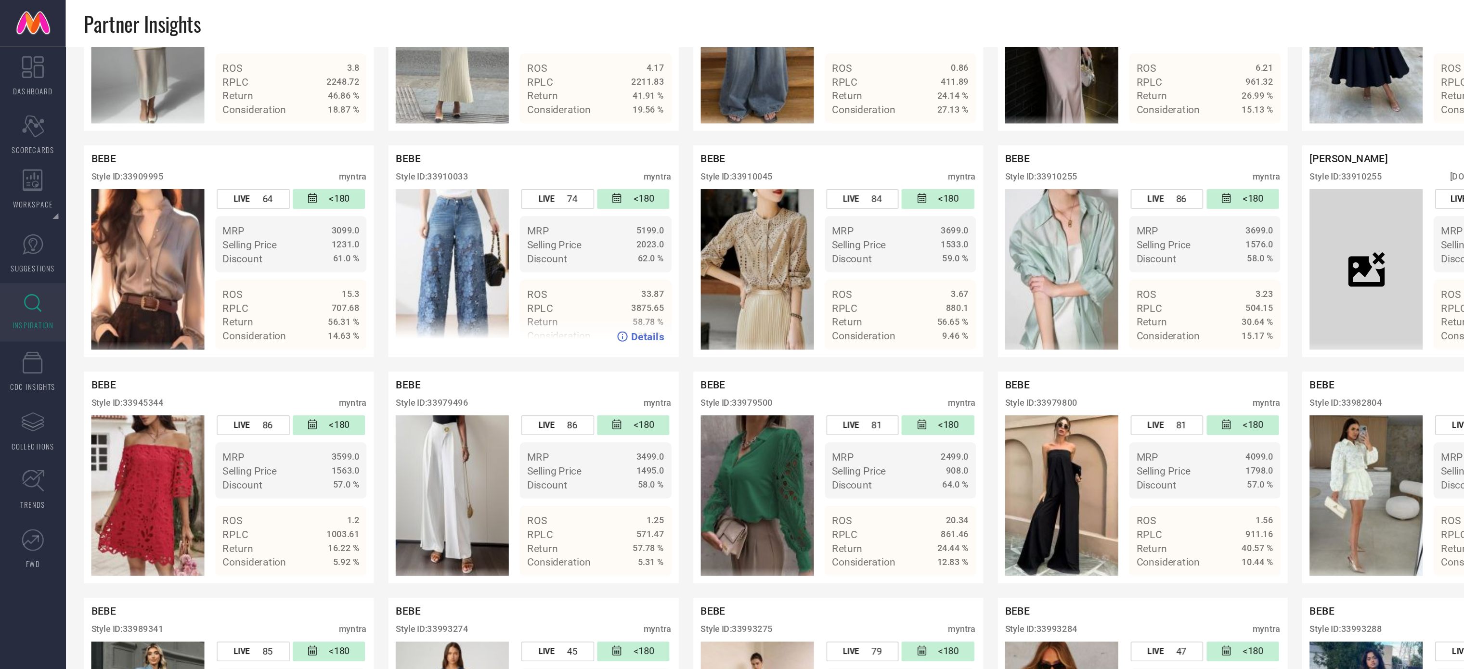
click at [299, 120] on div "Style ID: 33910033" at bounding box center [285, 116] width 48 height 7
copy div "33910033"
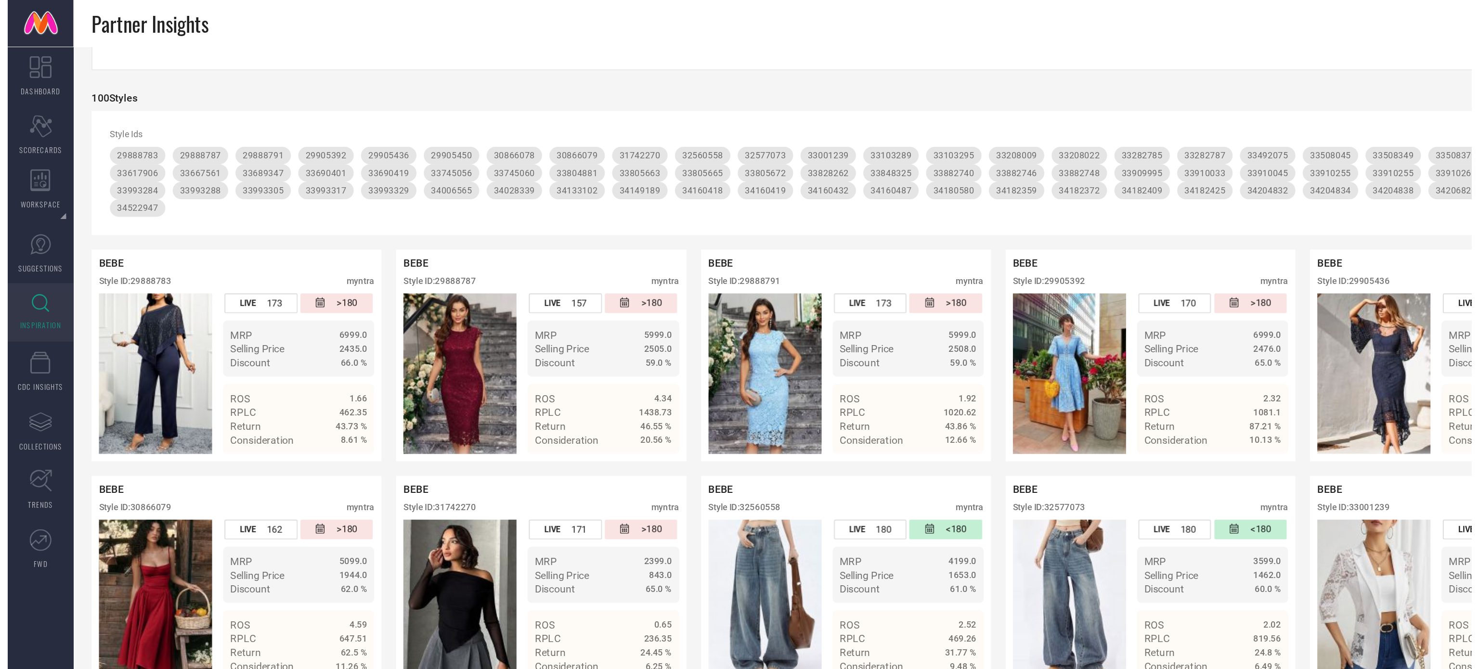
scroll to position [0, 0]
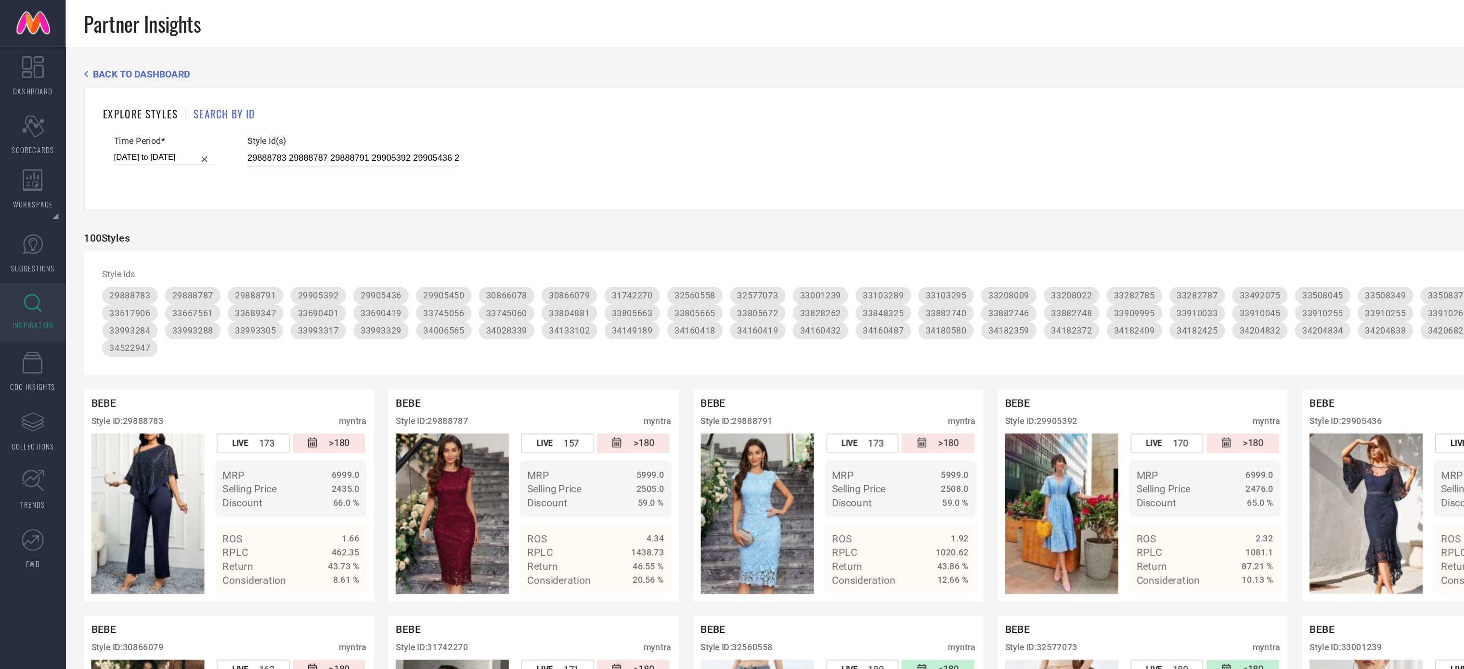
click at [235, 104] on input "29888783 29888787 29888791 29905392 29905436 29905450 30866078 30866079 3174227…" at bounding box center [233, 104] width 140 height 11
paste input "31721964 31721935 31721920 31721951"
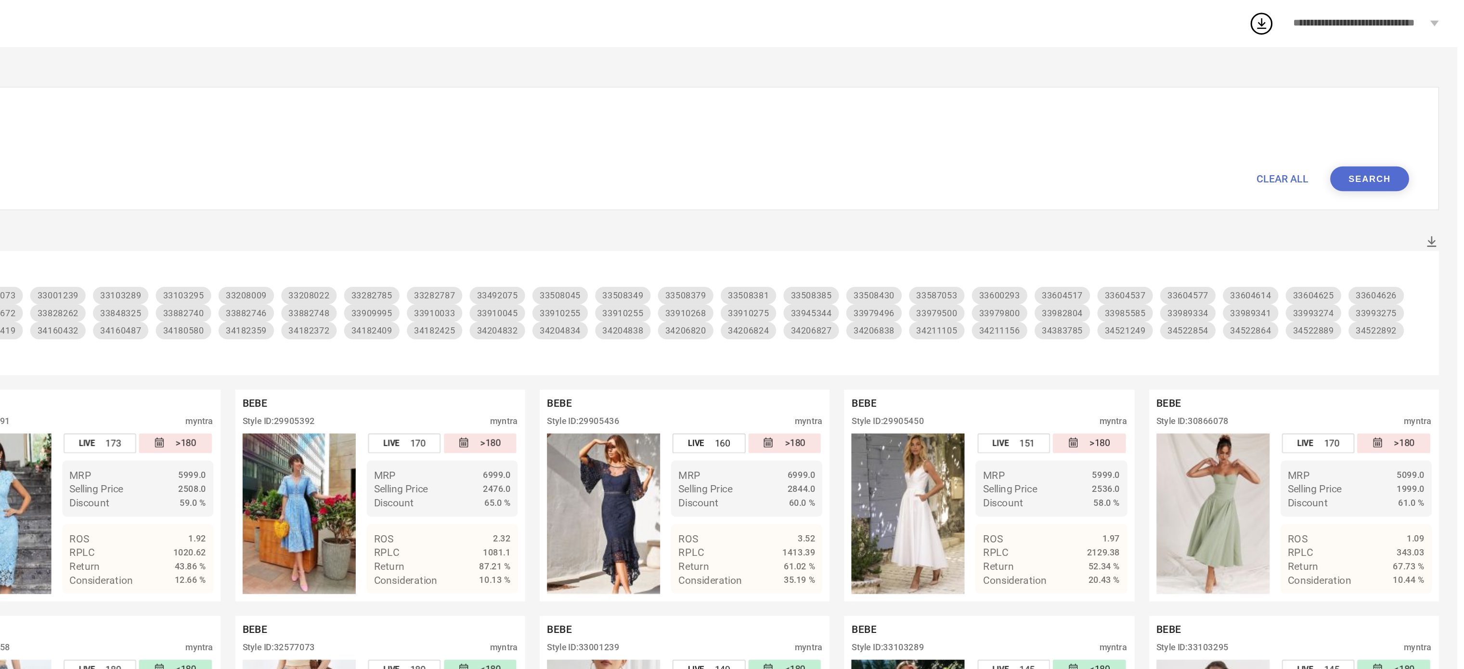
click at [1407, 113] on form "Time Period* 01-02-2025 to 31-07-2025 Style Id(s) 31721964 31721935 31721920 31…" at bounding box center [754, 108] width 1372 height 37
click at [1407, 113] on button "Search" at bounding box center [1406, 118] width 52 height 16
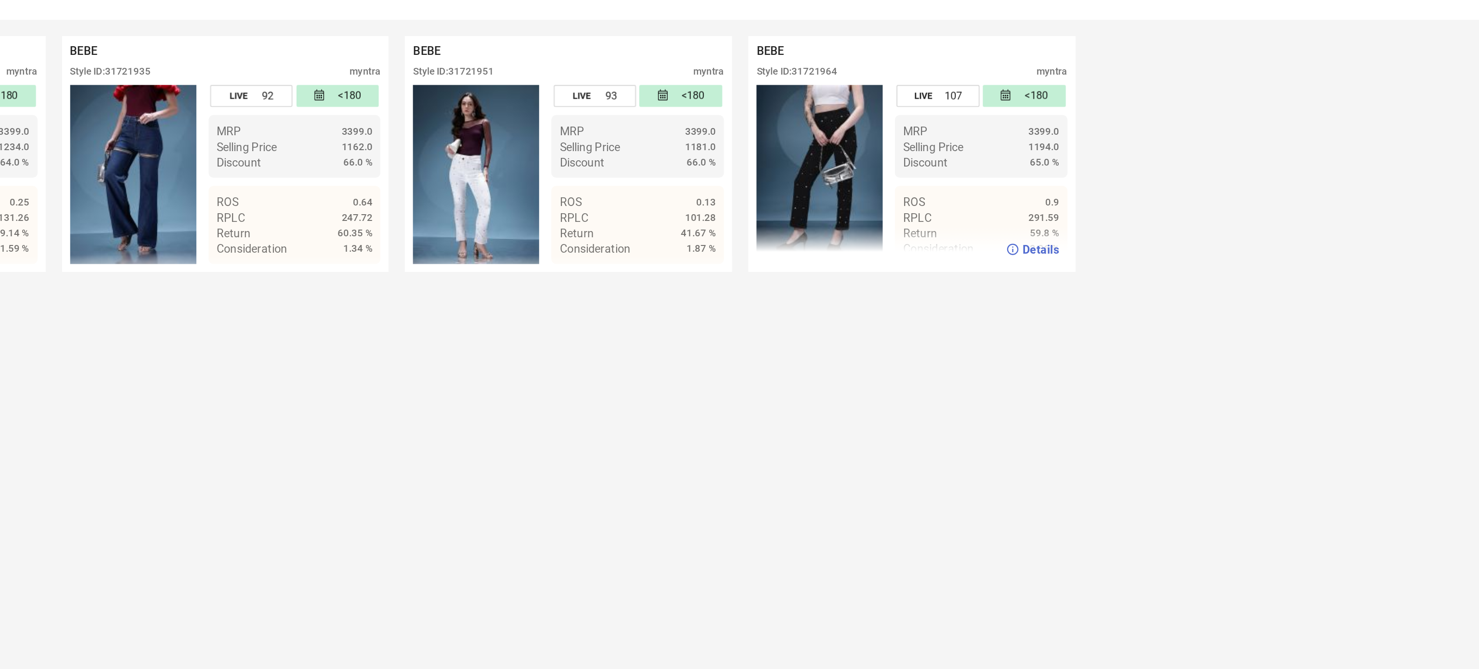
click at [709, 245] on div "Style ID: 31721964" at bounding box center [693, 243] width 48 height 7
copy div "31721964"
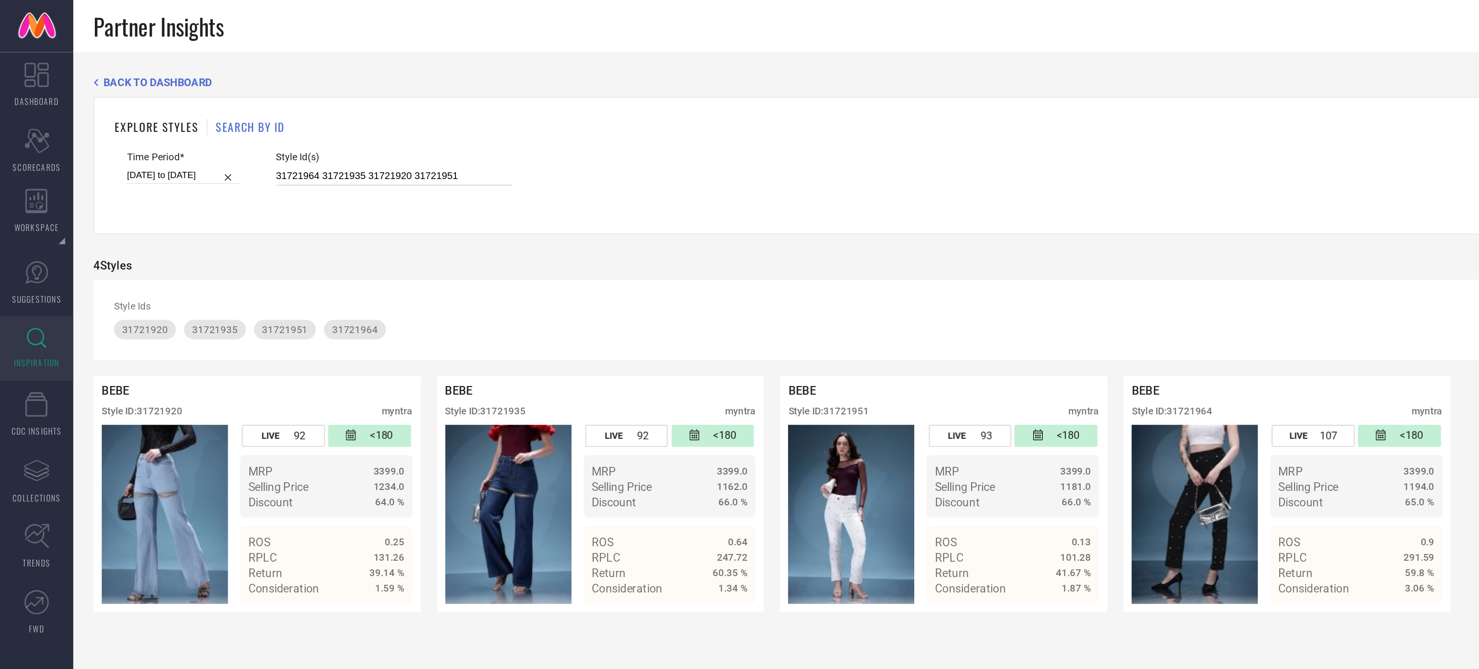
click at [262, 105] on input "31721964 31721935 31721920 31721951" at bounding box center [233, 104] width 140 height 11
paste input "3979500 33910275 33910045 33910255 32560100 34211105 32577071 34211161 34210988"
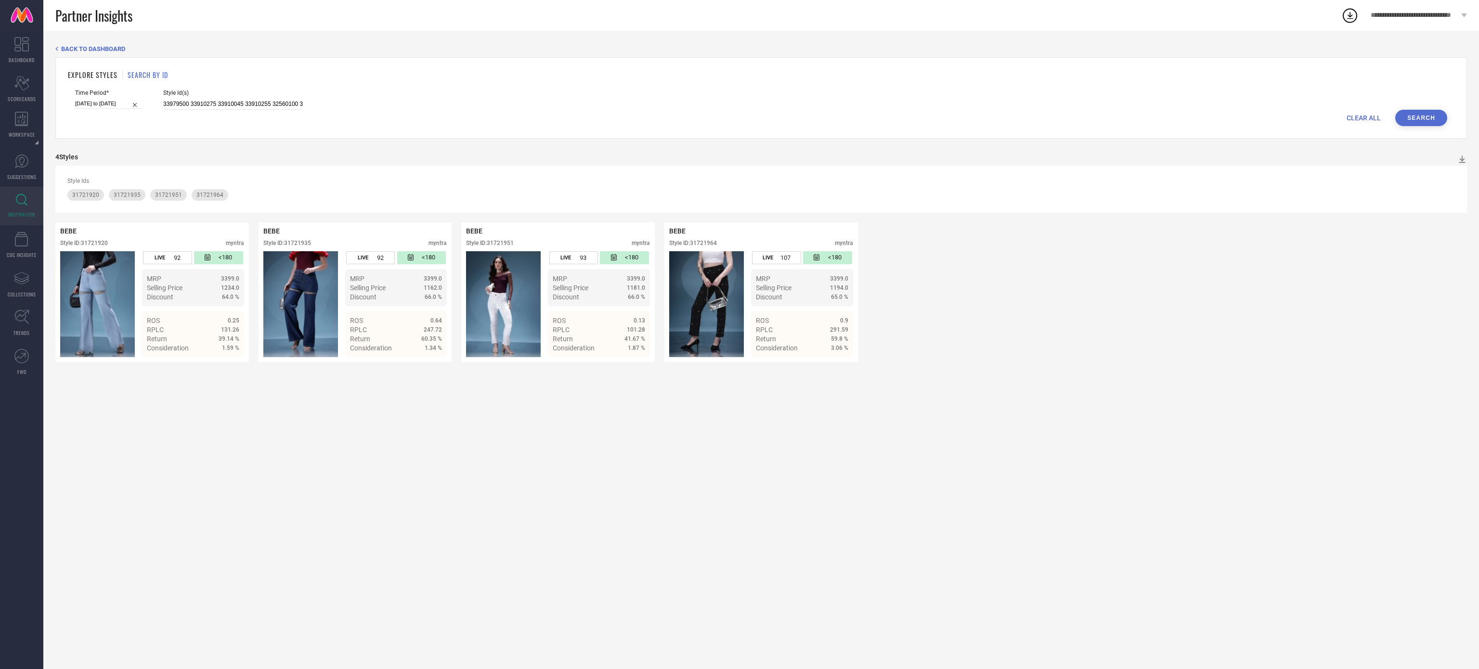
click at [1419, 116] on button "Search" at bounding box center [1421, 118] width 52 height 16
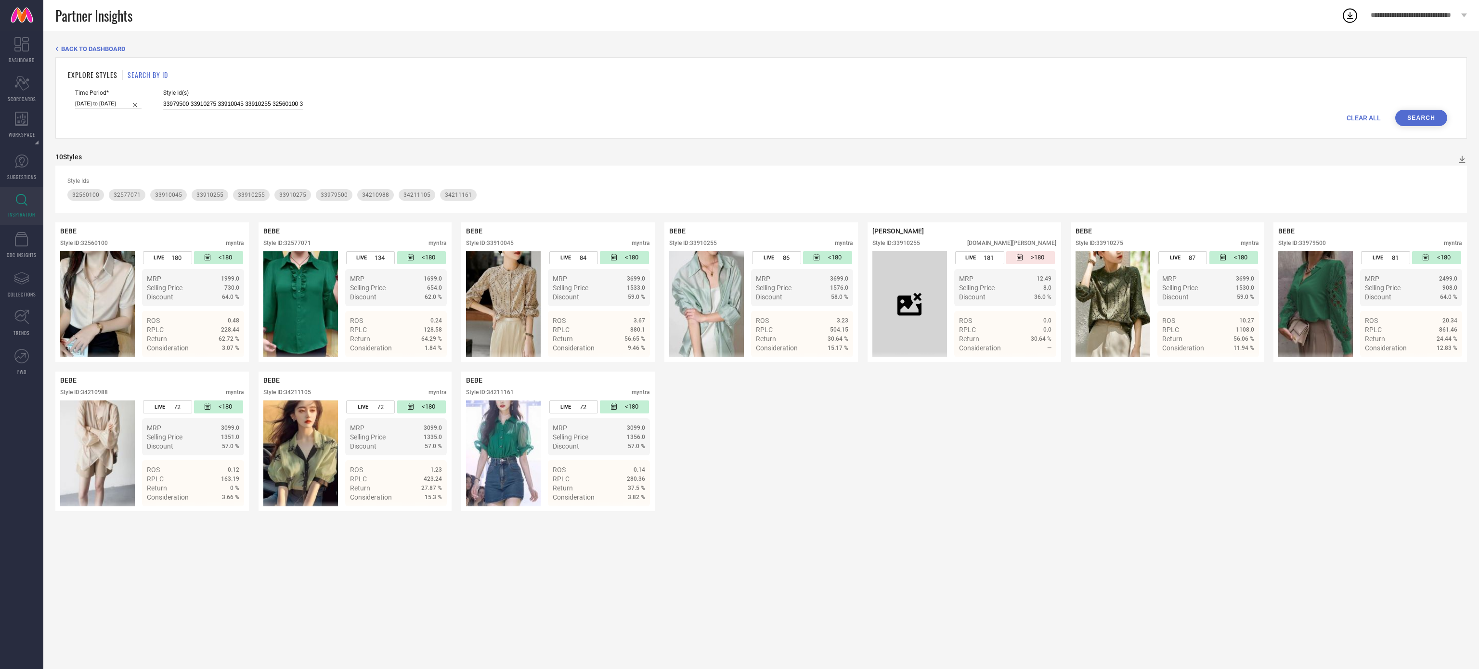
click at [631, 206] on div "Style Ids 32560100 32577071 33910045 33910255 33910255 33910275 33979500 342109…" at bounding box center [761, 189] width 1412 height 47
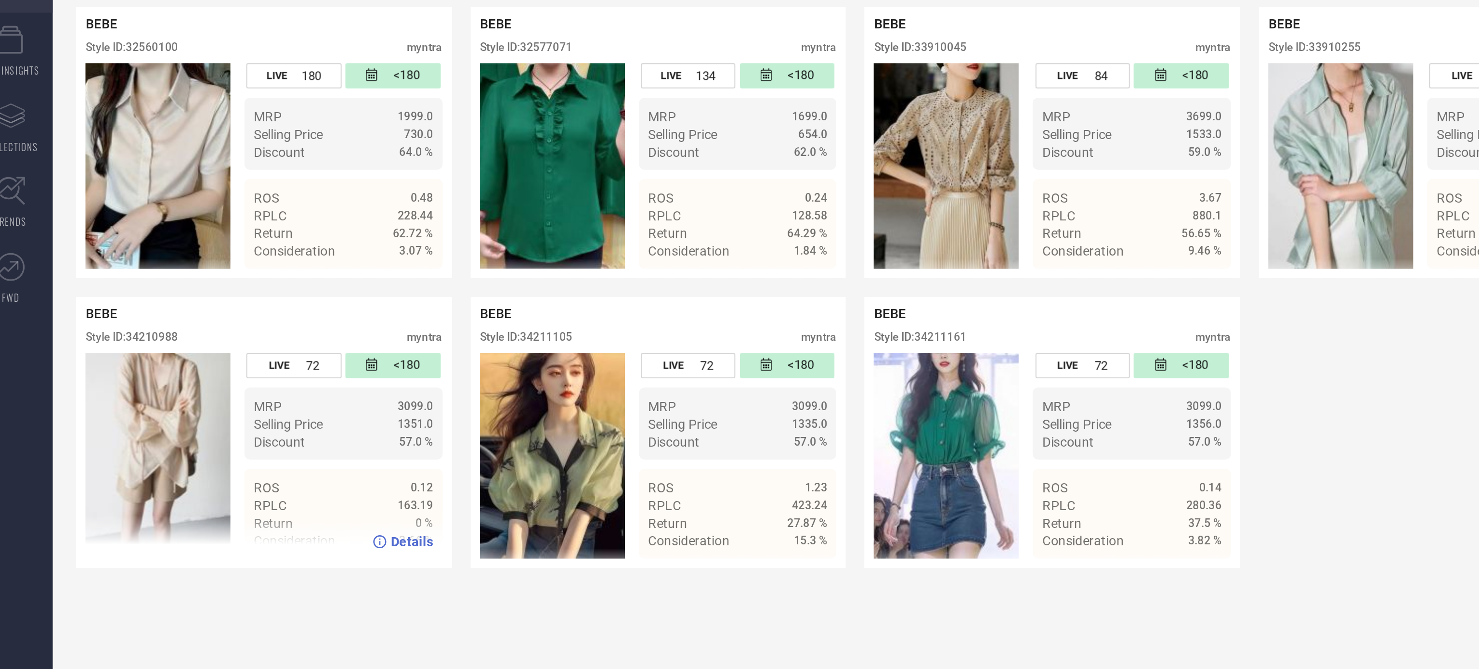
click at [100, 396] on div "Style ID: 34210988" at bounding box center [84, 392] width 48 height 7
copy div "34210988"
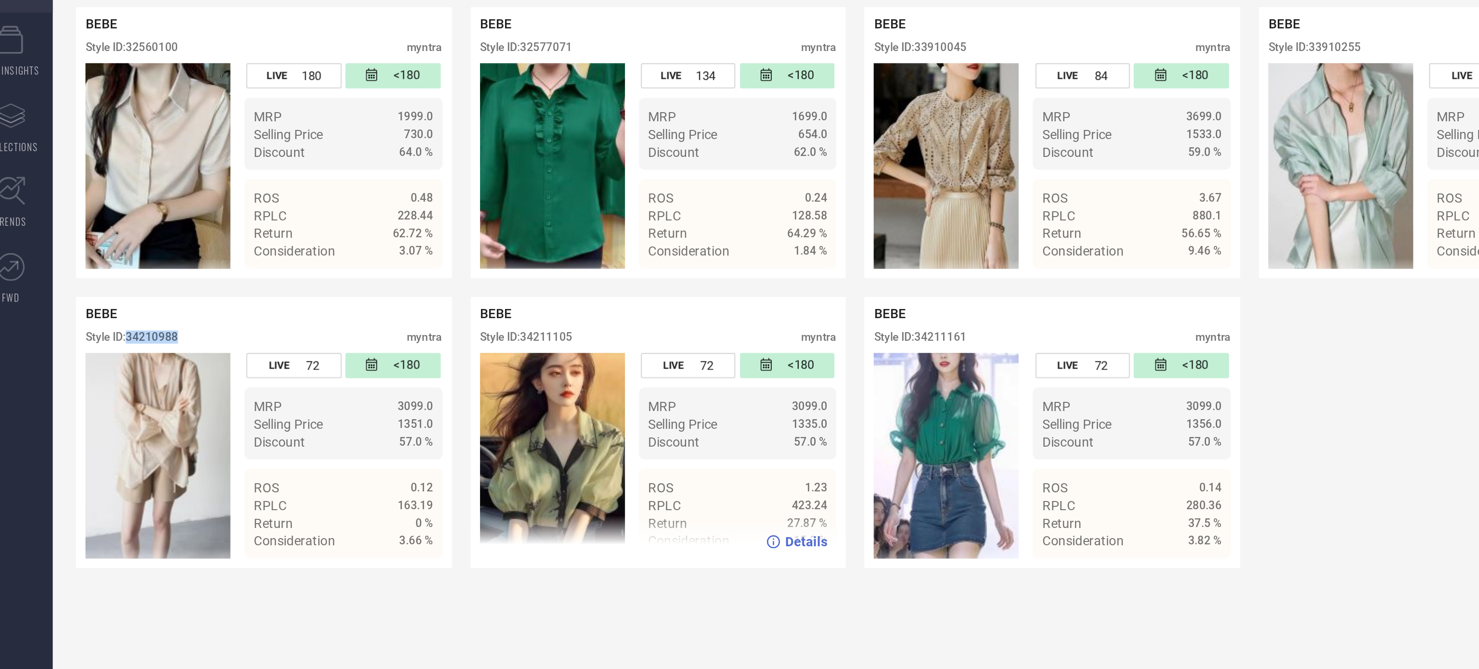
click at [519, 370] on div "Details" at bounding box center [558, 365] width 194 height 27
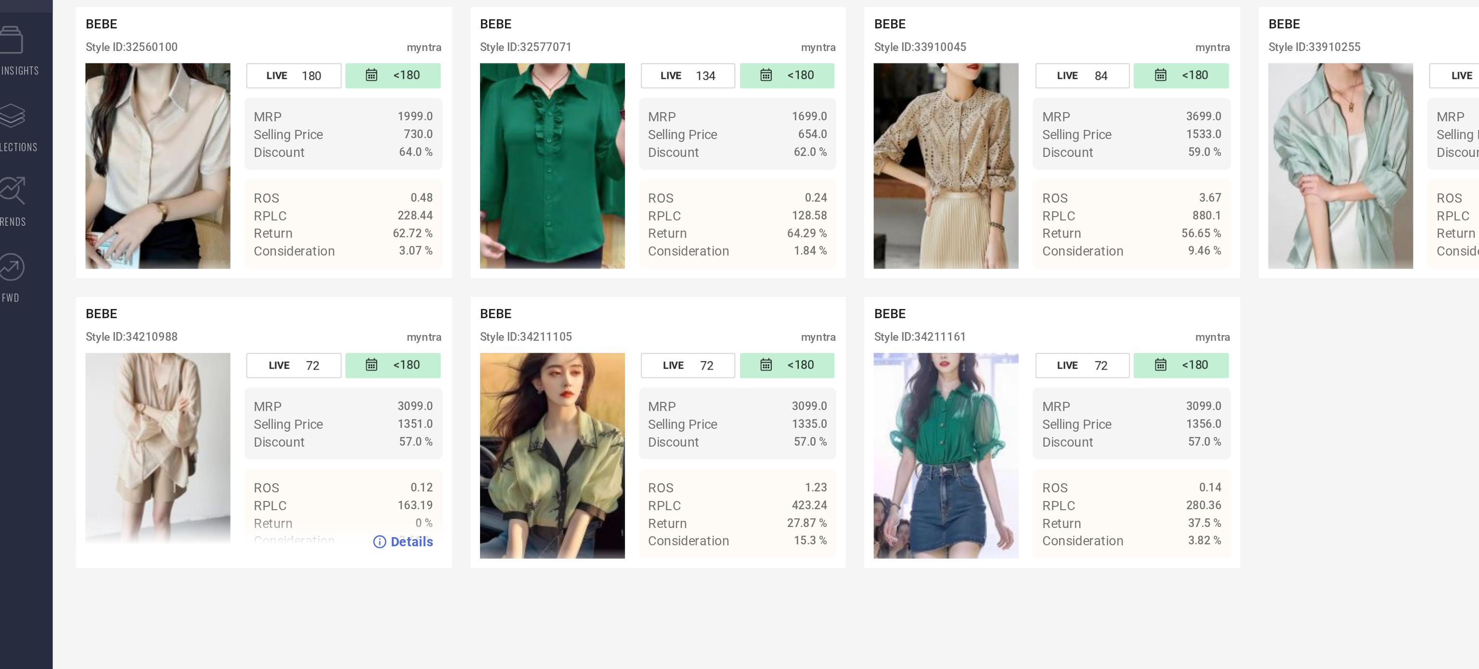
click at [98, 396] on div "Style ID: 34210988" at bounding box center [84, 392] width 48 height 7
copy div "34210988"
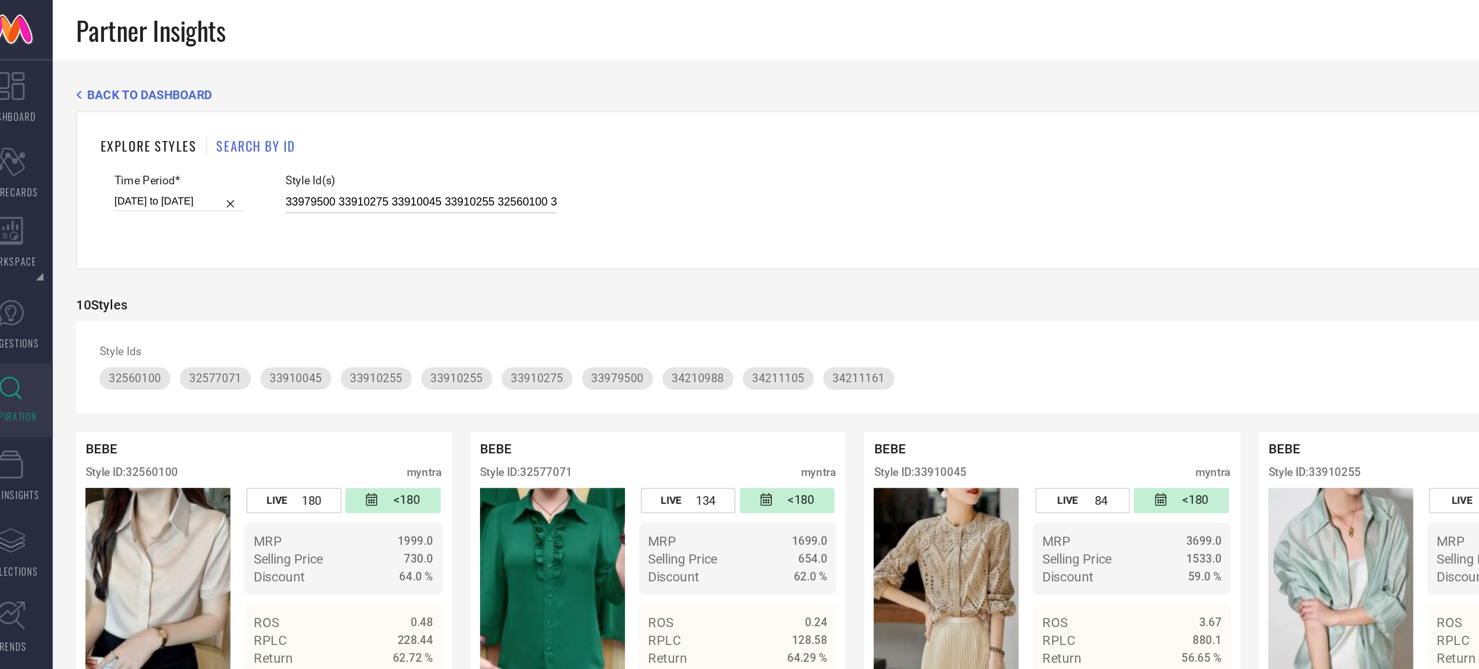
click at [236, 104] on input "33979500 33910275 33910045 33910255 32560100 34211105 32577071 34211161 34210988" at bounding box center [233, 104] width 140 height 11
paste input "0420562 30420542 30420588 30420571 30420545 30420549 30187193 30420589 30420565…"
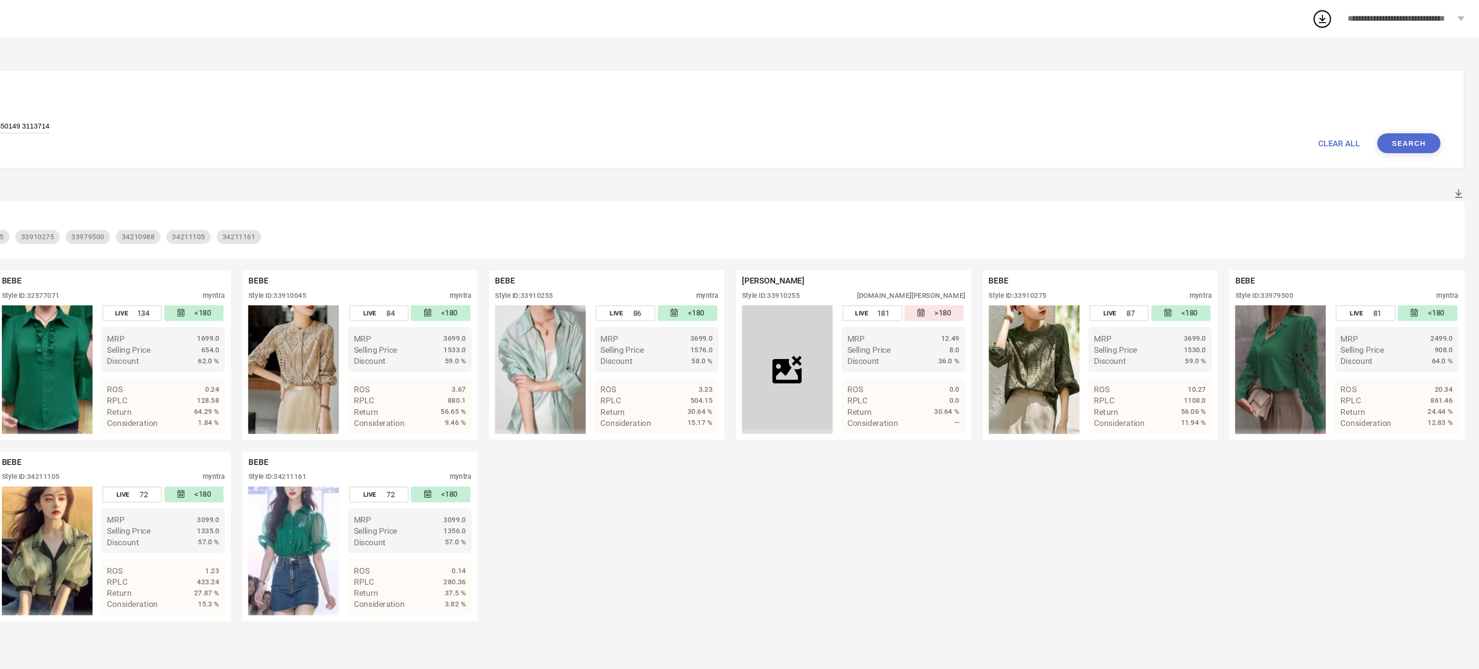
type input "30420562 30420542 30420588 30420571 30420545 30420549 30187193 30420589 3042056…"
click at [1432, 126] on button "Search" at bounding box center [1421, 118] width 52 height 16
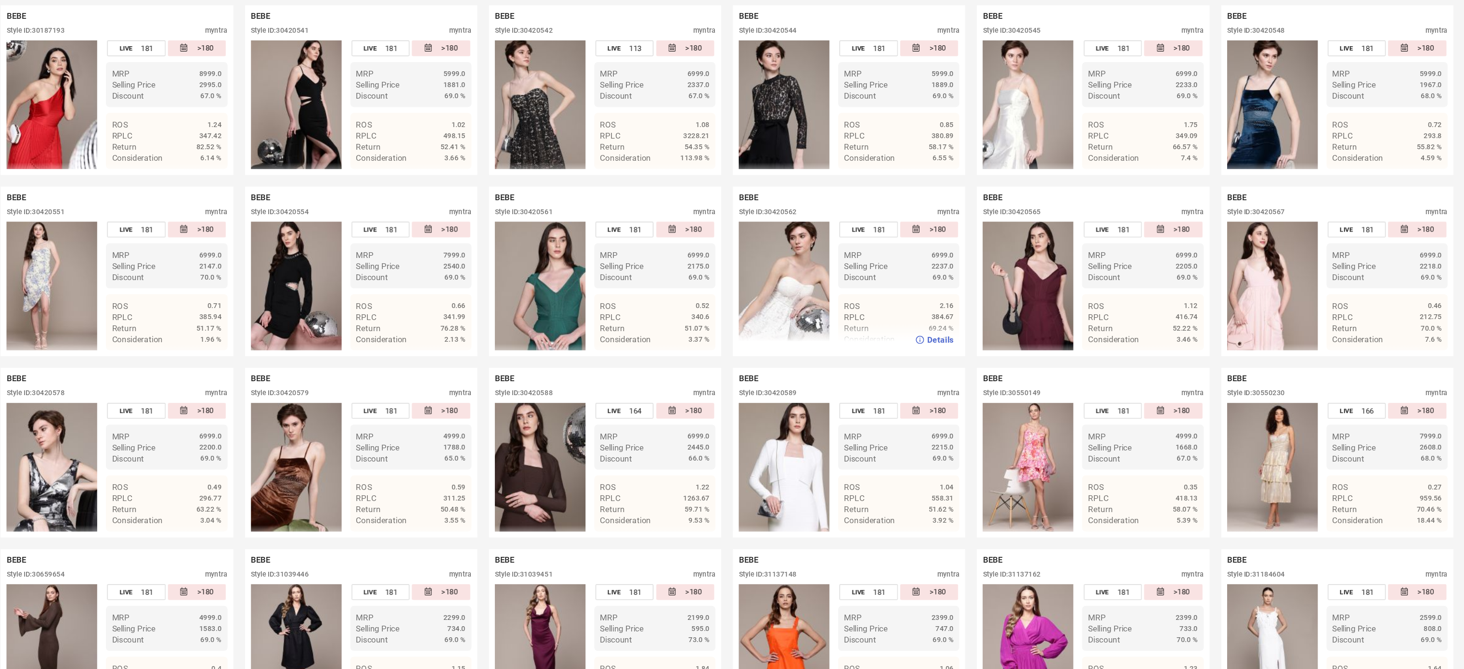
scroll to position [262, 0]
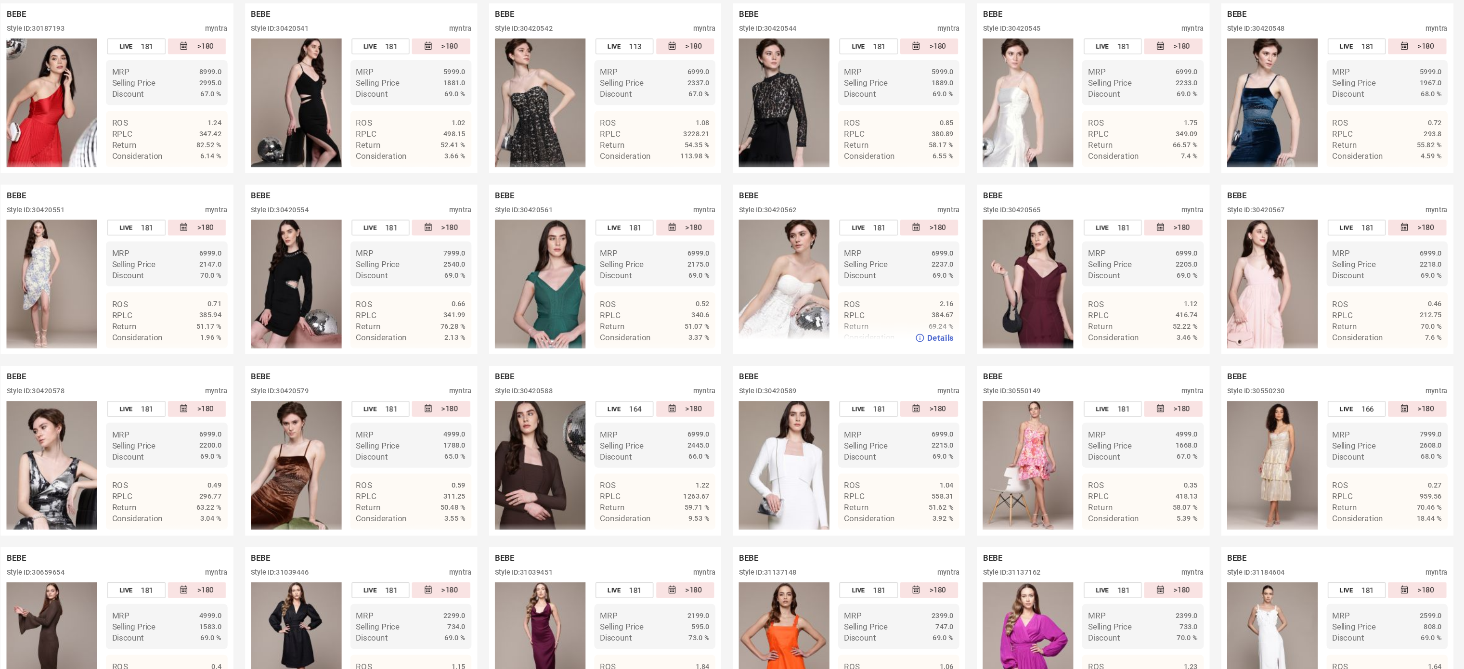
click at [906, 294] on div "Style ID: 30420562" at bounding box center [888, 290] width 48 height 7
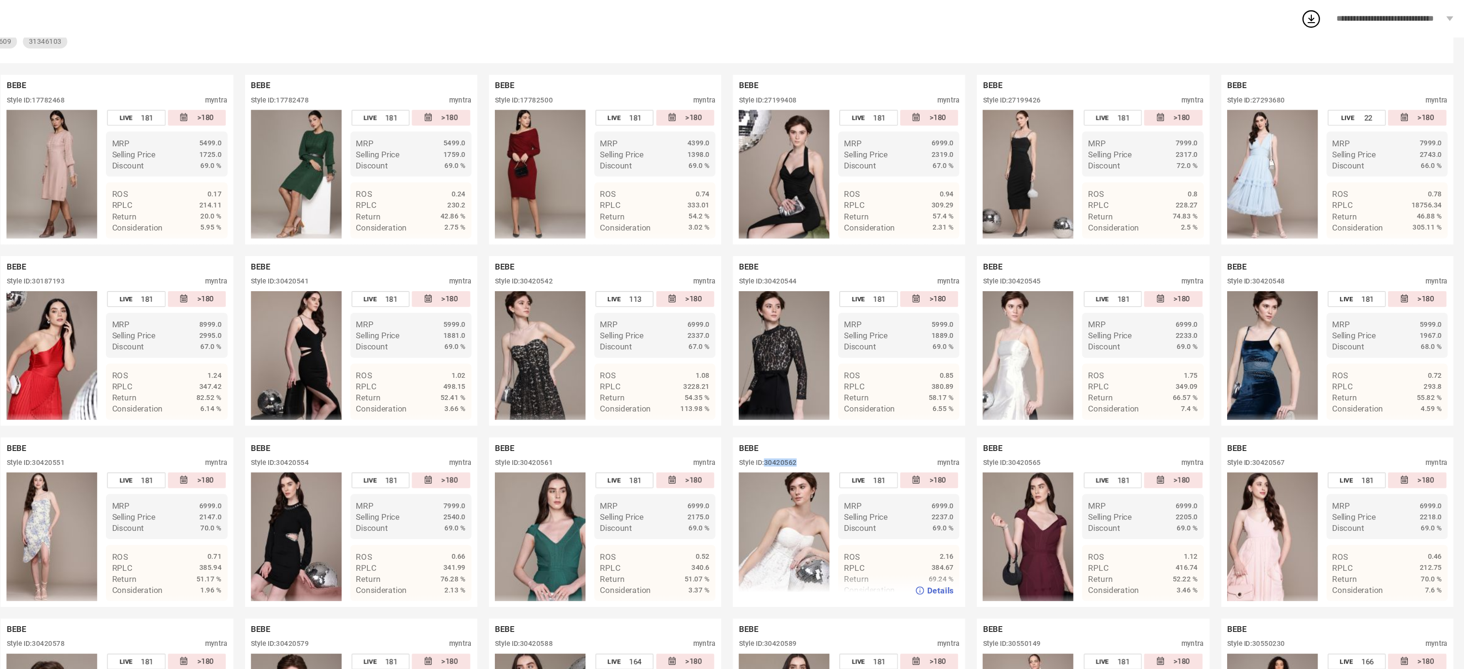
scroll to position [171, 0]
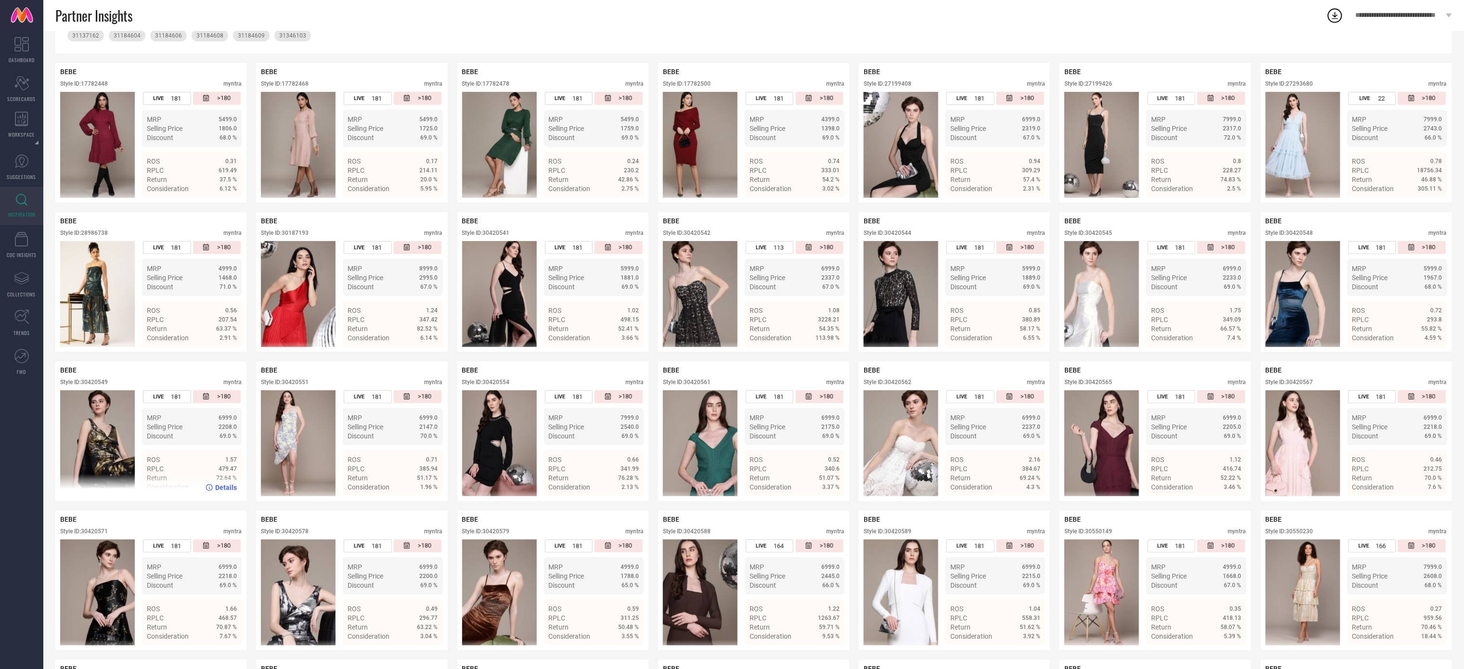
click at [98, 386] on div "Style ID: 30420549" at bounding box center [84, 382] width 48 height 7
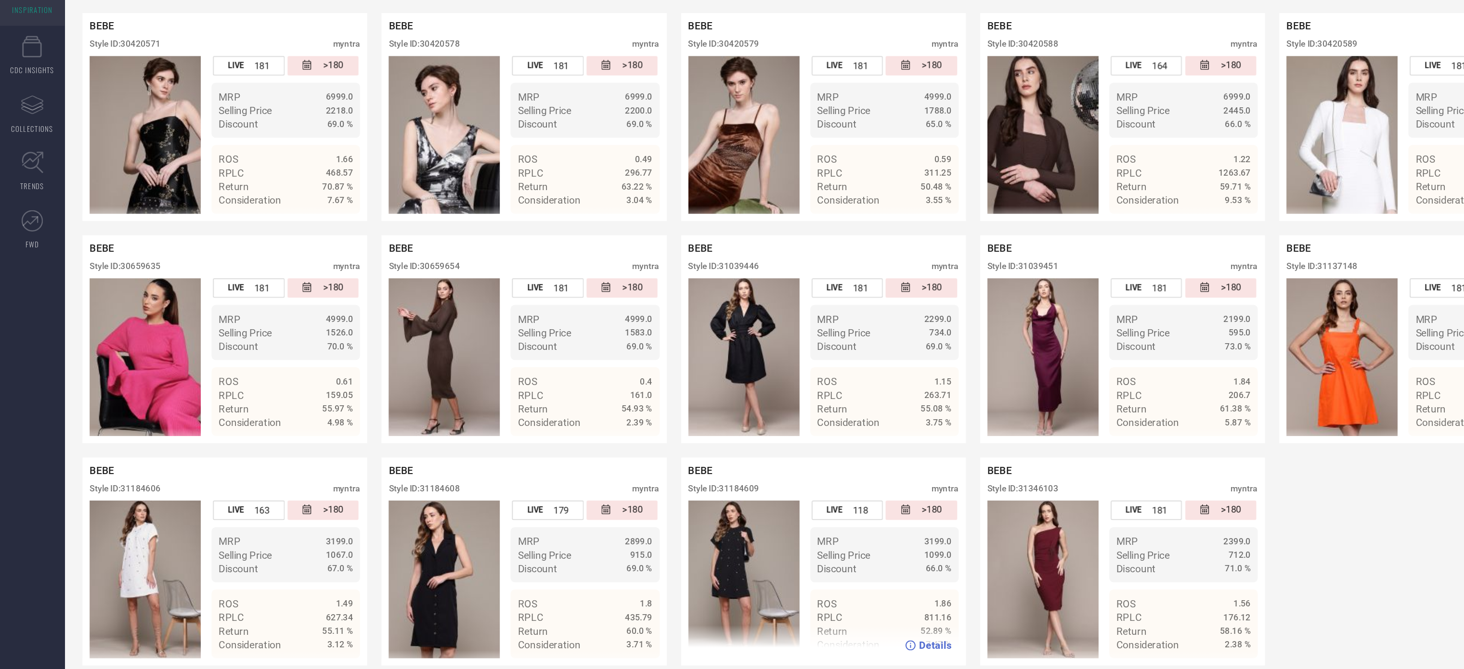
scroll to position [511, 0]
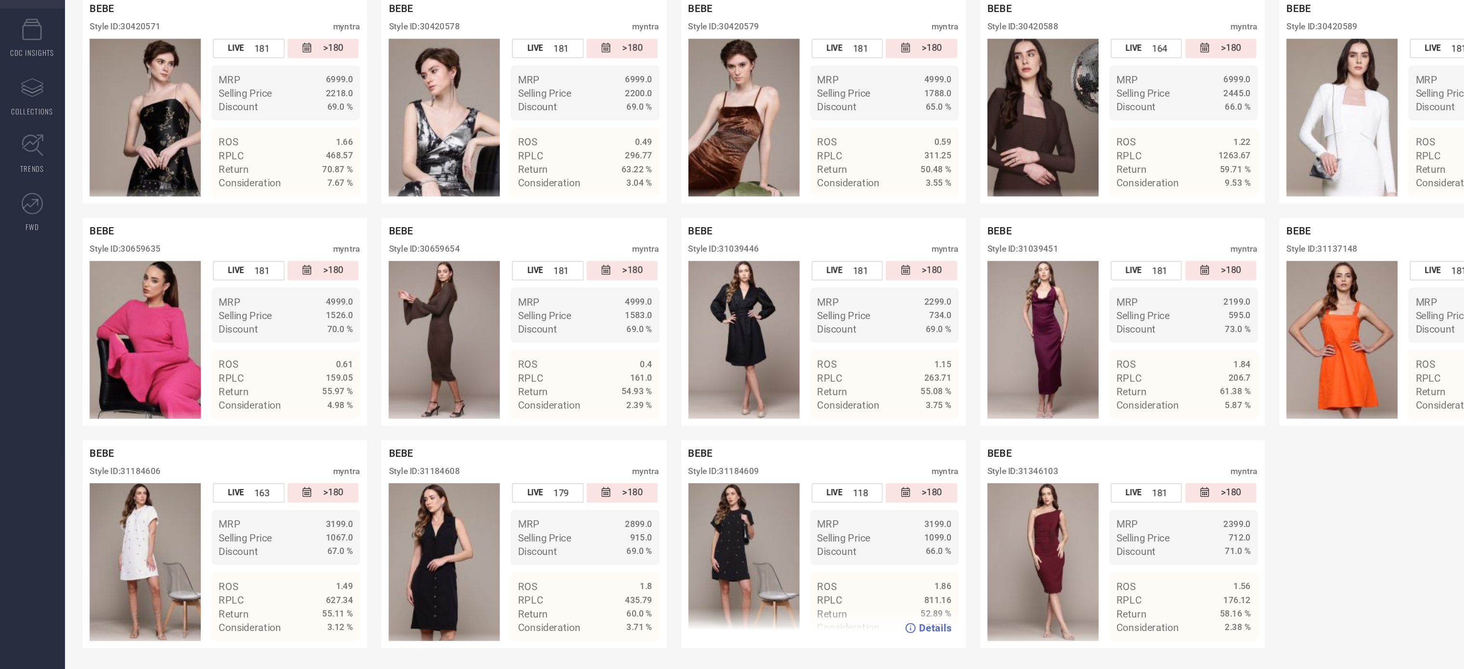
click at [507, 533] on div "Style ID: 31184609" at bounding box center [486, 536] width 48 height 7
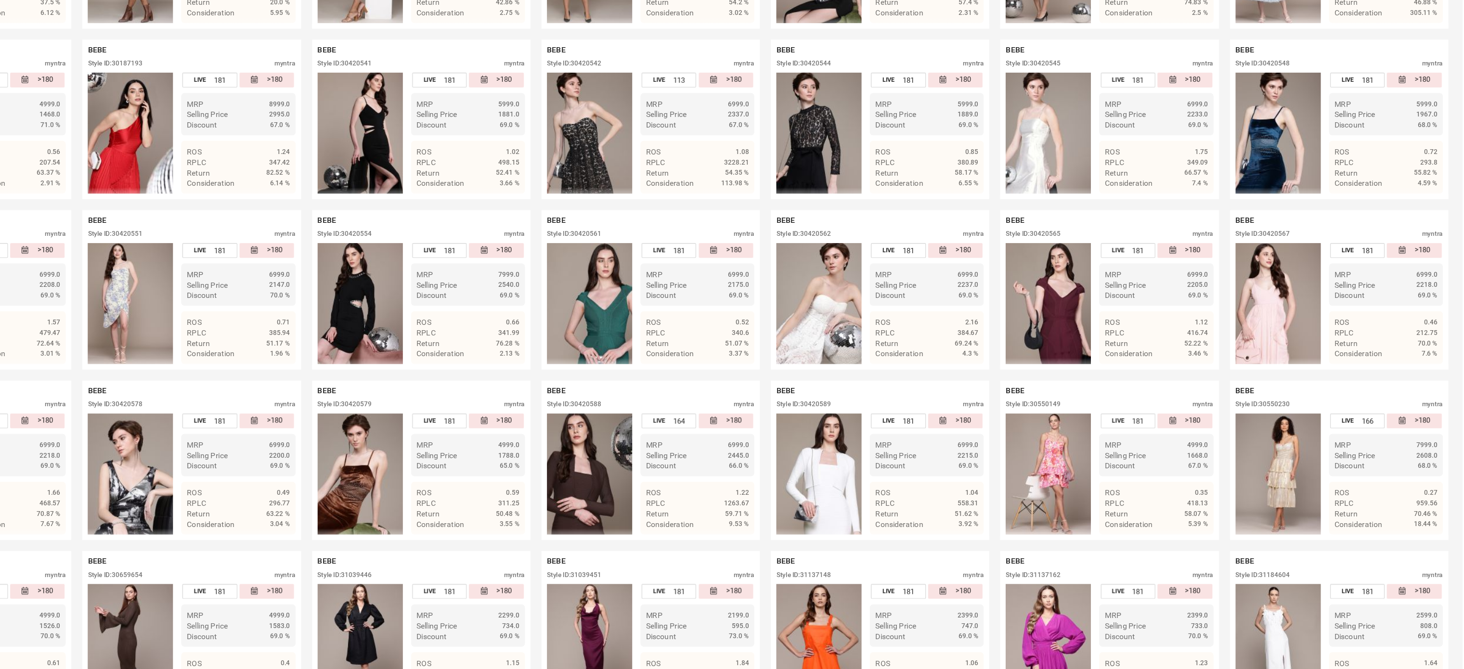
scroll to position [265, 0]
click at [904, 292] on div "Style ID: 30420562" at bounding box center [888, 288] width 48 height 7
